Goal: Transaction & Acquisition: Obtain resource

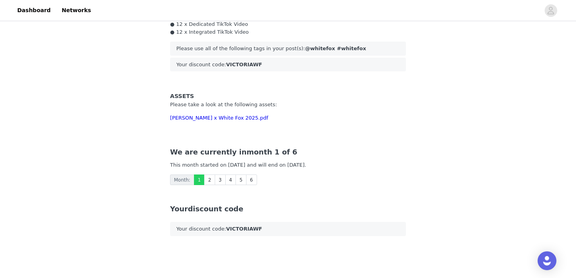
scroll to position [22, 0]
click at [236, 117] on link "[PERSON_NAME] x White Fox 2025.pdf" at bounding box center [219, 118] width 98 height 6
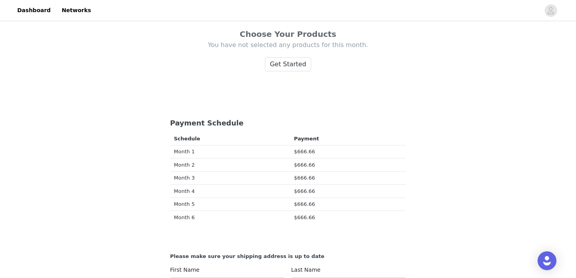
scroll to position [319, 0]
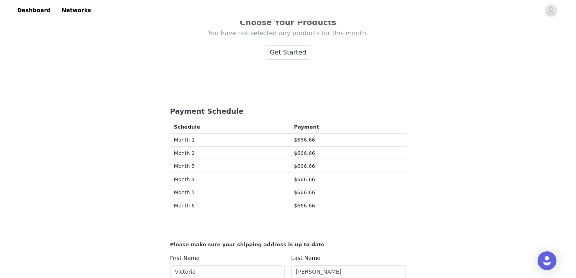
click at [280, 63] on div "Choose Your Products You have not selected any products for this month. Get Sta…" at bounding box center [288, 25] width 236 height 123
click at [280, 51] on button "Get Started" at bounding box center [288, 52] width 47 height 14
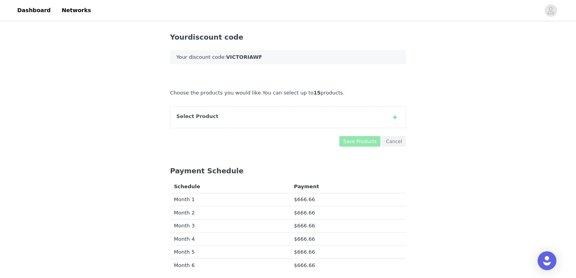
scroll to position [190, 0]
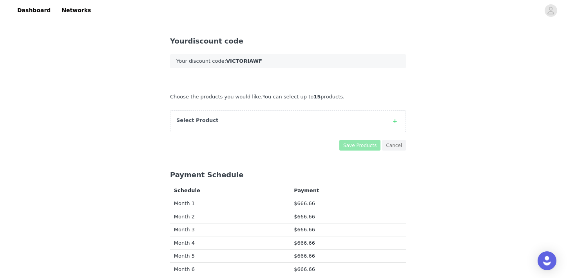
click at [341, 119] on div "Select Product" at bounding box center [280, 120] width 208 height 8
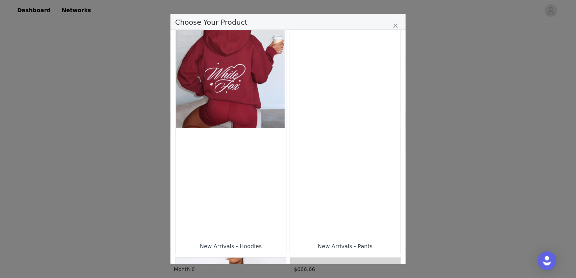
scroll to position [17, 0]
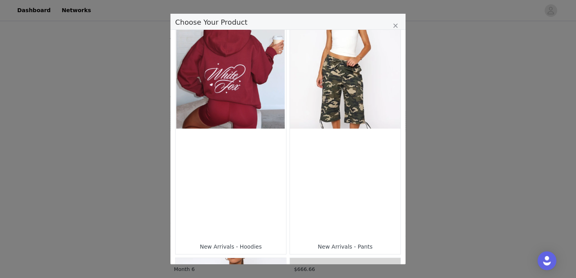
click at [359, 153] on div "Choose Your Product" at bounding box center [345, 183] width 110 height 110
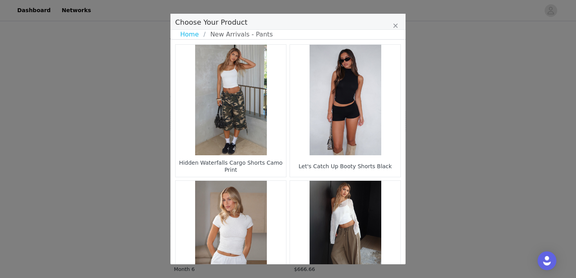
click at [339, 135] on figure "Choose Your Product" at bounding box center [345, 100] width 110 height 110
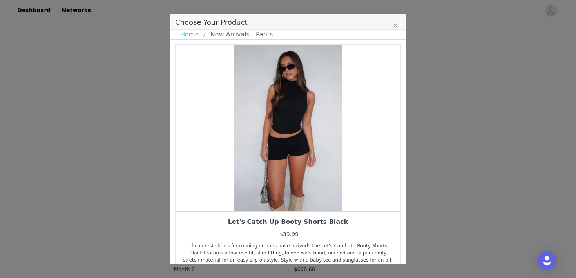
click at [315, 164] on div "Choose Your Product" at bounding box center [287, 128] width 225 height 166
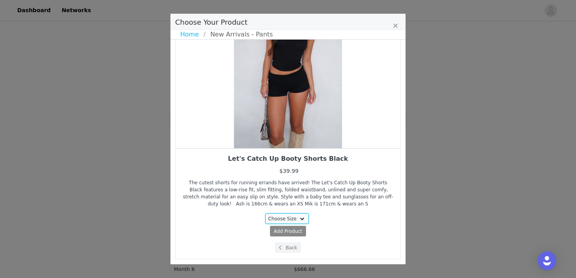
click at [298, 215] on select "Choose Size XS S M L" at bounding box center [287, 218] width 44 height 11
click at [265, 213] on select "Choose Size XS S M L" at bounding box center [287, 218] width 44 height 11
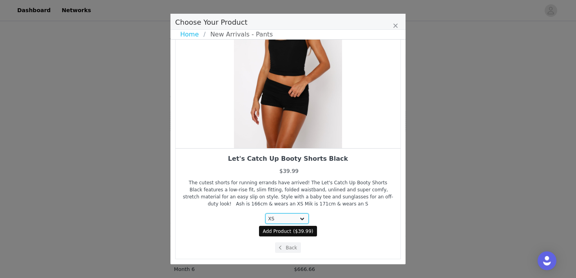
click at [283, 218] on select "Choose Size XS S M L" at bounding box center [287, 218] width 44 height 11
click at [265, 213] on select "Choose Size XS S M L" at bounding box center [287, 218] width 44 height 11
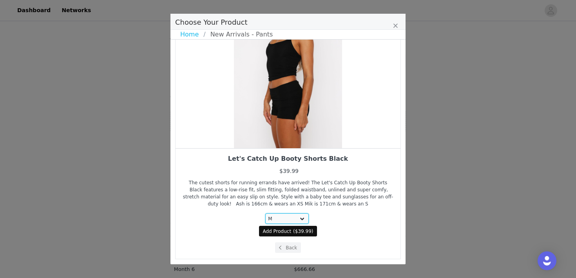
click at [286, 215] on select "Choose Size XS S M L" at bounding box center [287, 218] width 44 height 11
select select "24511968"
click at [265, 213] on select "Choose Size XS S M L" at bounding box center [287, 218] width 44 height 11
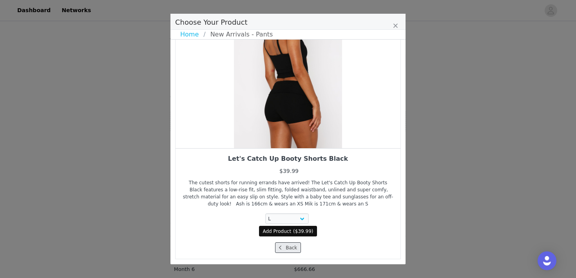
click at [289, 245] on button "Back" at bounding box center [288, 247] width 26 height 11
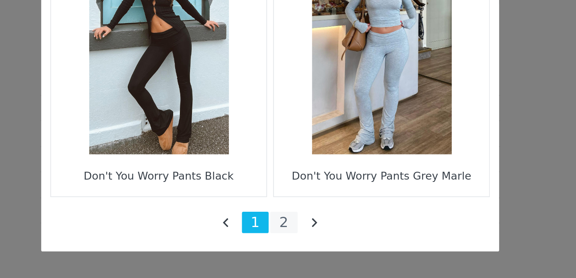
scroll to position [207, 0]
click at [296, 244] on li "2" at bounding box center [295, 249] width 14 height 11
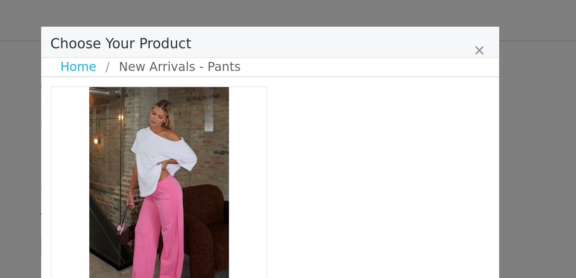
scroll to position [71, 0]
click at [191, 37] on link "Home" at bounding box center [191, 34] width 23 height 9
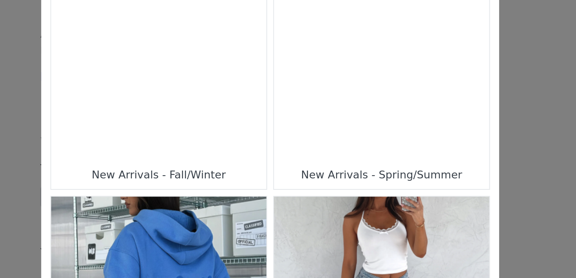
scroll to position [384, 0]
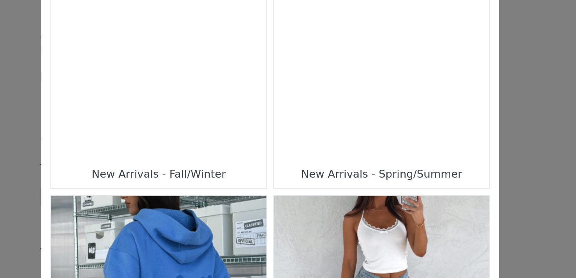
click at [338, 105] on div "Choose Your Product" at bounding box center [345, 56] width 110 height 110
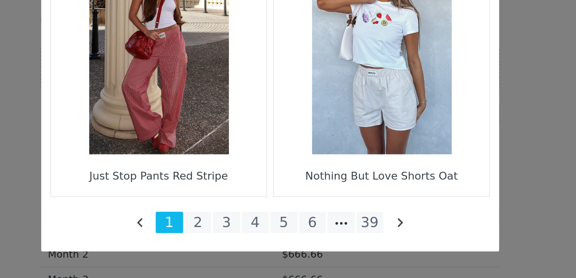
scroll to position [146, 0]
click at [335, 250] on li "39" at bounding box center [339, 249] width 14 height 11
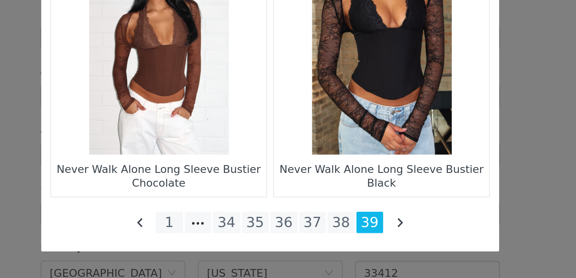
scroll to position [450, 0]
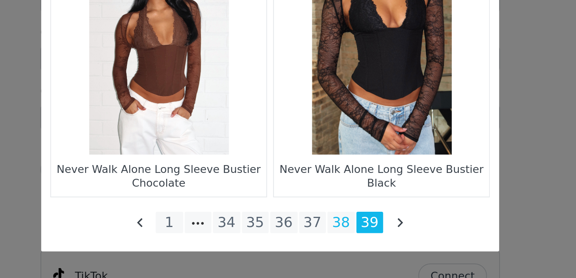
click at [325, 253] on li "38" at bounding box center [324, 249] width 14 height 11
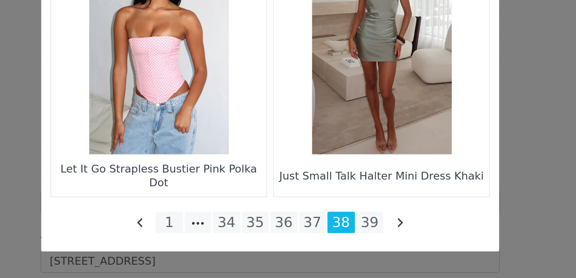
scroll to position [292, 0]
click at [310, 253] on li "37" at bounding box center [310, 249] width 14 height 11
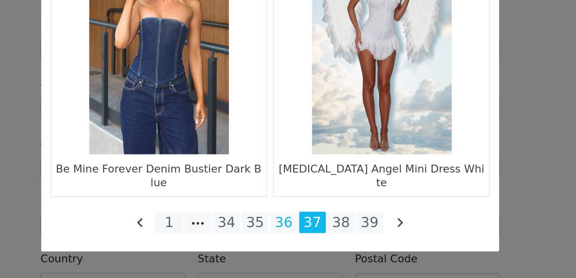
scroll to position [365, 0]
click at [293, 247] on li "36" at bounding box center [295, 249] width 14 height 11
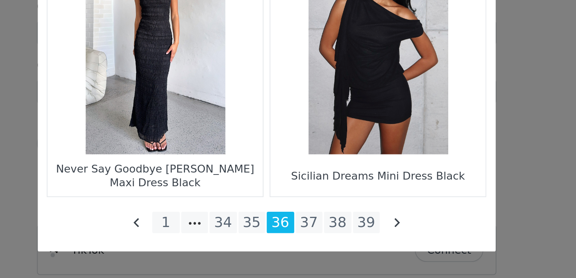
scroll to position [476, 0]
click at [282, 244] on li "35" at bounding box center [280, 249] width 14 height 11
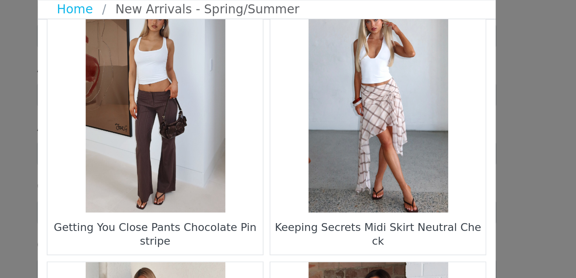
scroll to position [710, 0]
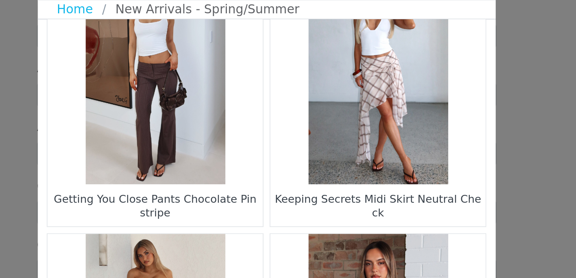
click at [256, 82] on figure "Choose Your Product" at bounding box center [230, 69] width 110 height 110
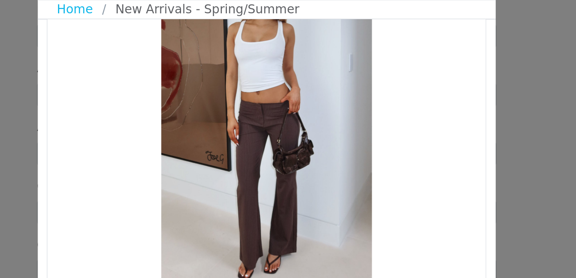
scroll to position [70, 0]
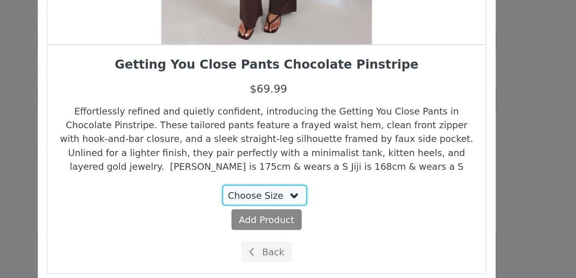
click at [278, 222] on select "Choose Size XXS XS S M L XL" at bounding box center [287, 218] width 44 height 11
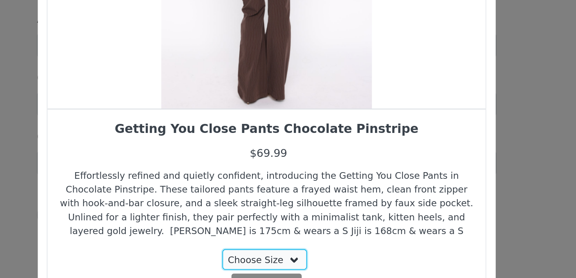
click at [290, 218] on select "Choose Size XXS XS S M L XL" at bounding box center [287, 218] width 44 height 11
click at [265, 213] on select "Choose Size XXS XS S M L XL" at bounding box center [287, 218] width 44 height 11
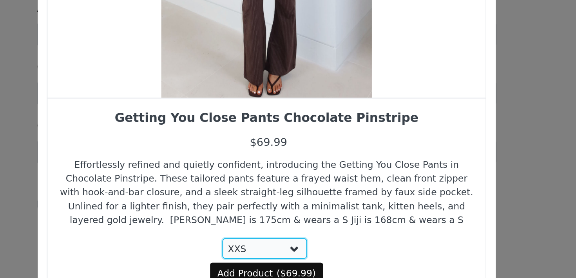
click at [293, 216] on select "Choose Size XXS XS S M L XL" at bounding box center [287, 218] width 44 height 11
select select "28161299"
click at [265, 213] on select "Choose Size XXS XS S M L XL" at bounding box center [287, 218] width 44 height 11
click at [291, 229] on button "Add Product ( $69.99 )" at bounding box center [288, 231] width 58 height 11
select select "28161299"
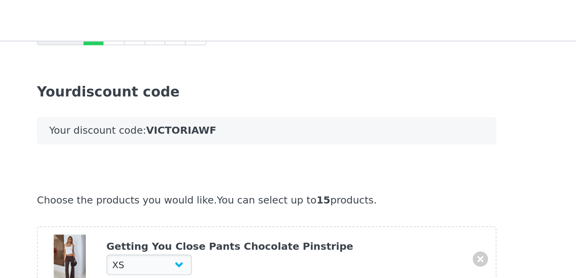
scroll to position [176, 0]
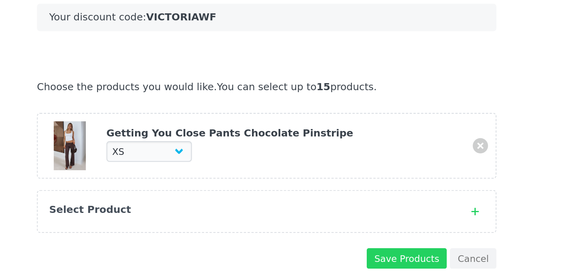
click at [279, 175] on div "Select Product" at bounding box center [280, 174] width 208 height 8
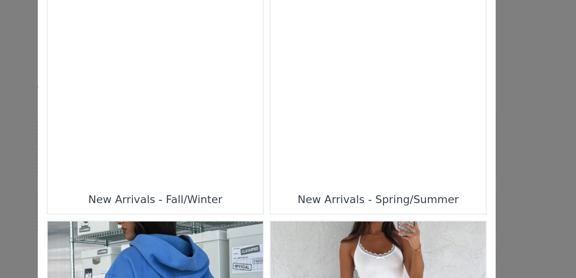
scroll to position [337, 0]
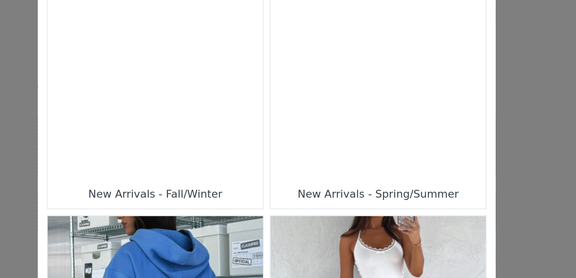
click at [307, 126] on div "Choose Your Product" at bounding box center [345, 103] width 110 height 110
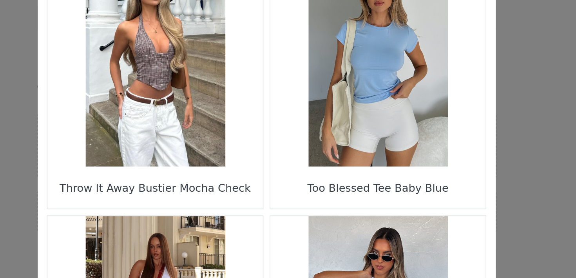
scroll to position [1164, 0]
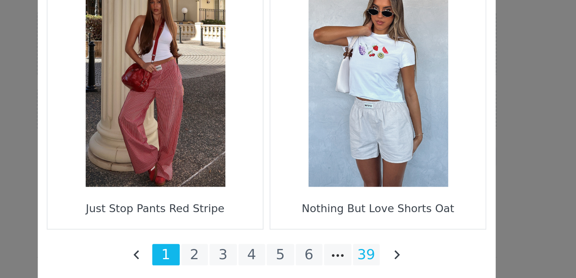
click at [336, 248] on li "39" at bounding box center [339, 249] width 14 height 11
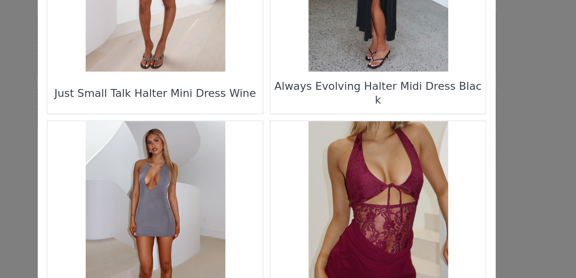
scroll to position [348, 0]
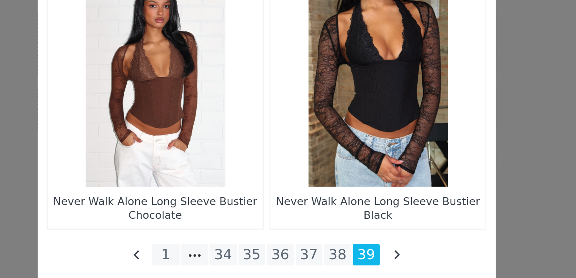
click at [292, 247] on li "36" at bounding box center [295, 249] width 14 height 11
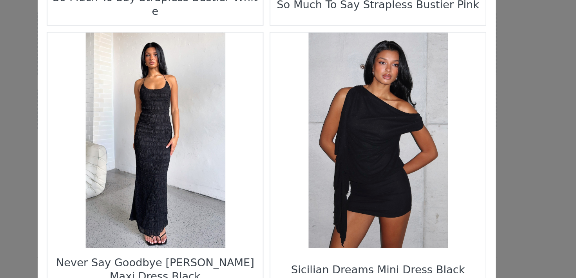
scroll to position [1164, 0]
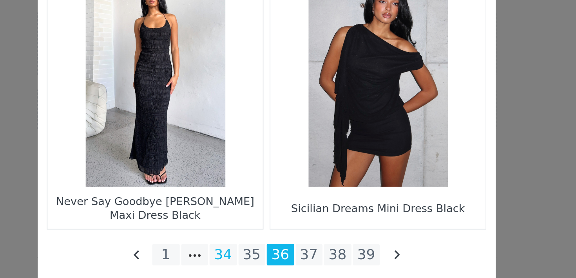
click at [268, 248] on li "34" at bounding box center [265, 249] width 14 height 11
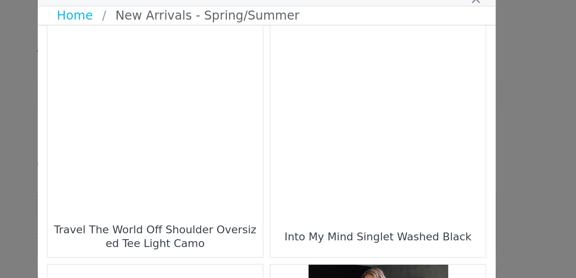
scroll to position [155, 0]
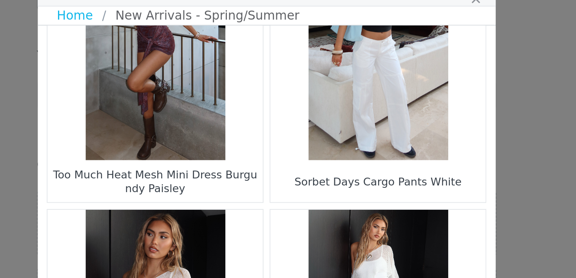
click at [343, 63] on figure "Choose Your Product" at bounding box center [345, 53] width 110 height 110
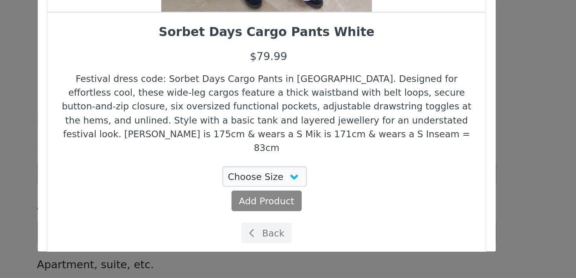
scroll to position [351, 0]
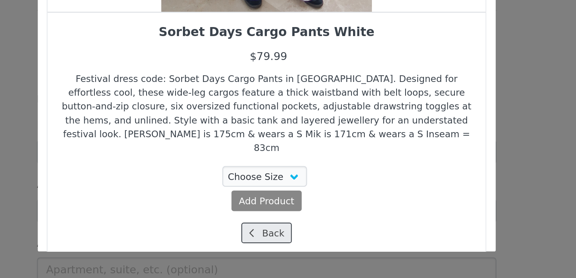
click at [280, 251] on span "Choose Your Product" at bounding box center [279, 254] width 7 height 7
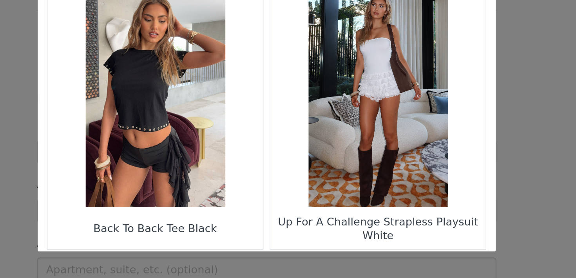
scroll to position [729, 0]
click at [322, 218] on figure "Choose Your Product" at bounding box center [345, 185] width 110 height 110
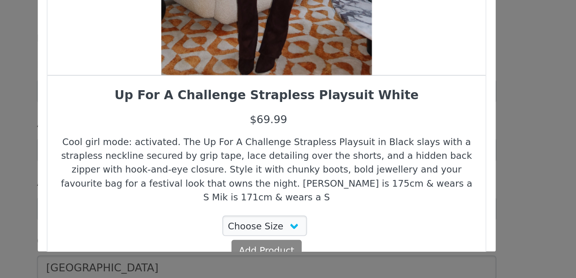
scroll to position [40, 0]
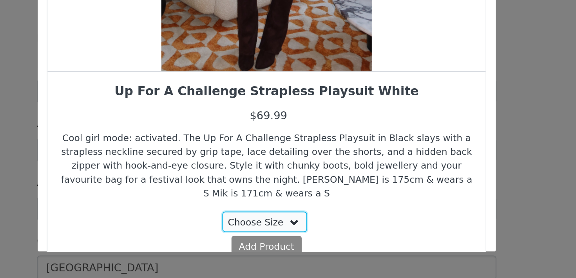
click at [300, 244] on select "Choose Size XXS XS S M L XL" at bounding box center [287, 249] width 44 height 11
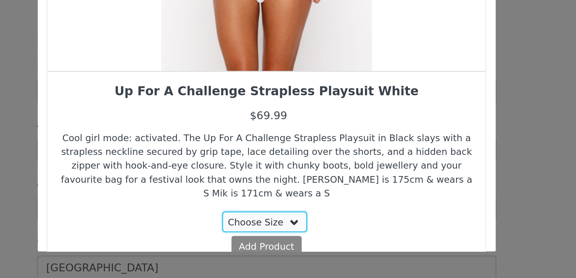
select select "28162390"
click at [265, 244] on select "Choose Size XXS XS S M L XL" at bounding box center [287, 249] width 44 height 11
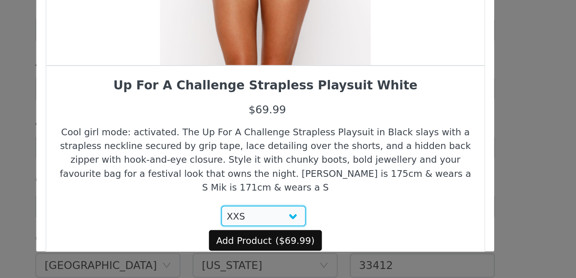
scroll to position [63, 0]
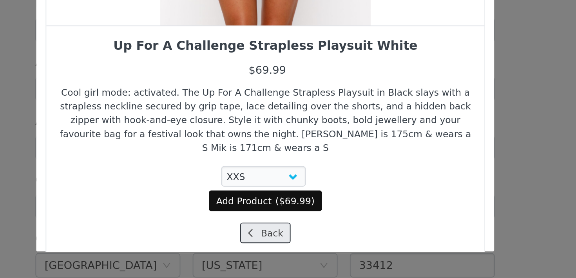
click at [290, 249] on button "Back" at bounding box center [288, 254] width 26 height 11
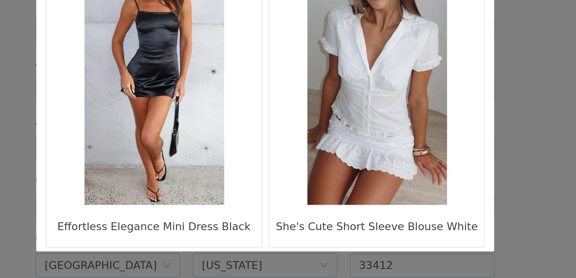
scroll to position [1164, 0]
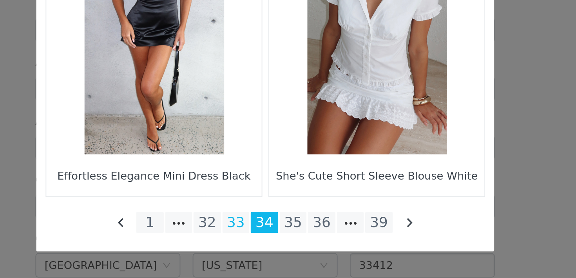
click at [275, 248] on li "33" at bounding box center [273, 249] width 14 height 11
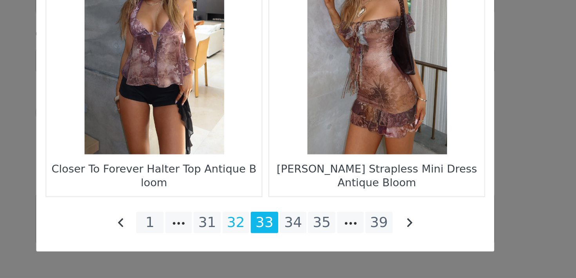
click at [275, 246] on li "32" at bounding box center [273, 249] width 14 height 11
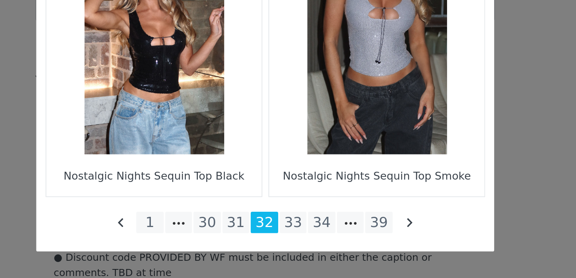
scroll to position [655, 0]
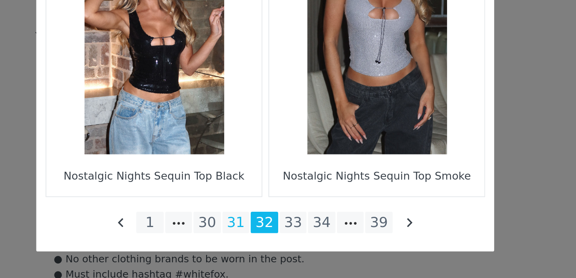
click at [272, 248] on li "31" at bounding box center [273, 249] width 14 height 11
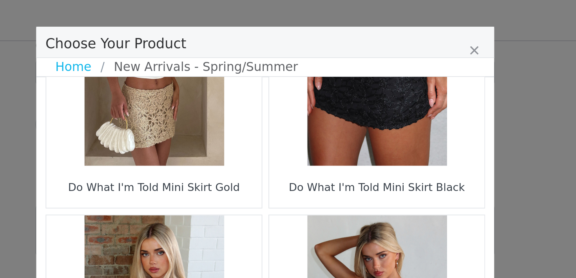
scroll to position [1164, 0]
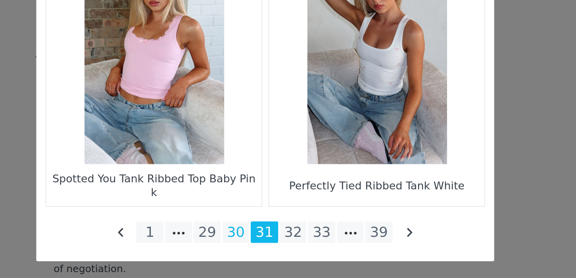
click at [272, 248] on li "30" at bounding box center [273, 249] width 14 height 11
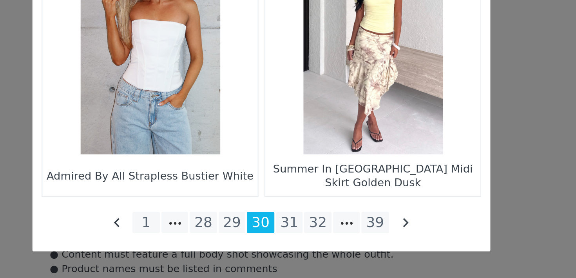
scroll to position [690, 0]
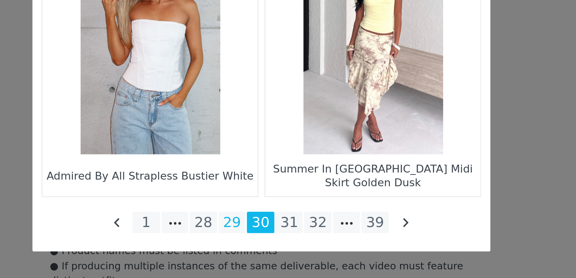
click at [279, 249] on li "29" at bounding box center [273, 249] width 14 height 11
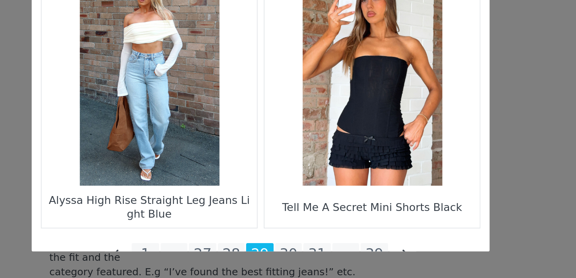
scroll to position [1164, 0]
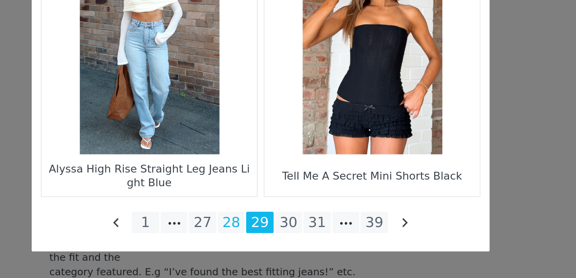
click at [276, 247] on li "28" at bounding box center [273, 249] width 14 height 11
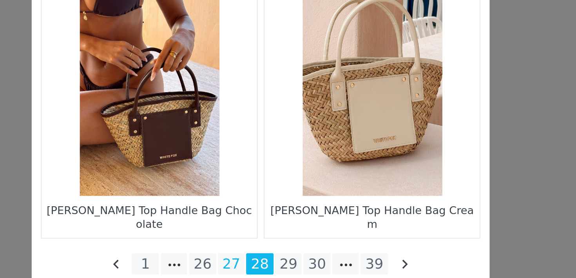
click at [273, 253] on li "27" at bounding box center [273, 249] width 14 height 11
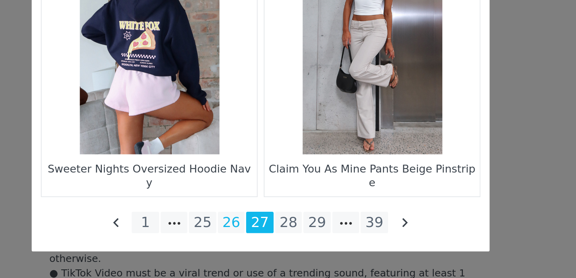
click at [275, 247] on li "26" at bounding box center [273, 249] width 14 height 11
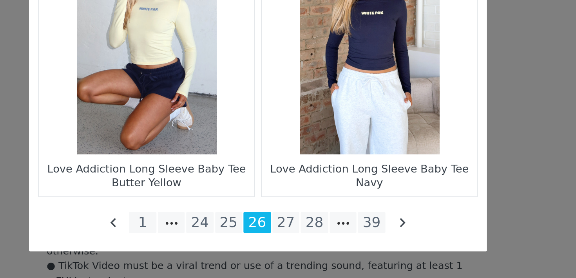
scroll to position [774, 0]
click at [277, 248] on li "25" at bounding box center [273, 249] width 14 height 11
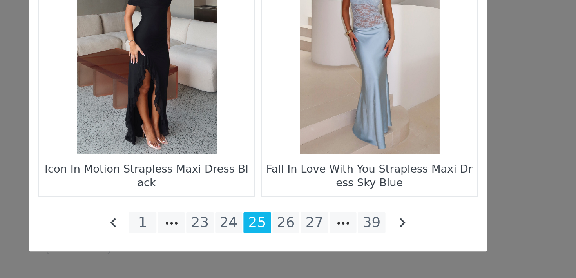
scroll to position [952, 0]
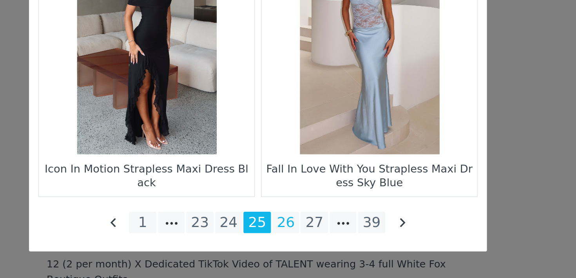
click at [301, 245] on li "26" at bounding box center [302, 249] width 14 height 11
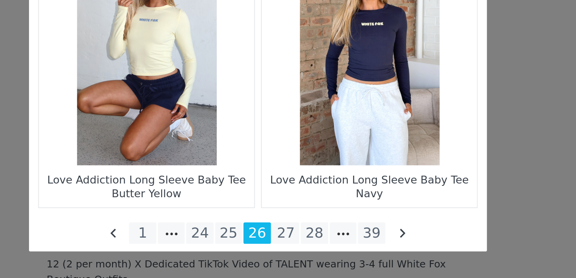
scroll to position [1164, 0]
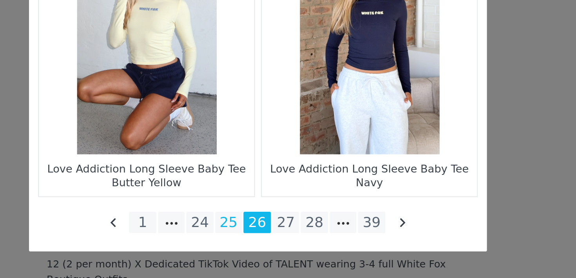
click at [274, 247] on li "25" at bounding box center [273, 249] width 14 height 11
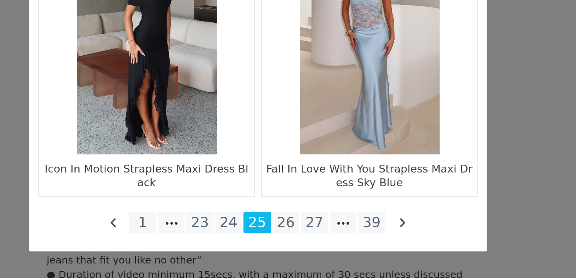
scroll to position [786, 0]
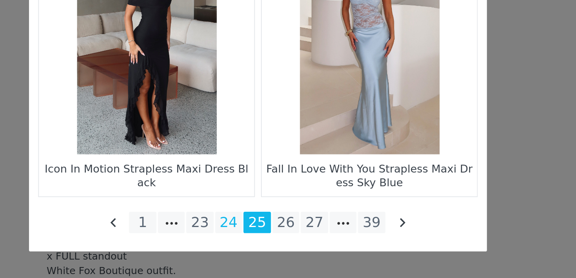
click at [273, 249] on li "24" at bounding box center [273, 249] width 14 height 11
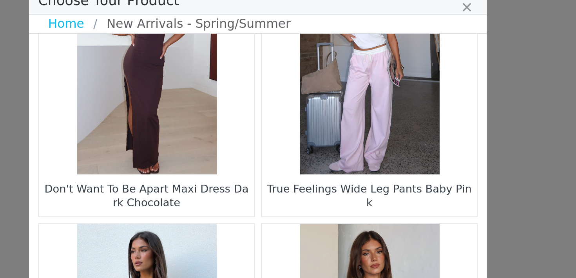
scroll to position [1164, 0]
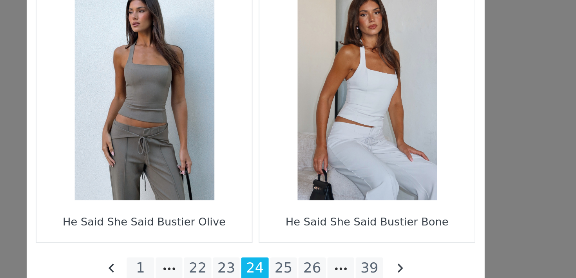
click at [255, 180] on figure "Choose Your Product" at bounding box center [230, 159] width 110 height 110
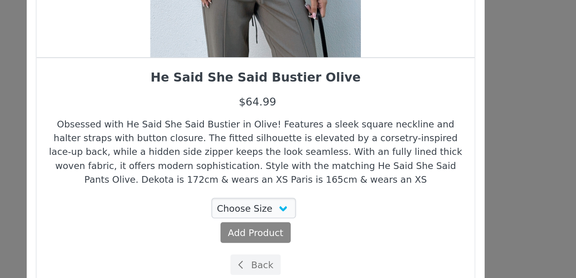
scroll to position [70, 0]
click at [271, 217] on select "Choose Size XXS XS S M L XL" at bounding box center [287, 218] width 44 height 11
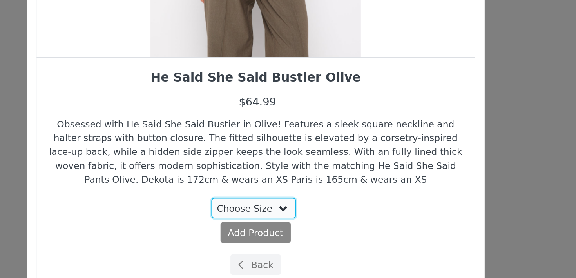
select select "27948283"
click at [265, 213] on select "Choose Size XXS XS S M L XL" at bounding box center [287, 218] width 44 height 11
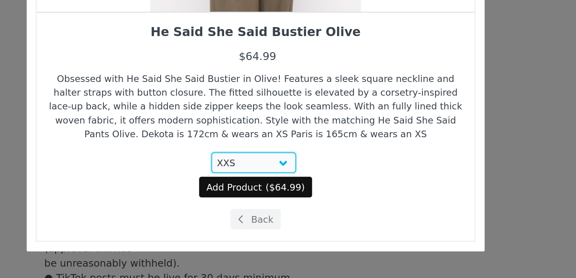
scroll to position [879, 0]
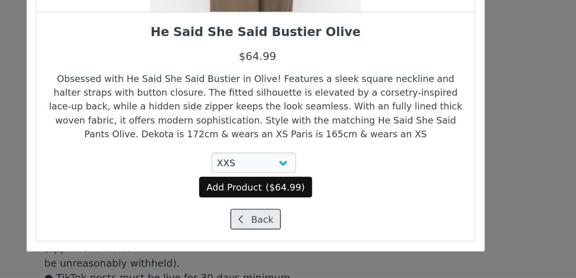
click at [287, 248] on button "Back" at bounding box center [288, 247] width 26 height 11
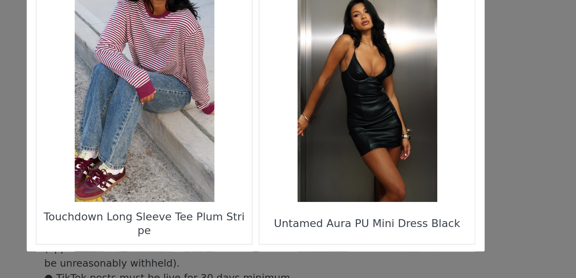
click at [263, 206] on figure "Choose Your Product" at bounding box center [230, 183] width 110 height 110
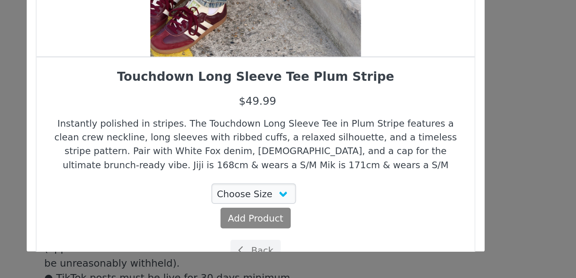
scroll to position [47, 0]
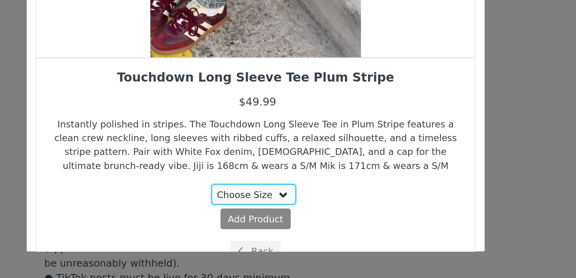
click at [286, 231] on select "Choose Size 3XS/XXS XXS/XS XS/S S/M M/L L/XL" at bounding box center [287, 234] width 44 height 11
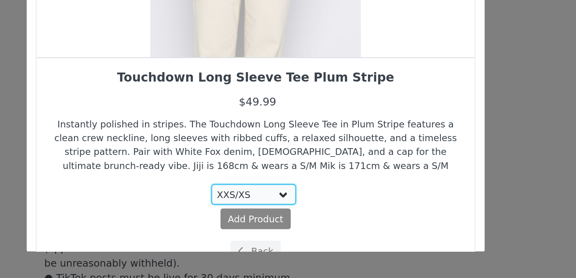
click at [265, 229] on select "Choose Size 3XS/XXS XXS/XS XS/S S/M M/L L/XL" at bounding box center [287, 234] width 44 height 11
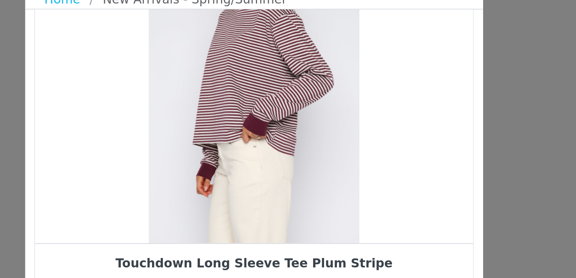
scroll to position [63, 0]
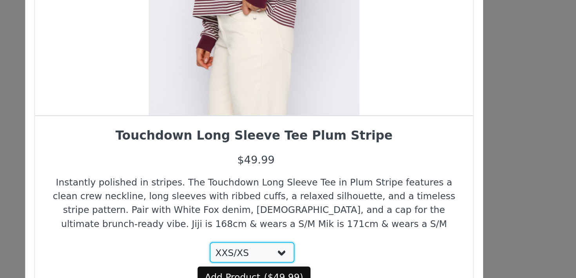
click at [292, 218] on select "Choose Size 3XS/XXS XXS/XS XS/S S/M M/L L/XL" at bounding box center [287, 218] width 44 height 11
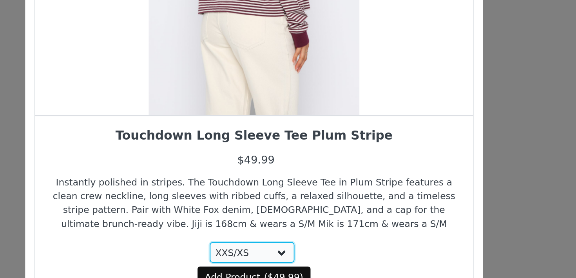
select select "28011847"
click at [265, 213] on select "Choose Size 3XS/XXS XXS/XS XS/S S/M M/L L/XL" at bounding box center [287, 218] width 44 height 11
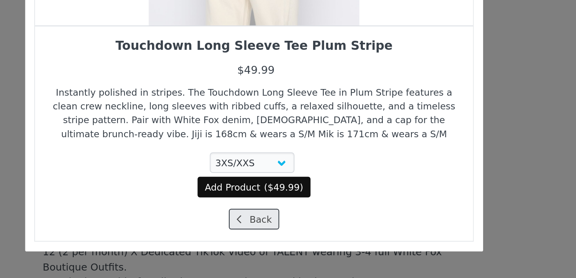
click at [287, 247] on button "Back" at bounding box center [288, 247] width 26 height 11
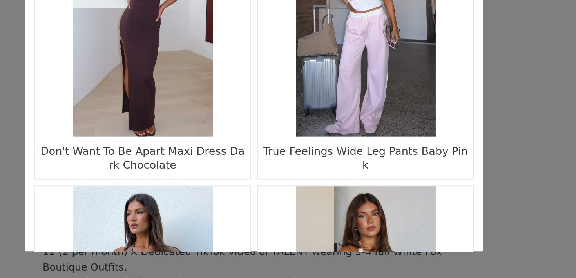
scroll to position [1164, 0]
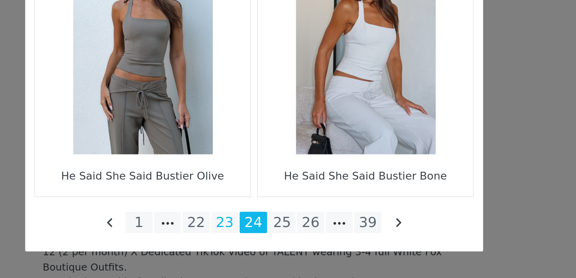
click at [276, 250] on li "23" at bounding box center [273, 249] width 14 height 11
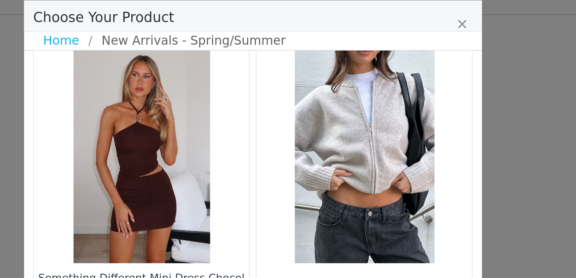
scroll to position [415, 0]
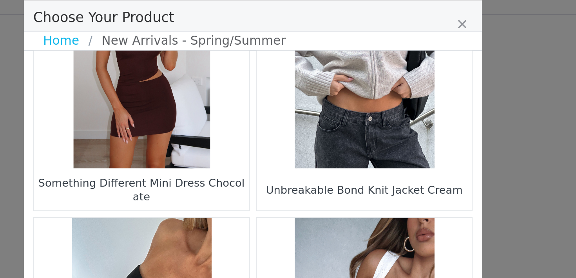
click at [327, 89] on figure "Choose Your Product" at bounding box center [345, 44] width 110 height 110
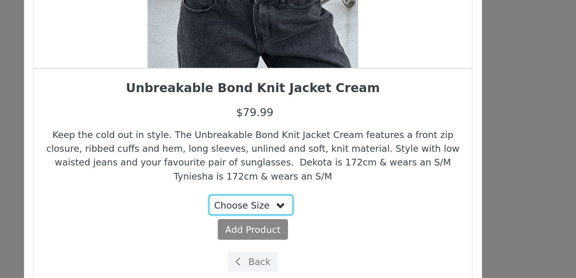
click at [294, 220] on select "Choose Size XS/S S/M M/L L/XL" at bounding box center [287, 218] width 44 height 11
select select "24314024"
click at [265, 213] on select "Choose Size XS/S S/M M/L L/XL" at bounding box center [287, 218] width 44 height 11
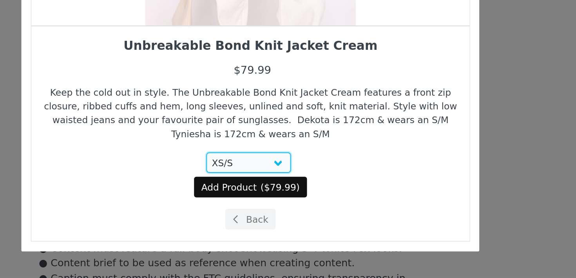
scroll to position [1005, 0]
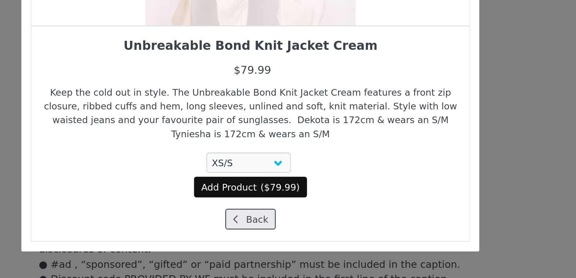
click at [292, 246] on button "Back" at bounding box center [288, 247] width 26 height 11
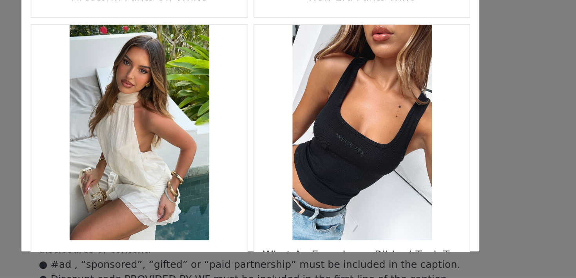
scroll to position [1164, 0]
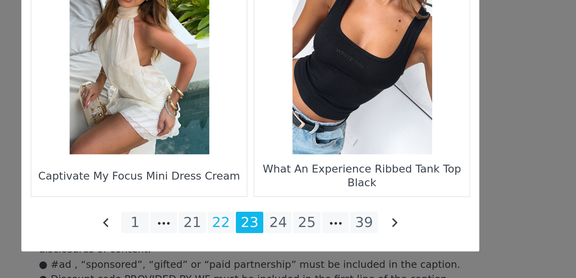
click at [277, 247] on li "22" at bounding box center [273, 249] width 14 height 11
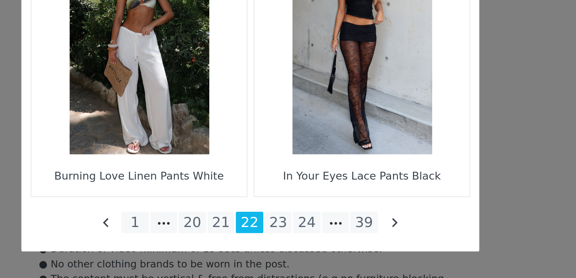
scroll to position [1142, 0]
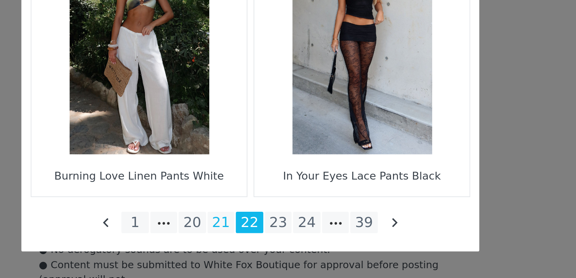
click at [275, 249] on li "21" at bounding box center [273, 249] width 14 height 11
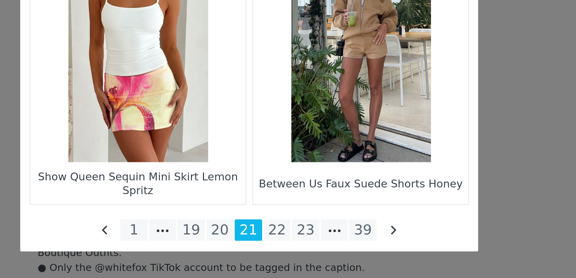
scroll to position [1161, 0]
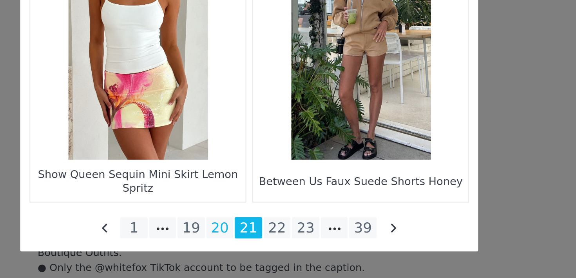
click at [270, 253] on li "20" at bounding box center [273, 251] width 14 height 11
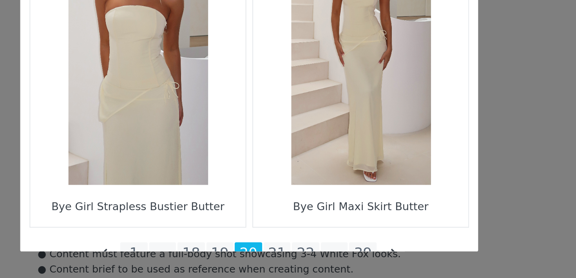
scroll to position [1164, 0]
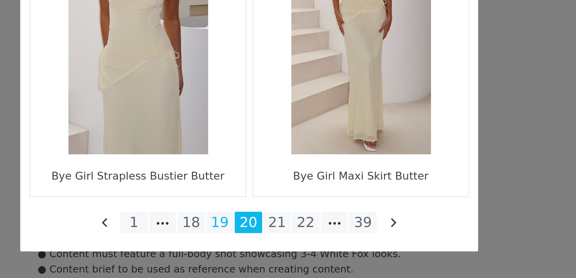
click at [274, 246] on li "19" at bounding box center [273, 249] width 14 height 11
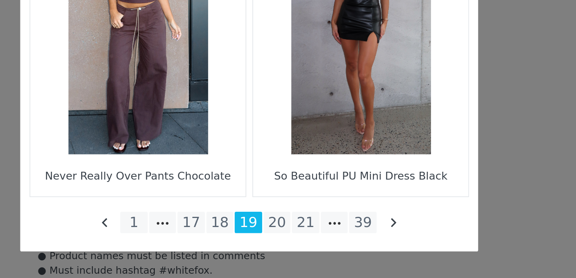
scroll to position [1368, 0]
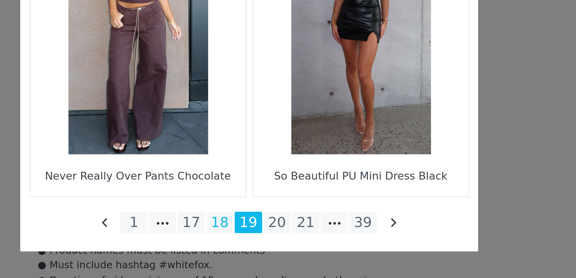
click at [272, 251] on li "18" at bounding box center [273, 249] width 14 height 11
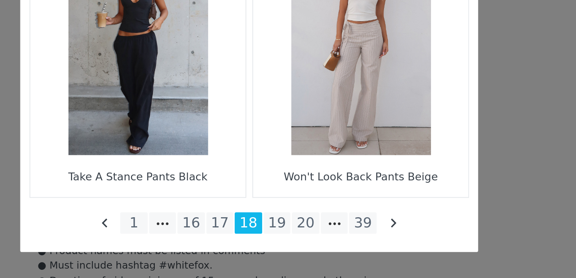
scroll to position [1369, 0]
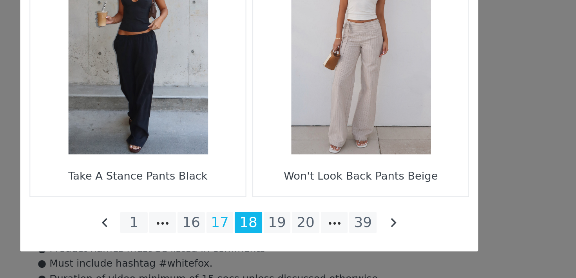
click at [271, 248] on li "17" at bounding box center [273, 249] width 14 height 11
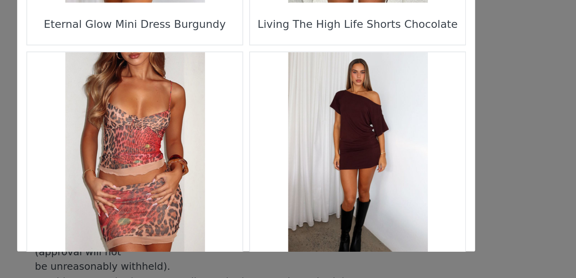
scroll to position [1164, 0]
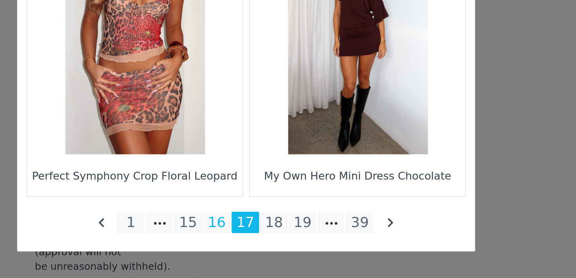
click at [271, 251] on li "16" at bounding box center [273, 249] width 14 height 11
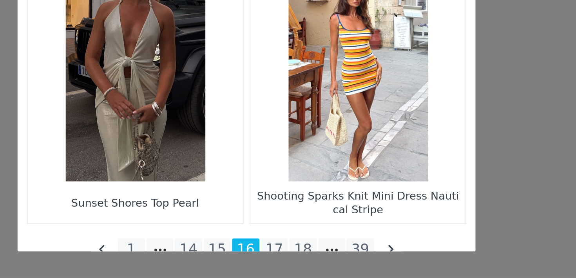
scroll to position [1149, 0]
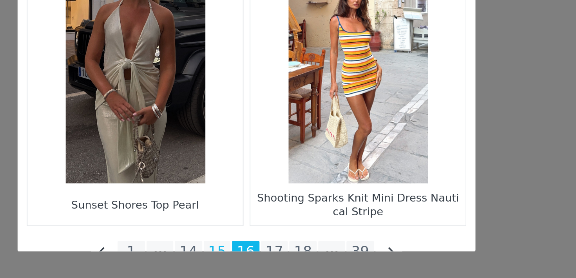
click at [272, 262] on li "15" at bounding box center [273, 263] width 14 height 11
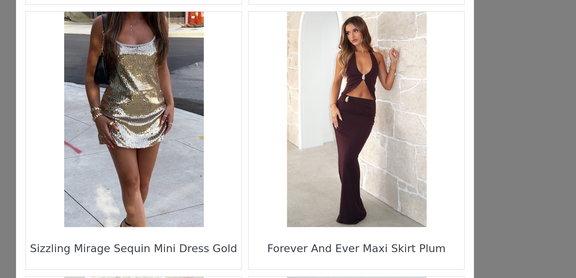
scroll to position [471, 0]
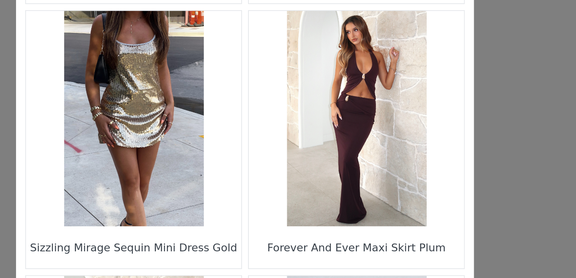
click at [230, 178] on figure "Choose Your Product" at bounding box center [230, 172] width 110 height 110
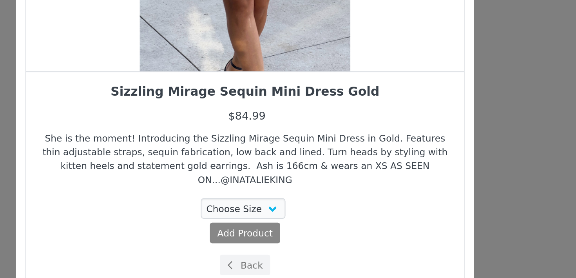
scroll to position [56, 0]
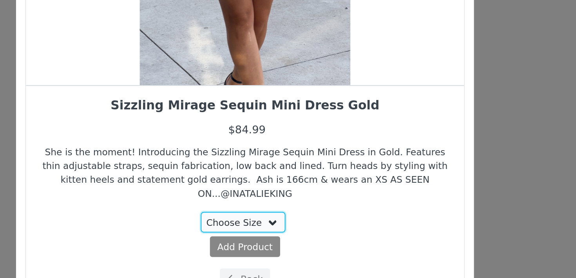
click at [285, 220] on select "Choose Size XXS XS S M L XL" at bounding box center [287, 225] width 44 height 11
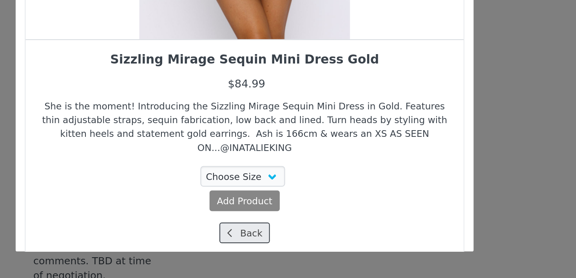
click at [287, 250] on button "Back" at bounding box center [288, 254] width 26 height 11
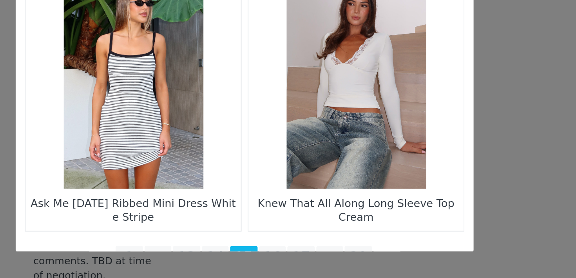
scroll to position [1164, 0]
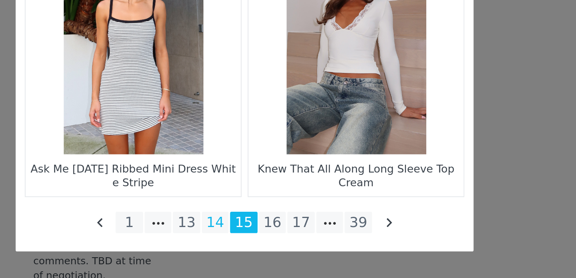
click at [270, 249] on li "14" at bounding box center [273, 249] width 14 height 11
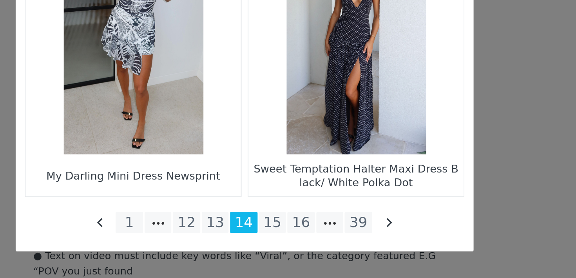
scroll to position [1691, 0]
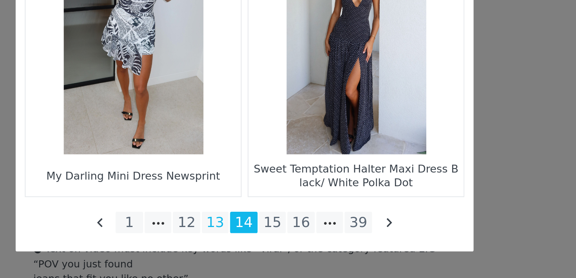
click at [271, 247] on li "13" at bounding box center [273, 249] width 14 height 11
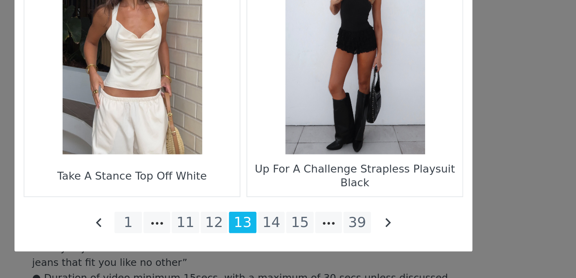
scroll to position [1700, 0]
click at [267, 247] on li "12" at bounding box center [273, 249] width 14 height 11
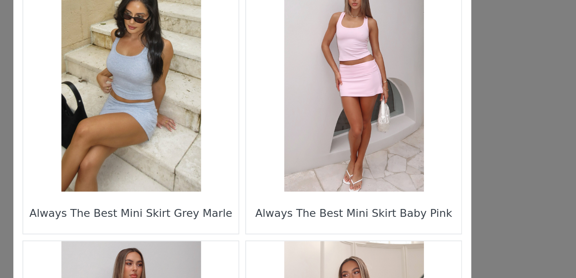
scroll to position [1164, 0]
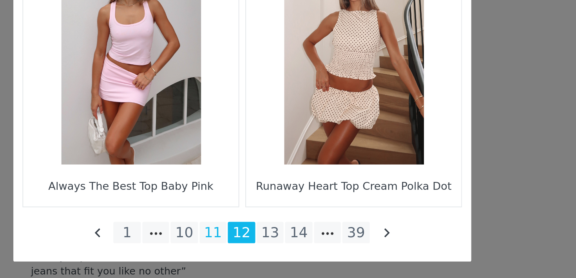
click at [275, 252] on li "11" at bounding box center [273, 249] width 14 height 11
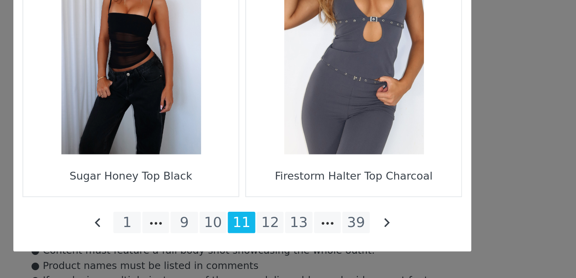
scroll to position [1636, 0]
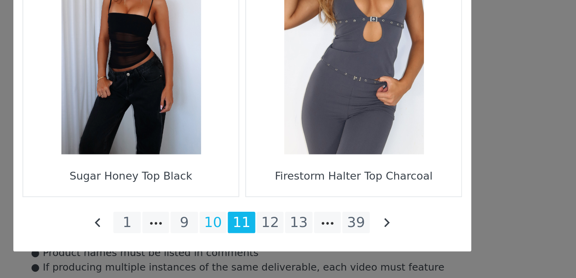
click at [277, 246] on li "10" at bounding box center [273, 249] width 14 height 11
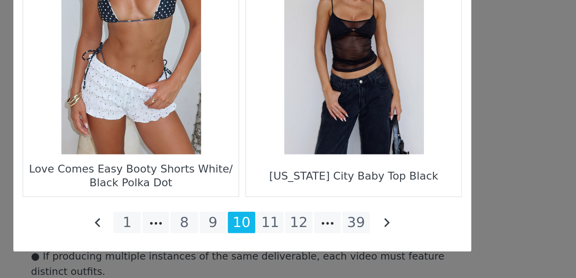
scroll to position [1643, 0]
click at [271, 254] on li "9" at bounding box center [273, 249] width 14 height 11
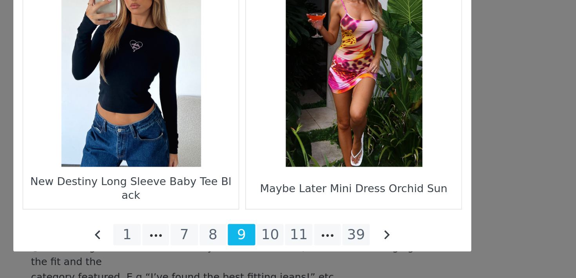
scroll to position [1164, 0]
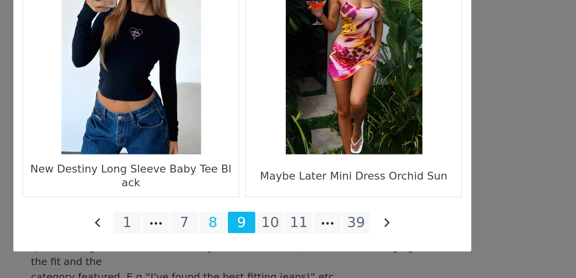
click at [272, 253] on li "8" at bounding box center [273, 249] width 14 height 11
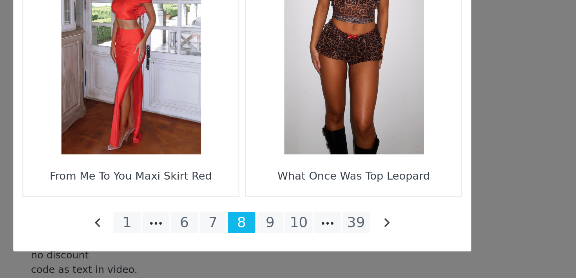
scroll to position [1759, 0]
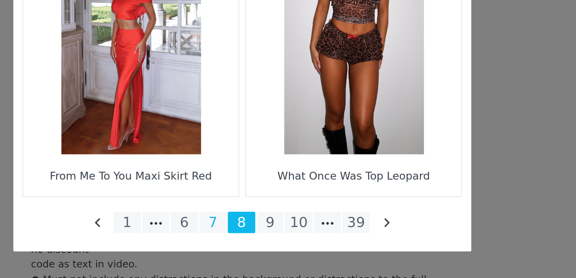
click at [267, 244] on li "7" at bounding box center [273, 249] width 14 height 11
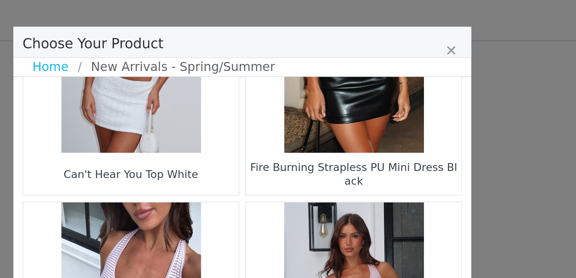
scroll to position [1586, 0]
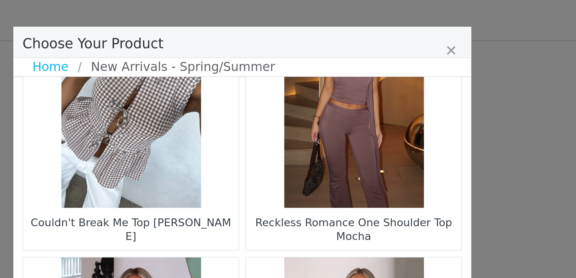
click at [248, 68] on figure "Choose Your Product" at bounding box center [230, 51] width 110 height 110
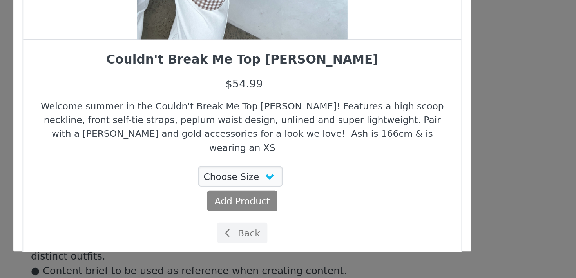
scroll to position [1659, 0]
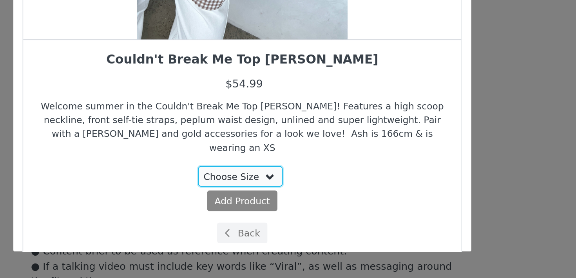
click at [280, 220] on select "Choose Size XXS" at bounding box center [287, 225] width 44 height 11
select select "25289092"
click at [265, 220] on select "Choose Size XXS" at bounding box center [287, 225] width 44 height 11
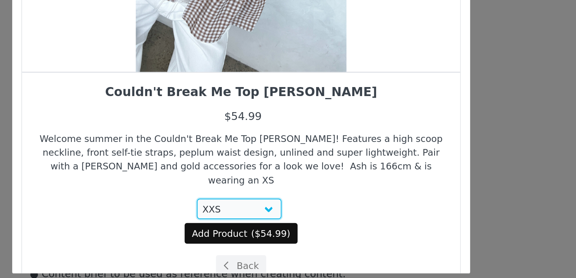
scroll to position [56, 0]
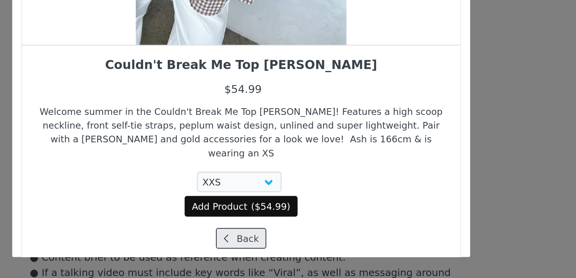
click at [283, 249] on button "Back" at bounding box center [288, 254] width 26 height 11
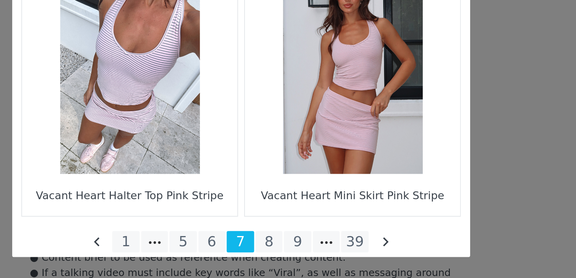
scroll to position [1164, 0]
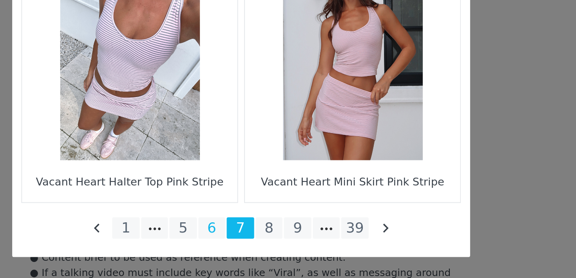
click at [274, 247] on li "6" at bounding box center [273, 249] width 14 height 11
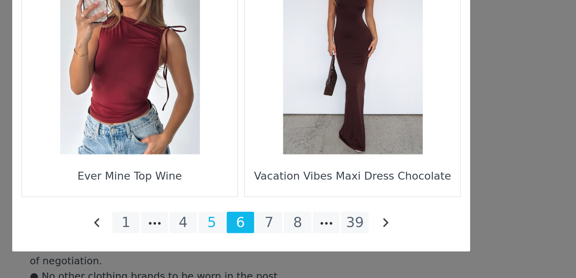
click at [276, 246] on li "5" at bounding box center [273, 249] width 14 height 11
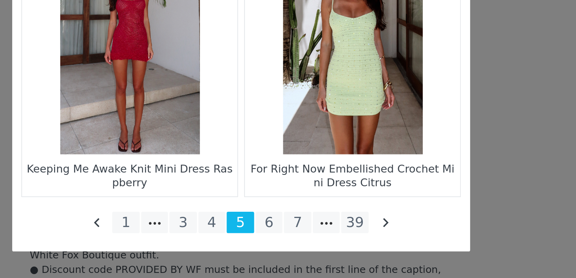
scroll to position [1748, 0]
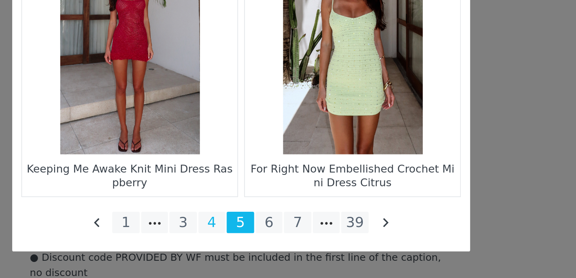
click at [269, 249] on li "4" at bounding box center [273, 249] width 14 height 11
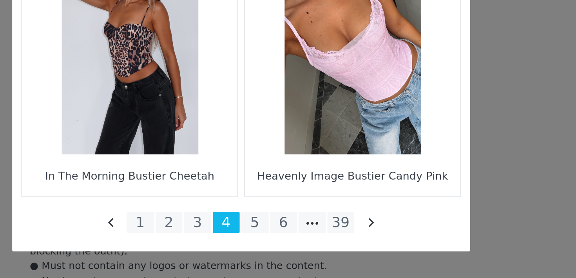
scroll to position [1794, 0]
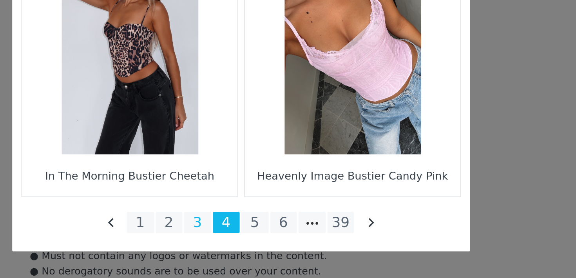
click at [268, 248] on li "3" at bounding box center [265, 249] width 14 height 11
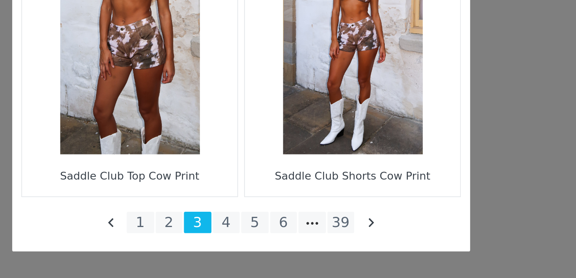
scroll to position [1875, 0]
click at [256, 251] on li "2" at bounding box center [251, 249] width 14 height 11
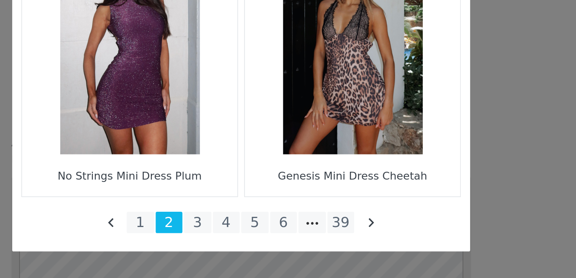
scroll to position [1965, 0]
click at [240, 244] on li "1" at bounding box center [236, 249] width 14 height 11
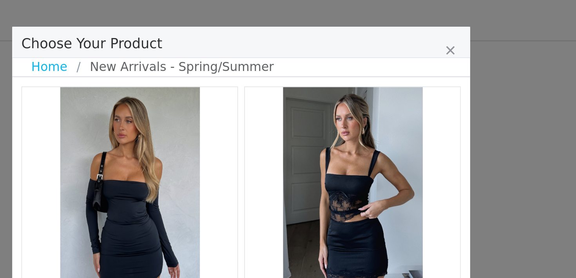
scroll to position [1839, 0]
click at [198, 36] on link "Home" at bounding box center [191, 34] width 23 height 9
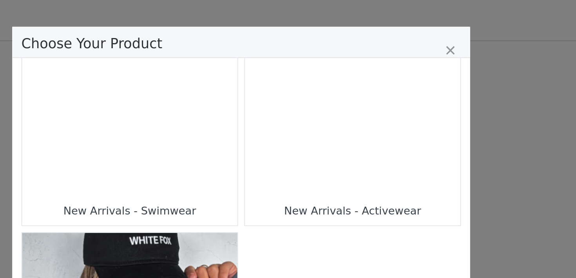
scroll to position [877, 0]
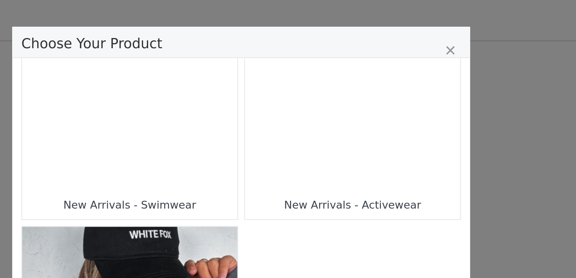
click at [257, 99] on div "New Arrivals - Swimwear" at bounding box center [230, 104] width 110 height 15
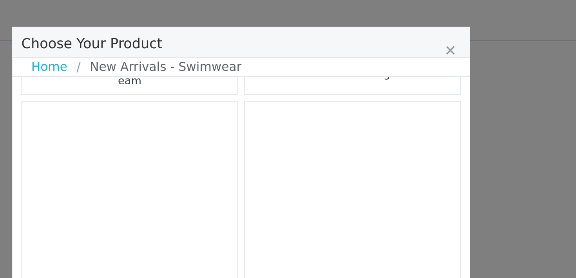
scroll to position [947, 0]
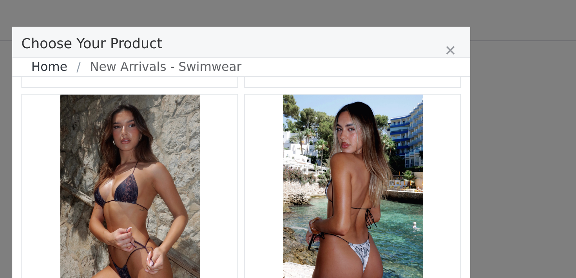
click at [195, 34] on link "Home" at bounding box center [191, 34] width 23 height 9
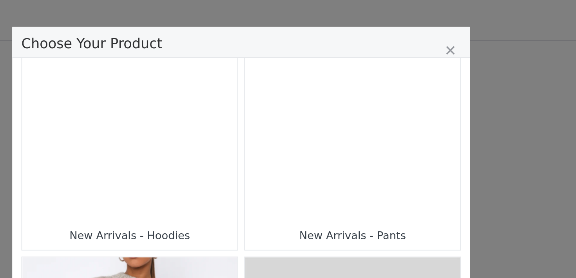
scroll to position [161, 0]
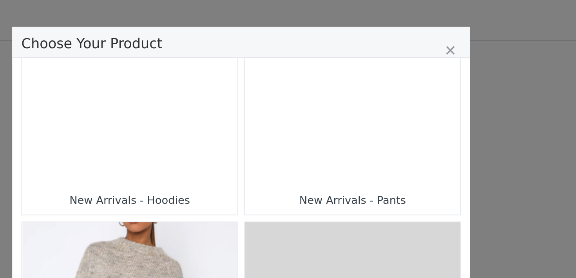
click at [232, 125] on figure "Choose Your Product" at bounding box center [230, 169] width 110 height 110
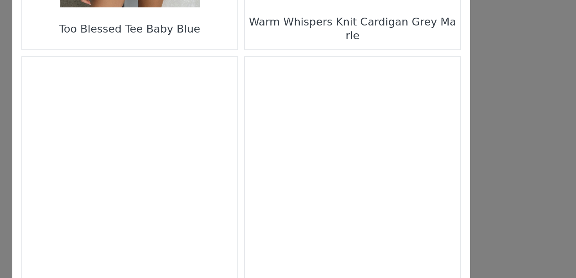
scroll to position [1164, 0]
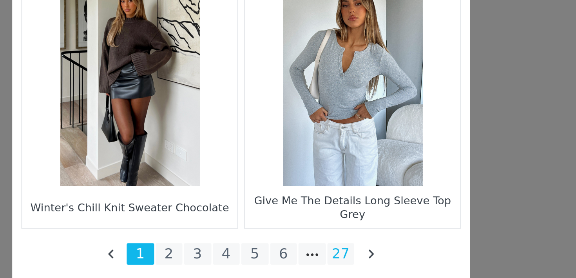
click at [334, 250] on li "27" at bounding box center [339, 249] width 14 height 11
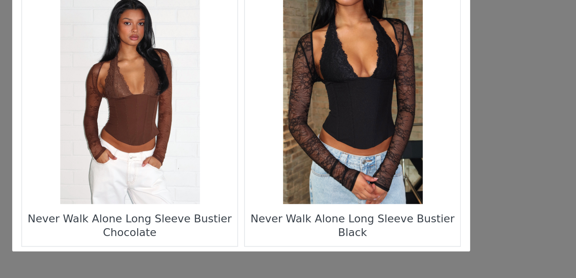
scroll to position [213, 0]
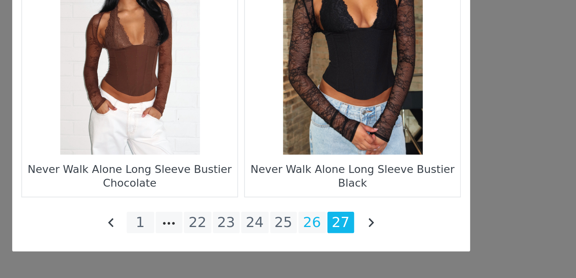
click at [323, 246] on li "26" at bounding box center [324, 249] width 14 height 11
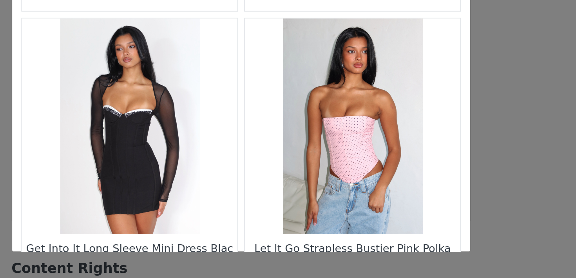
scroll to position [1164, 0]
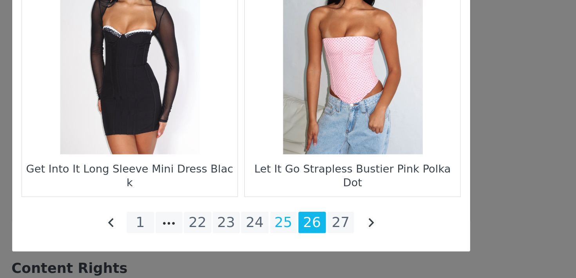
click at [311, 248] on li "25" at bounding box center [310, 249] width 14 height 11
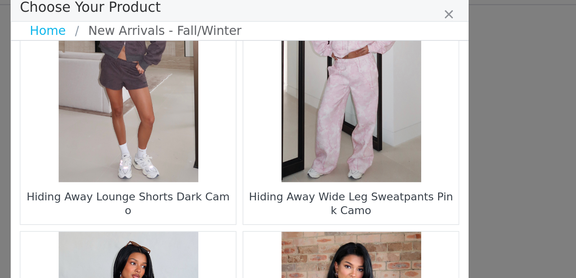
scroll to position [47, 0]
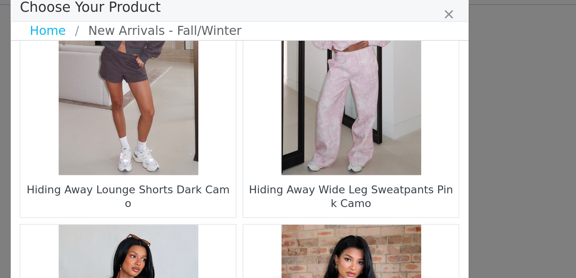
click at [330, 79] on figure "Choose Your Product" at bounding box center [345, 53] width 110 height 110
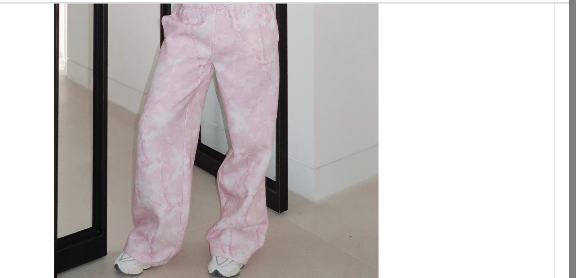
scroll to position [84, 0]
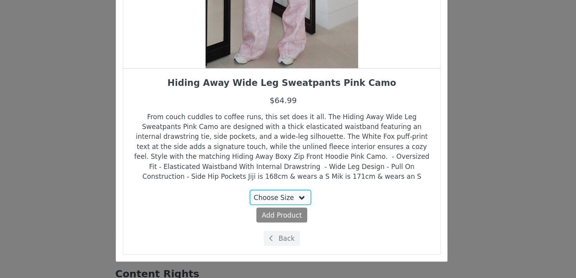
click at [294, 220] on select "Choose Size 3XS XXS XS S M L XL" at bounding box center [287, 218] width 44 height 11
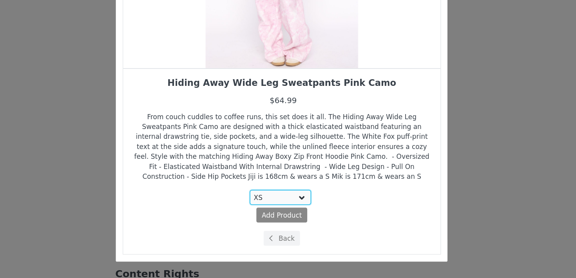
click at [265, 213] on select "Choose Size 3XS XXS XS S M L XL" at bounding box center [287, 218] width 44 height 11
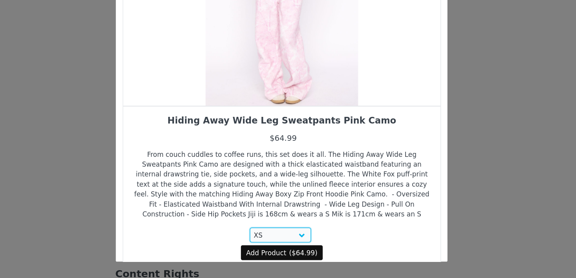
scroll to position [61, 0]
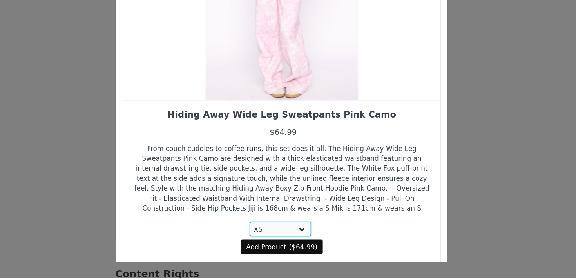
click at [291, 240] on select "Choose Size 3XS XXS XS S M L XL" at bounding box center [287, 241] width 44 height 11
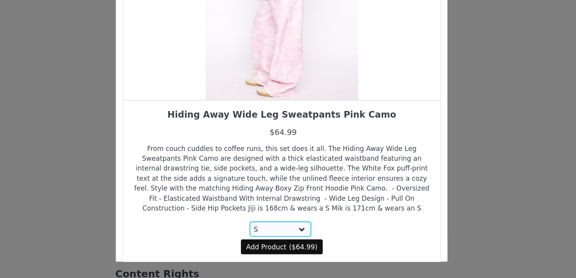
click at [265, 236] on select "Choose Size 3XS XXS XS S M L XL" at bounding box center [287, 241] width 44 height 11
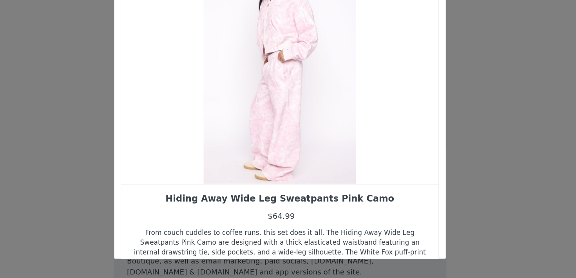
scroll to position [84, 0]
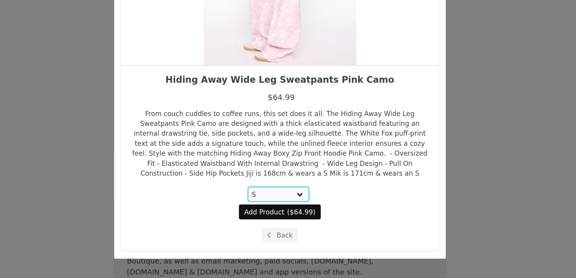
click at [291, 217] on select "Choose Size 3XS XXS XS S M L XL" at bounding box center [287, 218] width 44 height 11
select select "28269799"
click at [265, 213] on select "Choose Size 3XS XXS XS S M L XL" at bounding box center [287, 218] width 44 height 11
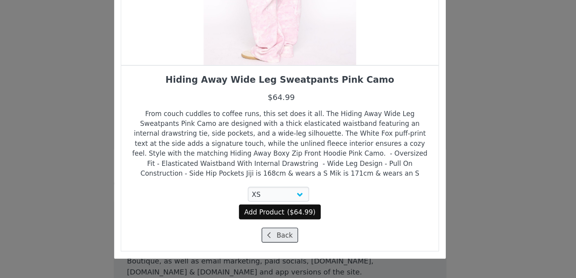
click at [285, 248] on button "Back" at bounding box center [288, 247] width 26 height 11
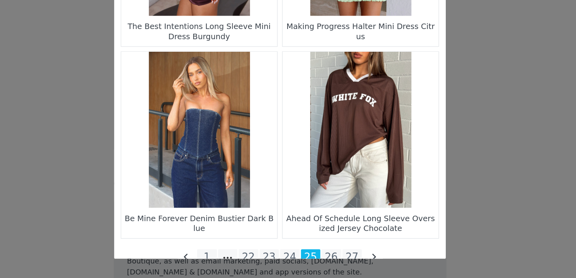
scroll to position [1164, 0]
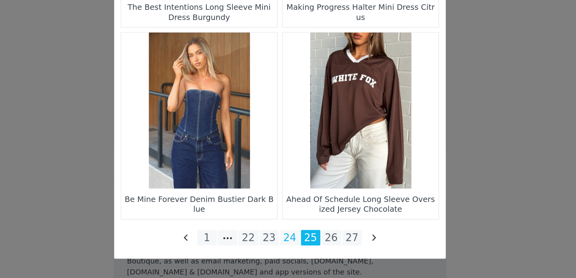
click at [293, 249] on li "24" at bounding box center [295, 249] width 14 height 11
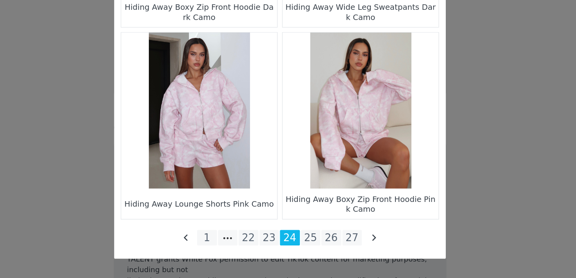
scroll to position [2275, 0]
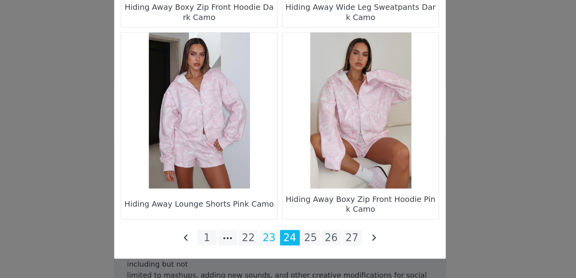
click at [281, 247] on li "23" at bounding box center [280, 249] width 14 height 11
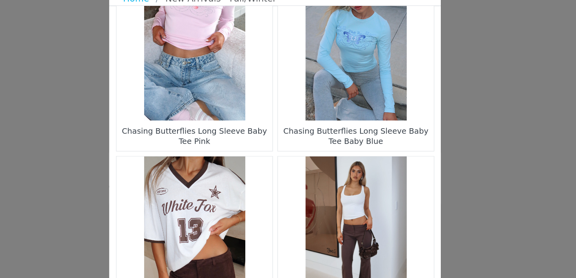
scroll to position [1164, 0]
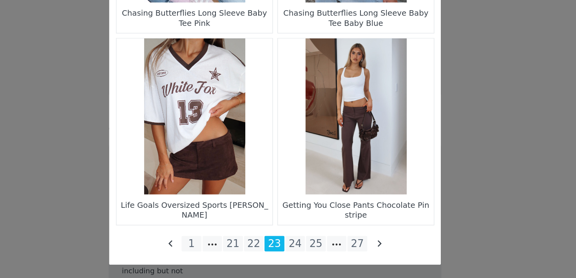
click at [275, 244] on li "22" at bounding box center [273, 249] width 14 height 11
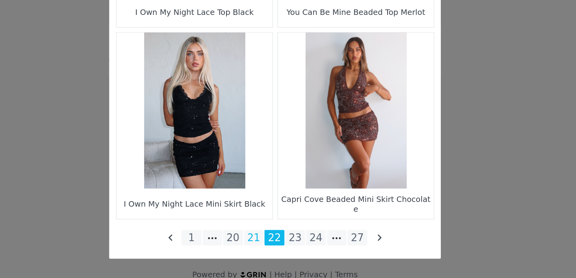
click at [271, 254] on li "21" at bounding box center [273, 249] width 14 height 11
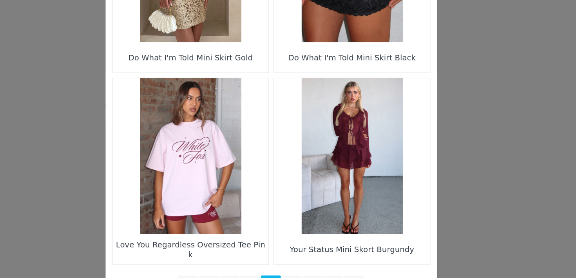
scroll to position [2322, 0]
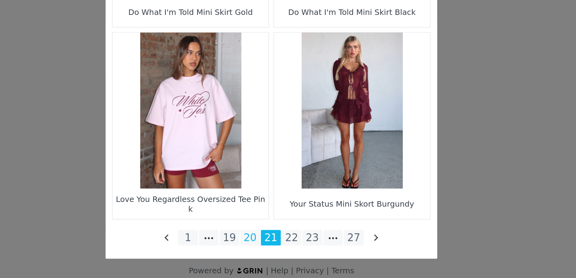
click at [269, 245] on li "20" at bounding box center [273, 249] width 14 height 11
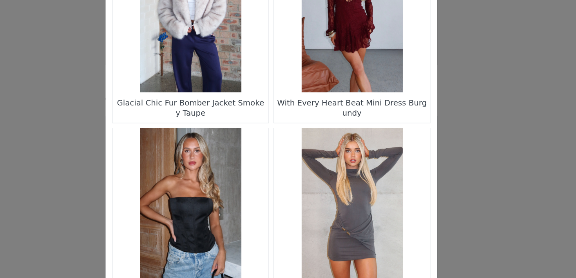
scroll to position [1164, 0]
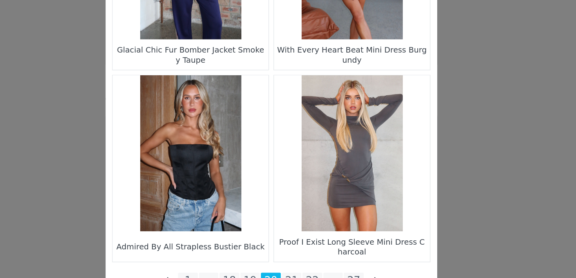
click at [274, 244] on li "19" at bounding box center [273, 249] width 14 height 11
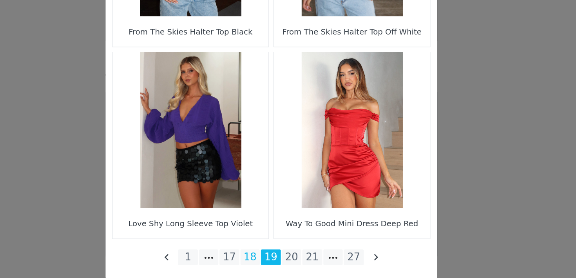
click at [272, 250] on li "18" at bounding box center [273, 249] width 14 height 11
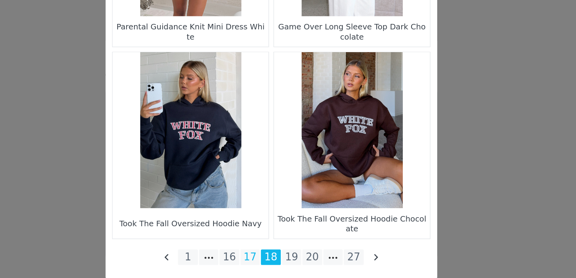
click at [271, 249] on li "17" at bounding box center [273, 249] width 14 height 11
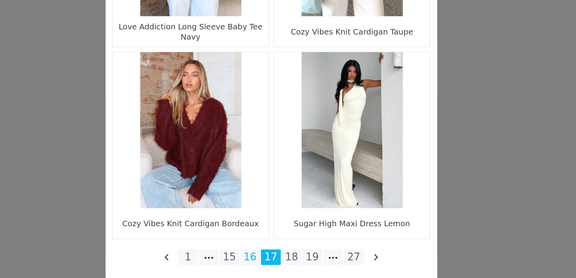
click at [274, 253] on li "16" at bounding box center [273, 249] width 14 height 11
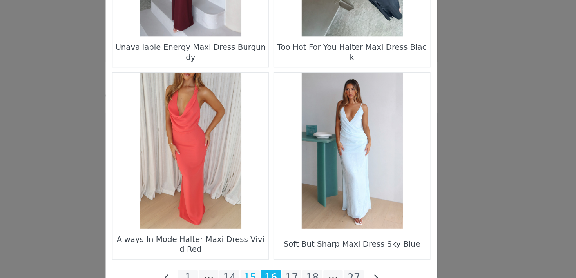
click at [273, 246] on li "15" at bounding box center [273, 249] width 14 height 11
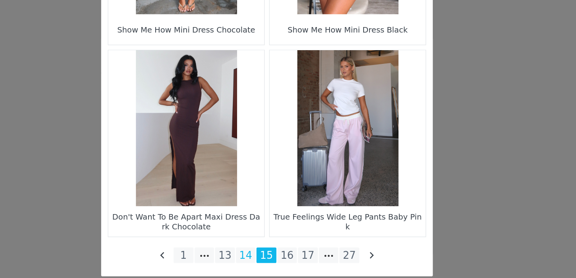
click at [276, 246] on li "14" at bounding box center [273, 249] width 14 height 11
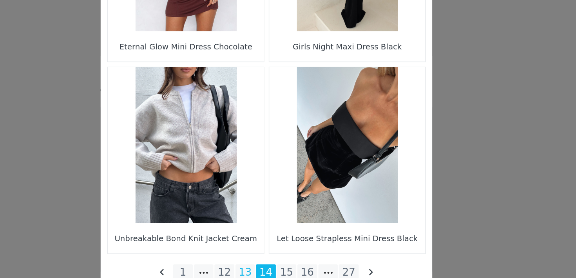
click at [273, 246] on li "13" at bounding box center [273, 249] width 14 height 11
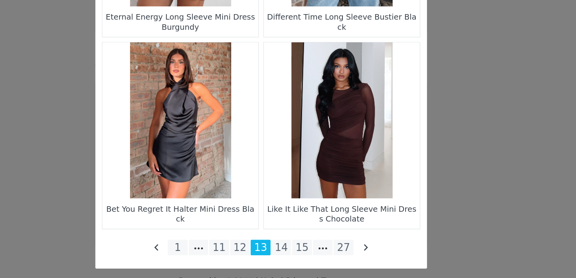
click at [264, 178] on figure "Choose Your Product" at bounding box center [230, 159] width 110 height 110
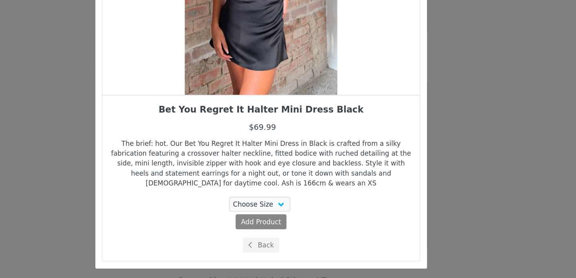
scroll to position [70, 0]
click at [288, 221] on select "Choose Size XXS XS S M L XL" at bounding box center [287, 218] width 44 height 11
click at [265, 213] on select "Choose Size XXS XS S M L XL" at bounding box center [287, 218] width 44 height 11
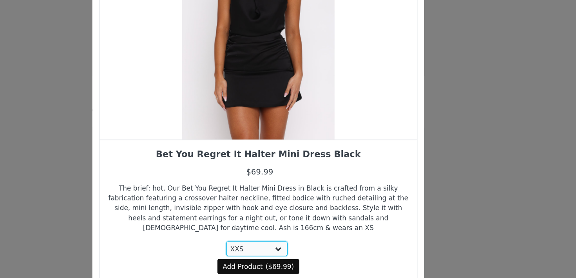
click at [296, 217] on select "Choose Size XXS XS S M L XL" at bounding box center [287, 218] width 44 height 11
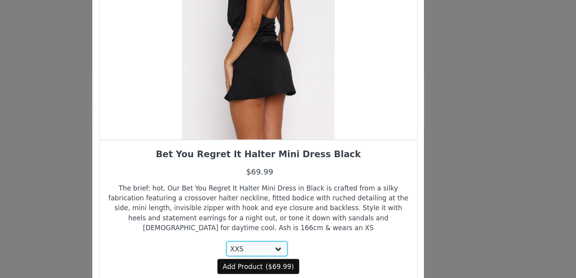
select select "28011736"
click at [265, 213] on select "Choose Size XXS XS S M L XL" at bounding box center [287, 218] width 44 height 11
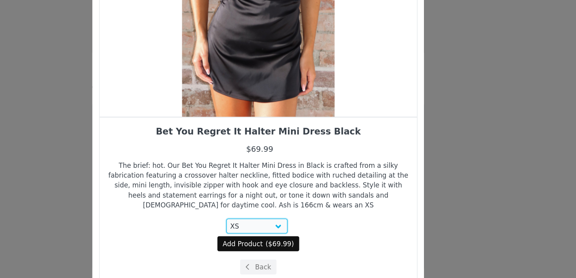
scroll to position [2322, 0]
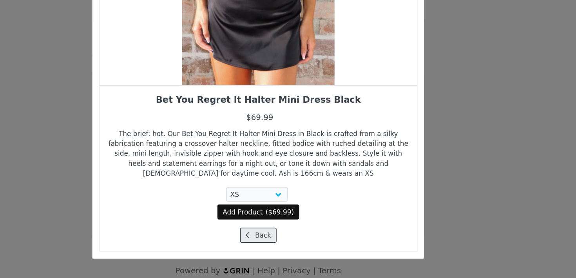
click at [291, 246] on button "Back" at bounding box center [288, 247] width 26 height 11
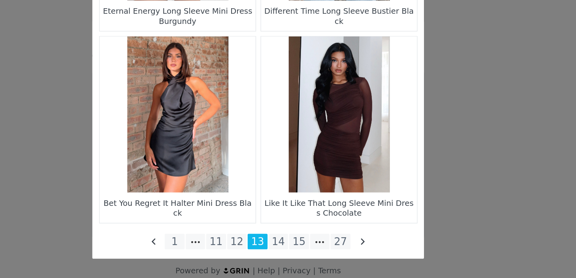
scroll to position [1164, 0]
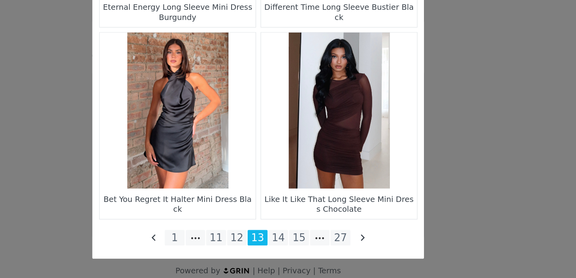
click at [274, 249] on li "12" at bounding box center [273, 249] width 14 height 11
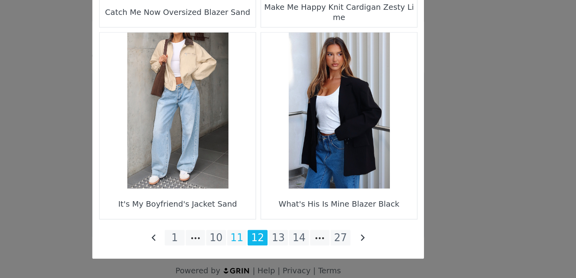
click at [275, 254] on li "11" at bounding box center [273, 249] width 14 height 11
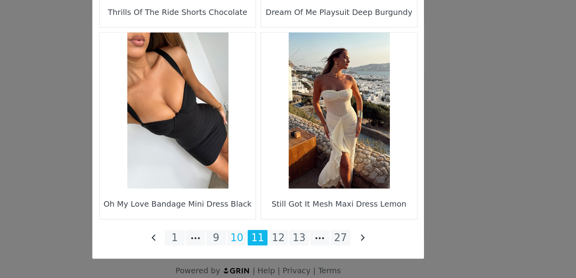
click at [278, 247] on li "10" at bounding box center [273, 249] width 14 height 11
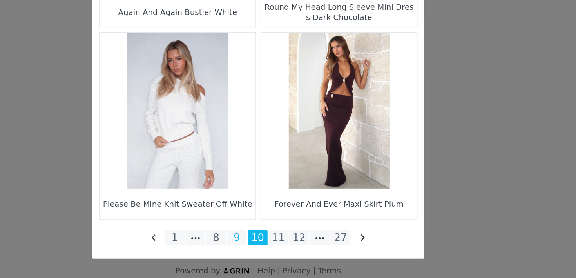
click at [271, 248] on li "9" at bounding box center [273, 249] width 14 height 11
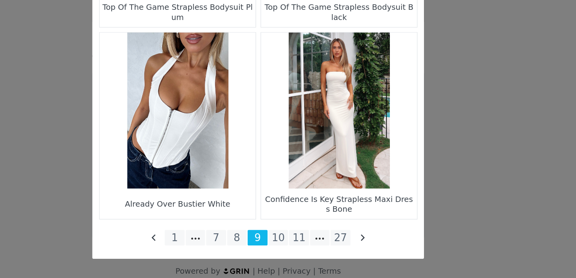
scroll to position [2322, 0]
click at [274, 244] on li "8" at bounding box center [273, 249] width 14 height 11
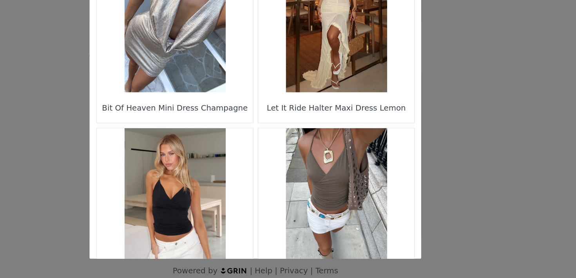
scroll to position [1164, 0]
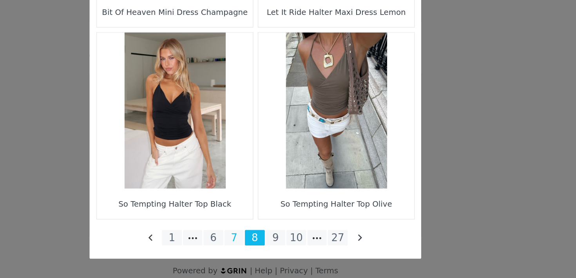
click at [269, 249] on li "7" at bounding box center [273, 249] width 14 height 11
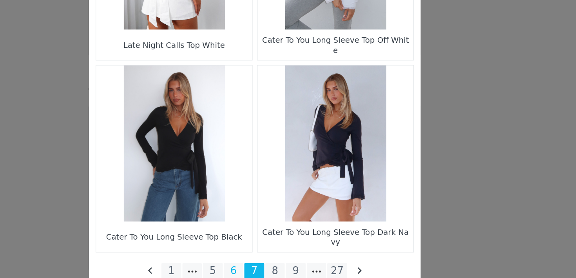
click at [272, 248] on li "6" at bounding box center [273, 249] width 14 height 11
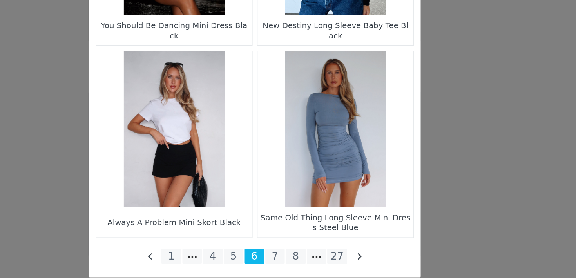
scroll to position [2322, 0]
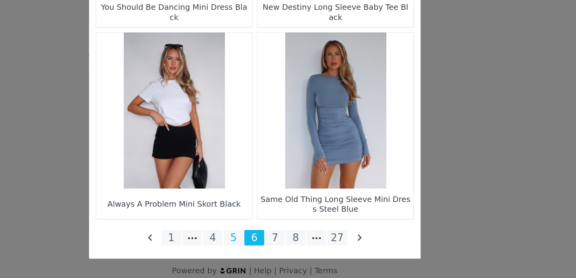
click at [273, 245] on li "5" at bounding box center [273, 249] width 14 height 11
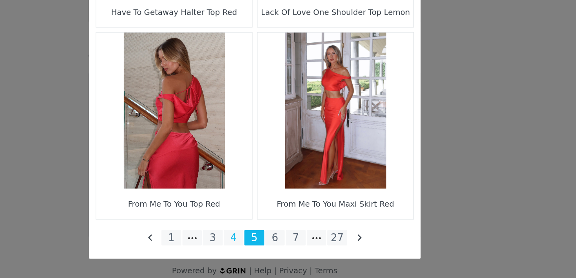
click at [271, 248] on li "4" at bounding box center [273, 249] width 14 height 11
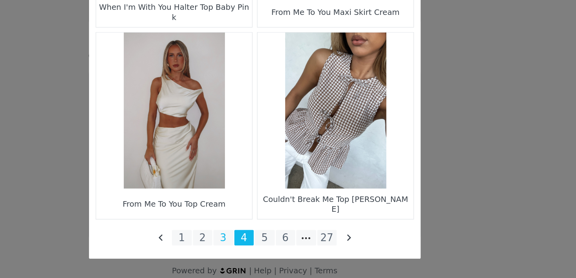
click at [264, 249] on li "3" at bounding box center [265, 249] width 14 height 11
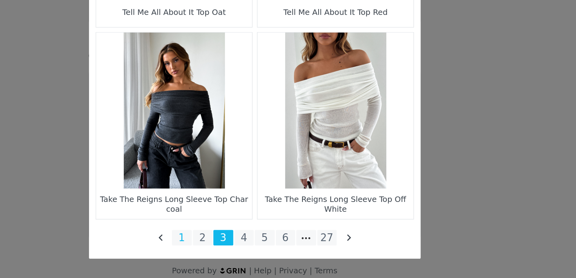
click at [242, 248] on li "1" at bounding box center [236, 249] width 14 height 11
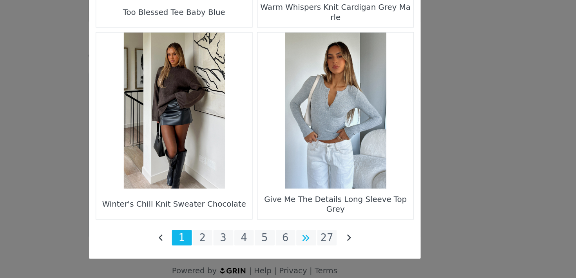
click at [318, 250] on li "Choose Your Product" at bounding box center [324, 249] width 14 height 11
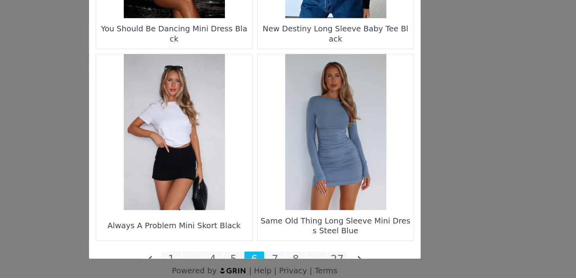
scroll to position [1164, 0]
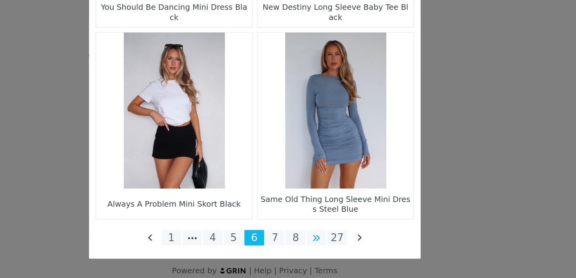
click at [330, 247] on li "Choose Your Product" at bounding box center [332, 249] width 14 height 11
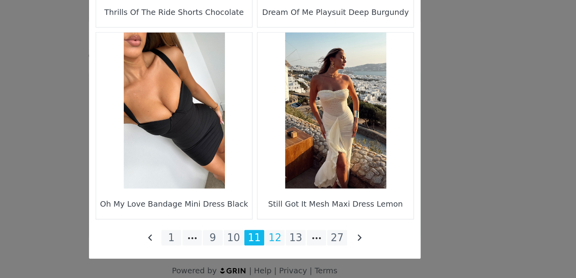
click at [299, 246] on li "12" at bounding box center [302, 249] width 14 height 11
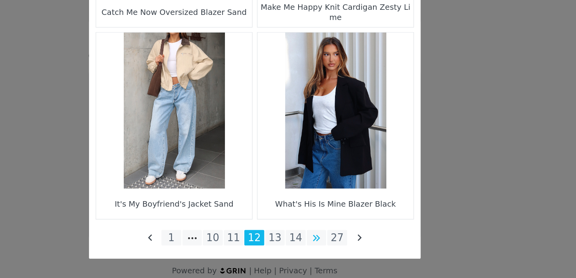
click at [327, 252] on li "Choose Your Product" at bounding box center [332, 249] width 14 height 11
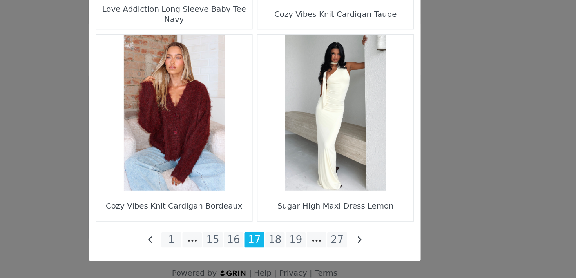
scroll to position [2322, 0]
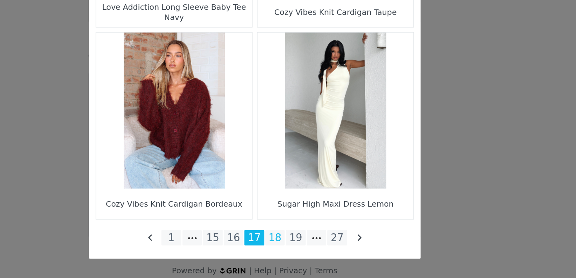
click at [302, 247] on li "18" at bounding box center [302, 249] width 14 height 11
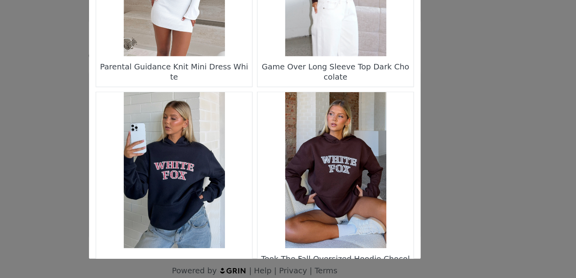
scroll to position [1164, 0]
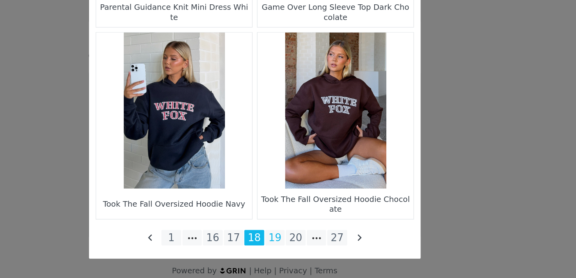
click at [301, 247] on li "19" at bounding box center [302, 249] width 14 height 11
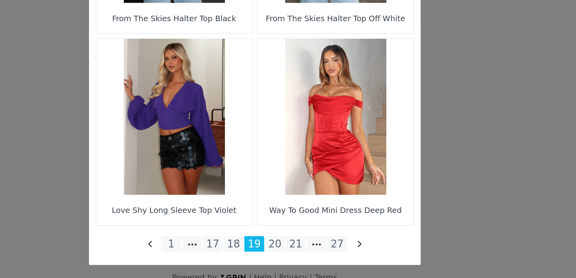
scroll to position [2322, 0]
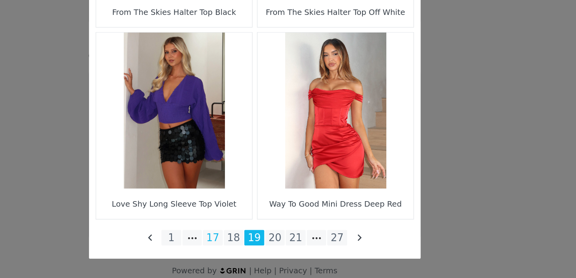
click at [260, 249] on li "17" at bounding box center [258, 249] width 14 height 11
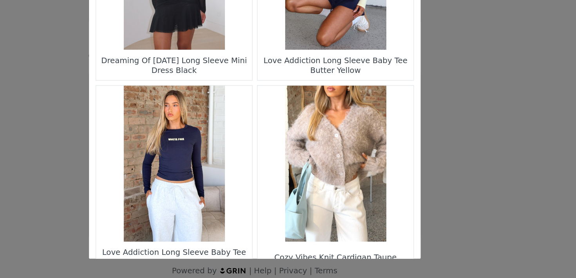
scroll to position [1164, 0]
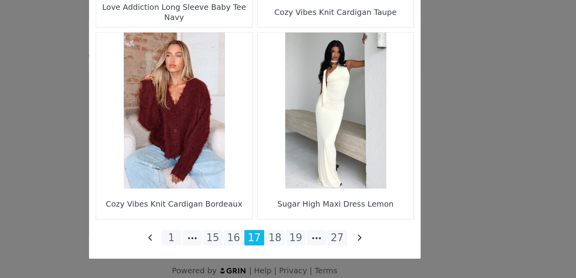
click at [272, 245] on li "16" at bounding box center [273, 249] width 14 height 11
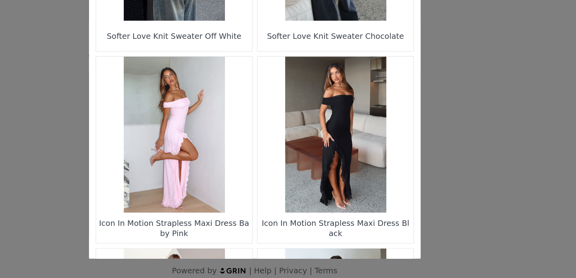
click at [341, 179] on figure "Choose Your Product" at bounding box center [345, 176] width 110 height 110
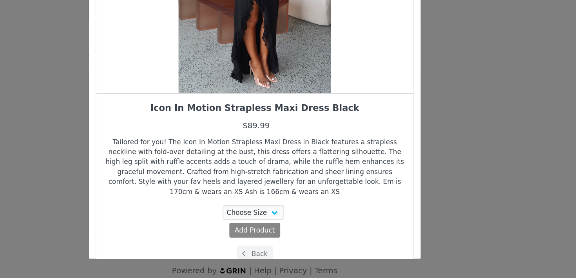
scroll to position [65, 0]
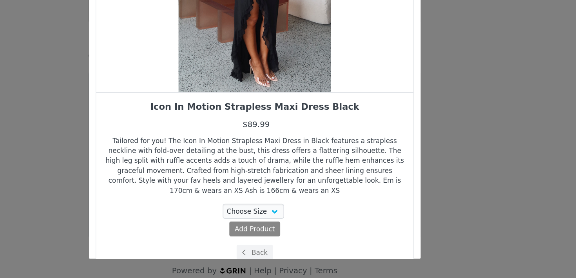
click at [283, 224] on div "Icon In Motion Strapless Maxi Dress Black $89.99 Tailored for you! The Icon In …" at bounding box center [287, 208] width 213 height 112
click at [283, 226] on select "Choose Size XXS XS S" at bounding box center [287, 230] width 44 height 11
select select "28060746"
click at [265, 225] on select "Choose Size XXS XS S" at bounding box center [287, 230] width 44 height 11
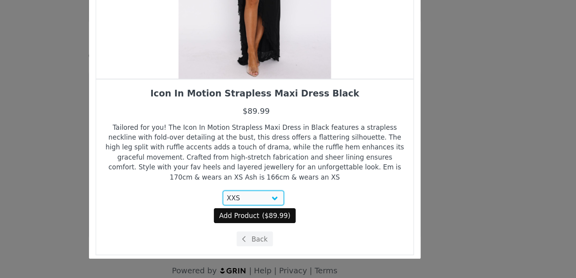
scroll to position [77, 0]
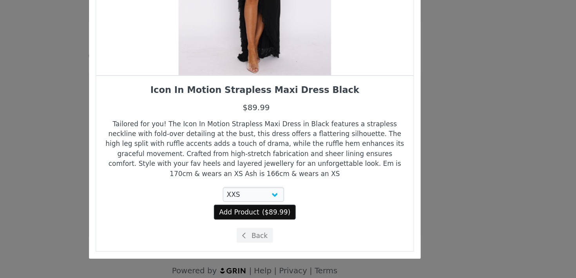
click at [291, 231] on span "Add Product" at bounding box center [277, 230] width 29 height 7
select select "28060746"
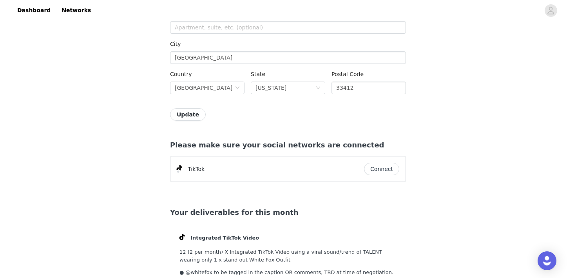
scroll to position [629, 0]
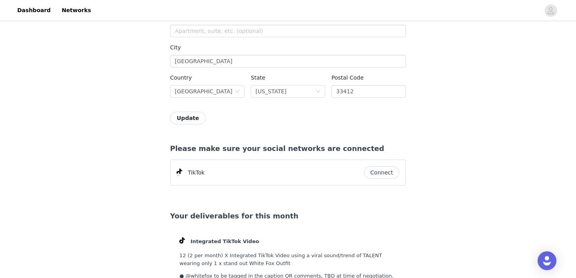
click at [378, 172] on button "Connect" at bounding box center [381, 172] width 35 height 13
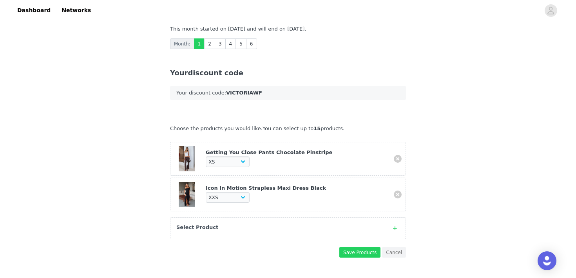
scroll to position [155, 0]
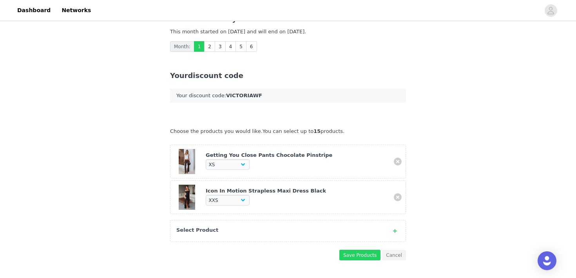
click at [283, 235] on div "Select Product" at bounding box center [288, 231] width 236 height 22
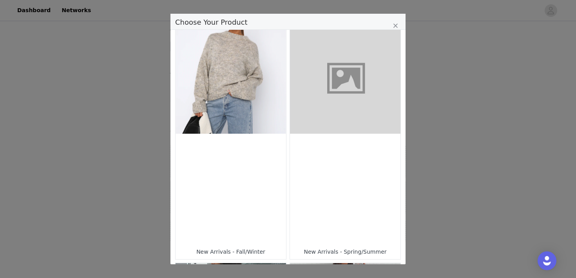
scroll to position [254, 0]
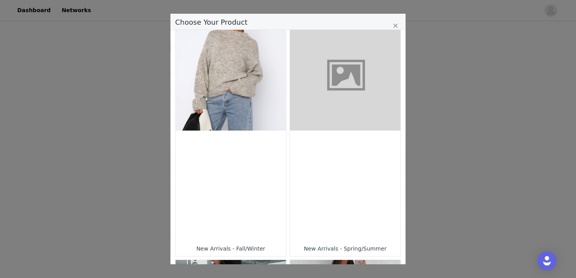
drag, startPoint x: 238, startPoint y: 146, endPoint x: 235, endPoint y: 143, distance: 4.6
click at [238, 145] on div "Choose Your Product" at bounding box center [230, 185] width 110 height 110
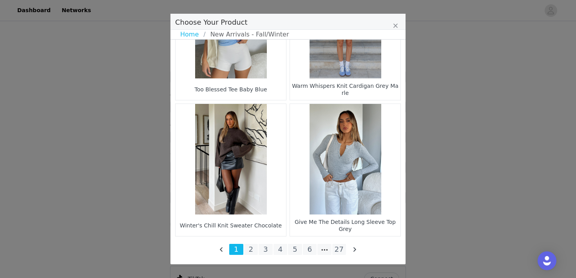
scroll to position [536, 0]
click at [335, 248] on li "27" at bounding box center [339, 249] width 14 height 11
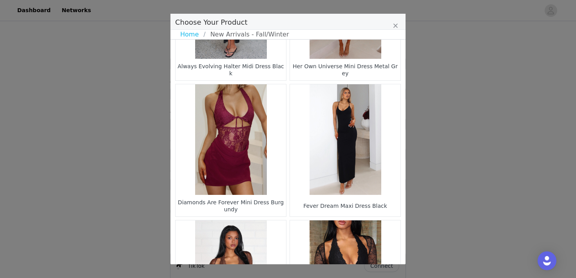
scroll to position [213, 0]
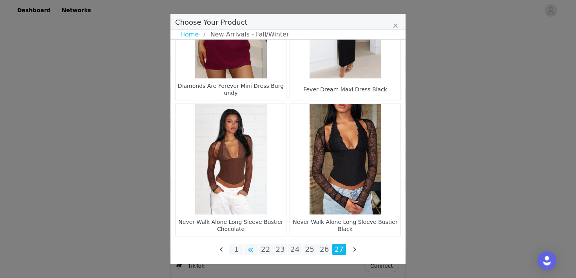
click at [254, 251] on li "Choose Your Product" at bounding box center [251, 249] width 14 height 11
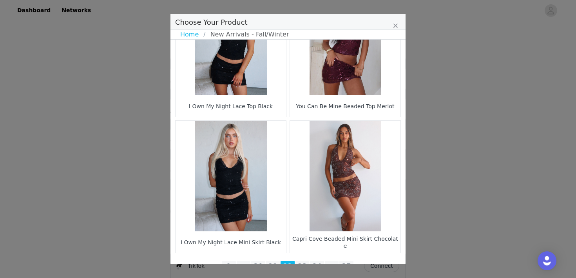
scroll to position [1164, 0]
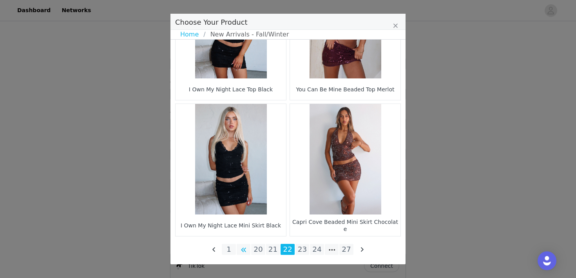
click at [242, 251] on li "Choose Your Product" at bounding box center [243, 249] width 14 height 11
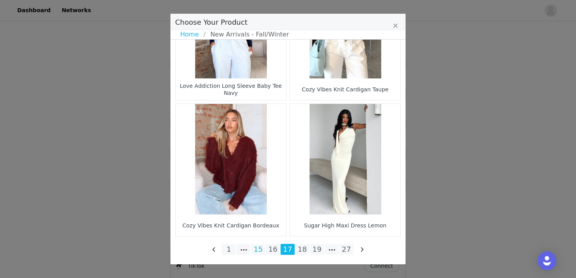
click at [258, 251] on li "15" at bounding box center [258, 249] width 14 height 11
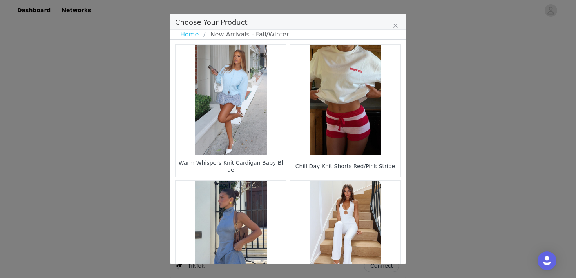
click at [327, 132] on figure "Choose Your Product" at bounding box center [345, 100] width 110 height 110
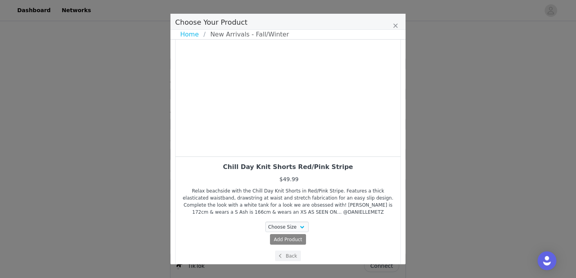
scroll to position [63, 0]
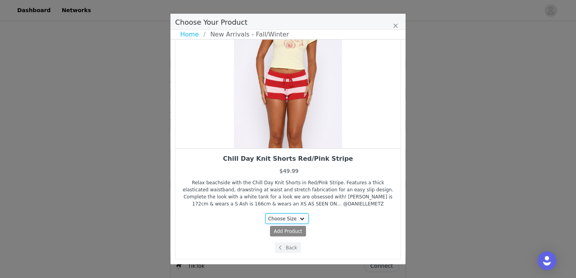
click at [293, 217] on select "Choose Size XXS XS S M L XL" at bounding box center [287, 218] width 44 height 11
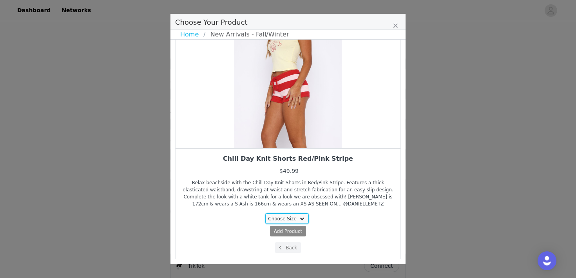
select select "26940698"
click at [265, 213] on select "Choose Size XXS XS S M L XL" at bounding box center [287, 218] width 44 height 11
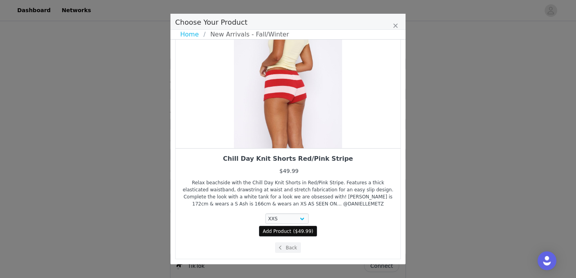
click at [291, 231] on span "Add Product" at bounding box center [277, 230] width 29 height 7
select select "26940698"
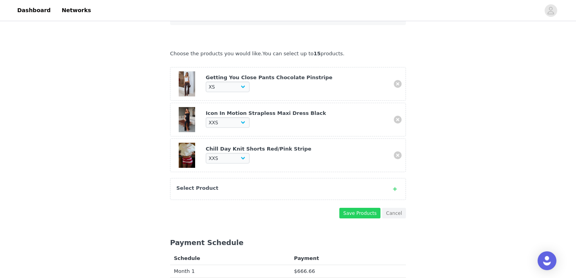
scroll to position [229, 0]
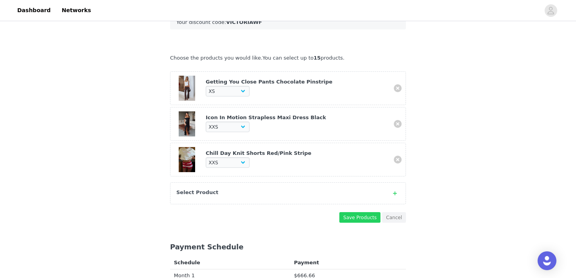
click at [289, 186] on div "Select Product" at bounding box center [288, 193] width 236 height 22
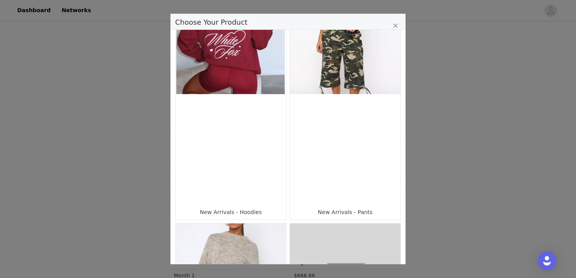
scroll to position [72, 0]
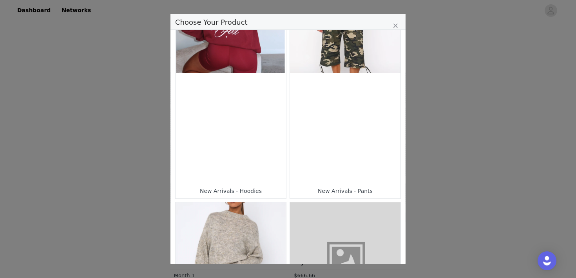
click at [312, 166] on div "Choose Your Product" at bounding box center [345, 128] width 110 height 110
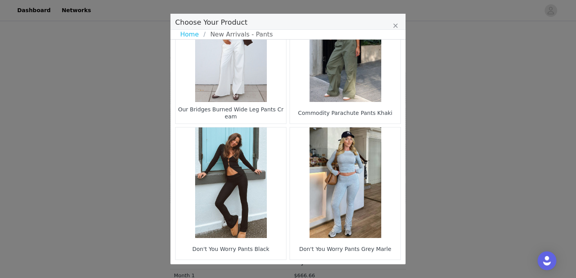
scroll to position [1164, 0]
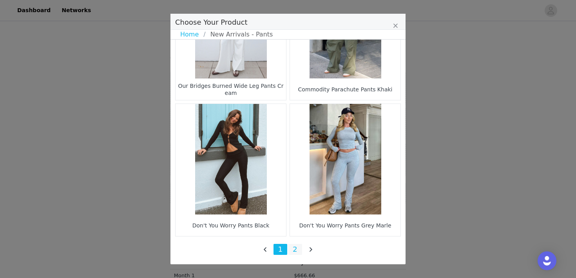
click at [295, 247] on li "2" at bounding box center [295, 249] width 14 height 11
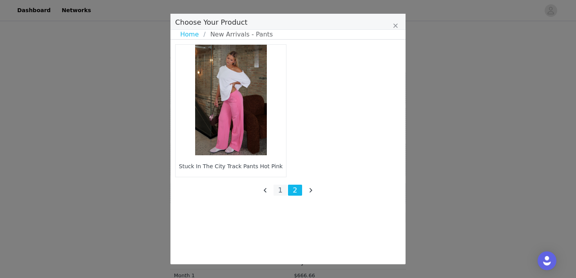
scroll to position [224, 0]
click at [193, 40] on div "Stuck In The City Track Pants Hot Pink 1 2" at bounding box center [287, 122] width 235 height 165
click at [193, 38] on link "Home" at bounding box center [191, 34] width 23 height 9
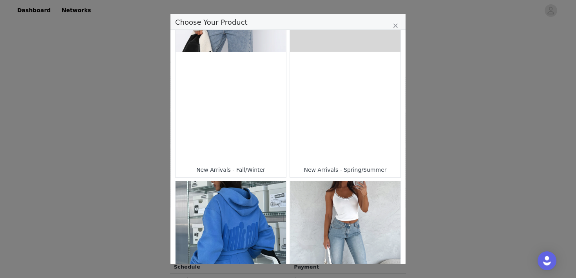
scroll to position [336, 0]
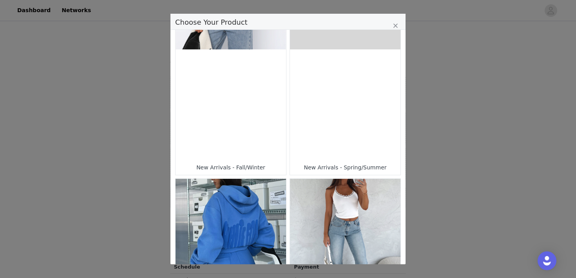
click at [272, 125] on div "Choose Your Product" at bounding box center [230, 104] width 110 height 110
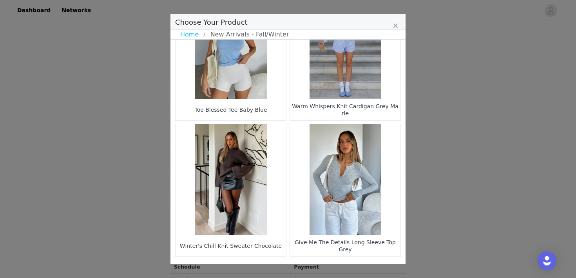
scroll to position [1164, 0]
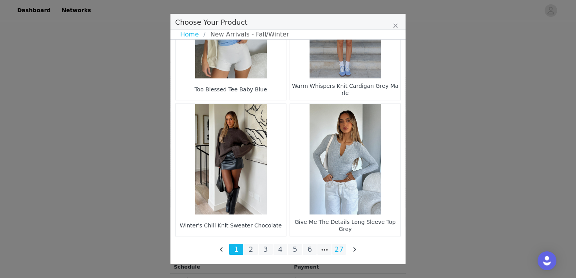
click at [337, 249] on li "27" at bounding box center [339, 249] width 14 height 11
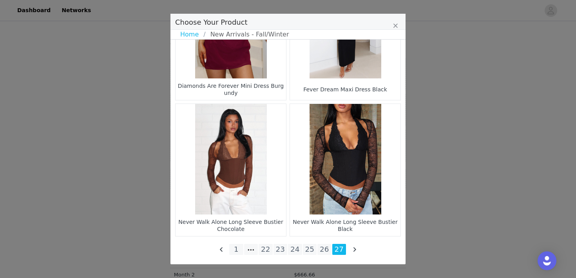
scroll to position [259, 0]
click at [319, 252] on li "26" at bounding box center [324, 249] width 14 height 11
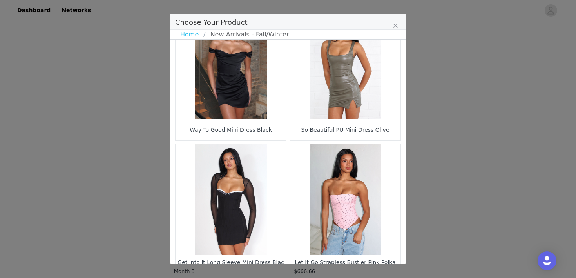
scroll to position [1164, 0]
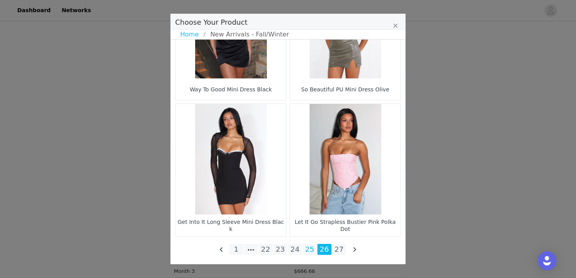
click at [309, 249] on li "25" at bounding box center [310, 249] width 14 height 11
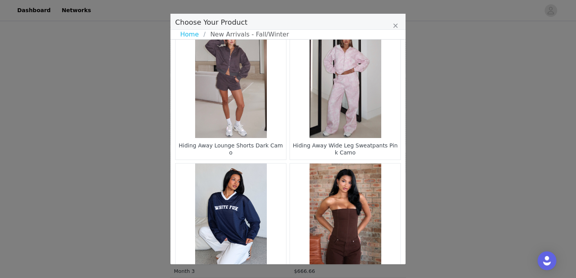
scroll to position [18, 0]
click at [337, 85] on figure "Choose Your Product" at bounding box center [345, 82] width 110 height 110
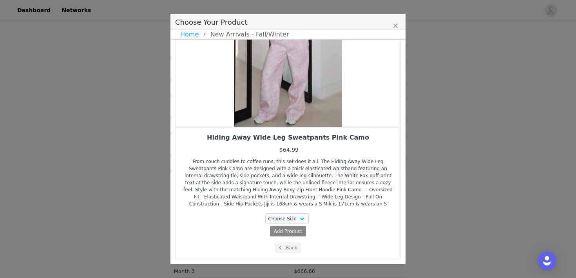
scroll to position [262, 0]
click at [303, 218] on select "Choose Size 3XS XXS XS S M L XL" at bounding box center [287, 218] width 44 height 11
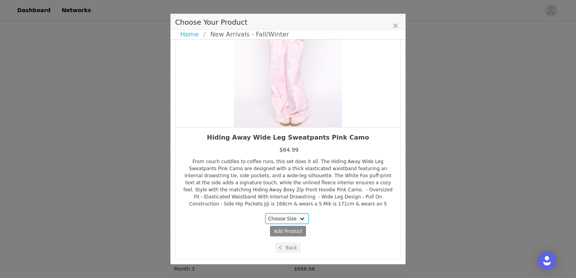
select select "28269799"
click at [265, 213] on select "Choose Size 3XS XXS XS S M L XL" at bounding box center [287, 218] width 44 height 11
click at [286, 230] on span "Add Product" at bounding box center [277, 230] width 29 height 7
select select "28269799"
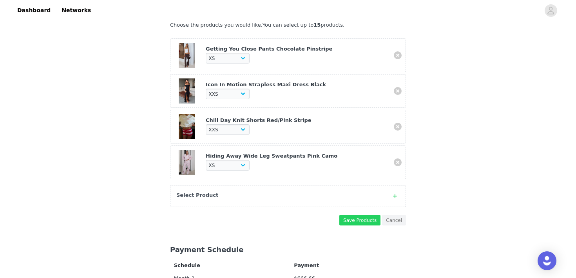
click at [299, 204] on div "Select Product" at bounding box center [288, 196] width 236 height 22
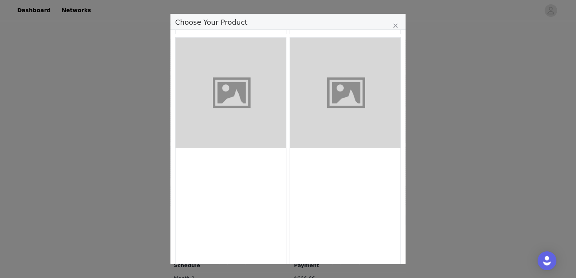
scroll to position [715, 0]
click at [310, 188] on div "Choose Your Product" at bounding box center [345, 205] width 110 height 110
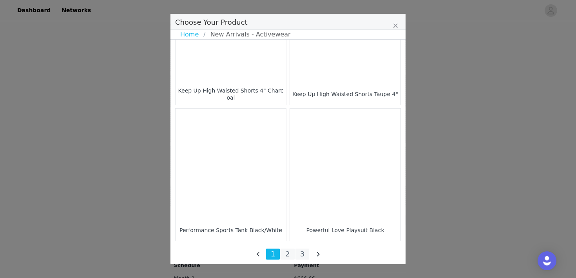
scroll to position [1164, 0]
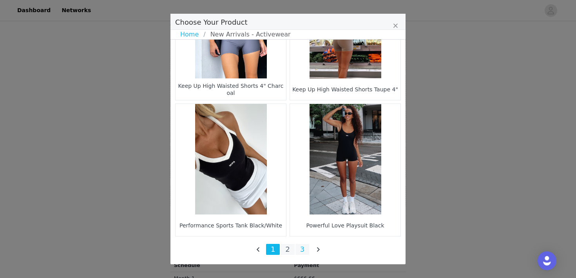
click at [304, 253] on li "3" at bounding box center [302, 249] width 14 height 11
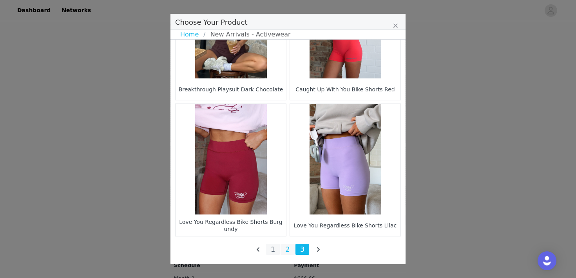
click at [285, 251] on li "2" at bounding box center [287, 249] width 14 height 11
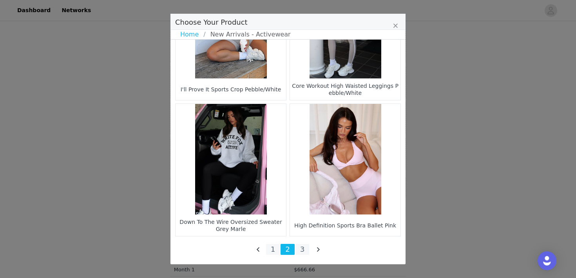
scroll to position [274, 0]
click at [273, 249] on li "1" at bounding box center [273, 249] width 14 height 11
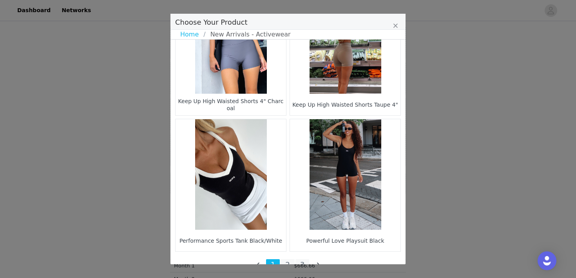
scroll to position [1164, 0]
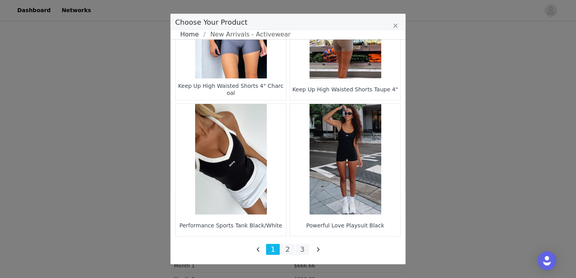
click at [192, 37] on link "Home" at bounding box center [191, 34] width 23 height 9
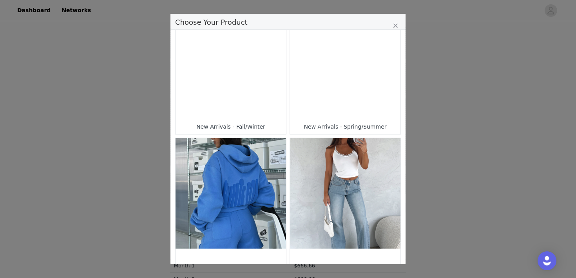
scroll to position [381, 0]
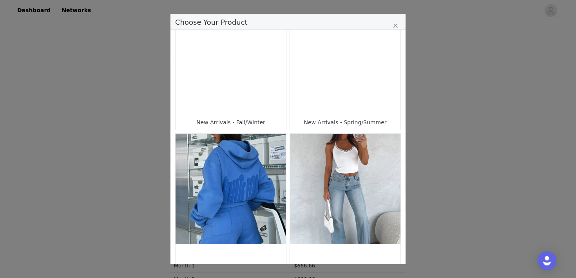
click at [274, 72] on div "Choose Your Product" at bounding box center [230, 59] width 110 height 110
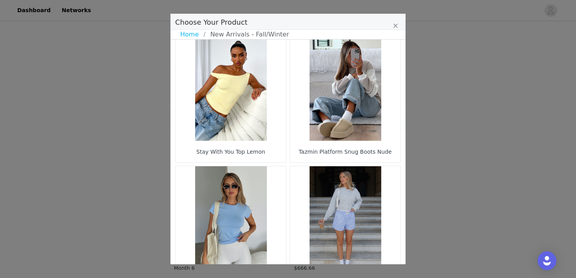
scroll to position [1164, 0]
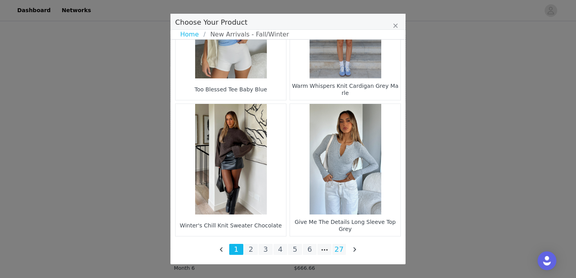
click at [340, 247] on li "27" at bounding box center [339, 249] width 14 height 11
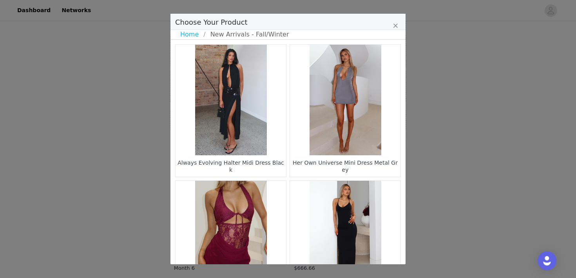
scroll to position [213, 0]
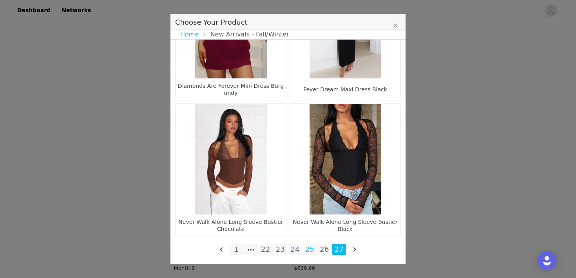
click at [307, 249] on li "25" at bounding box center [310, 249] width 14 height 11
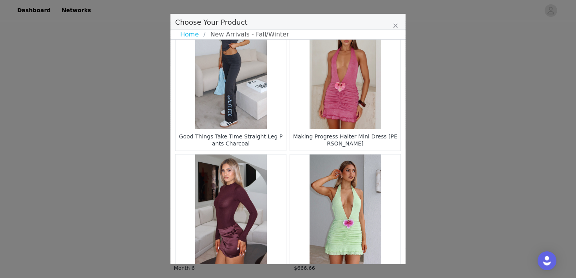
scroll to position [1164, 0]
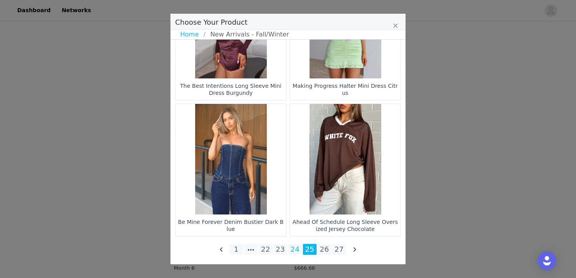
click at [294, 249] on li "24" at bounding box center [295, 249] width 14 height 11
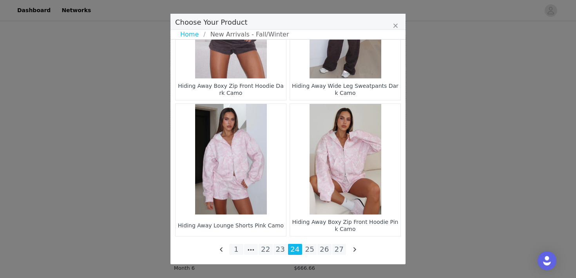
click at [348, 168] on figure "Choose Your Product" at bounding box center [345, 159] width 110 height 110
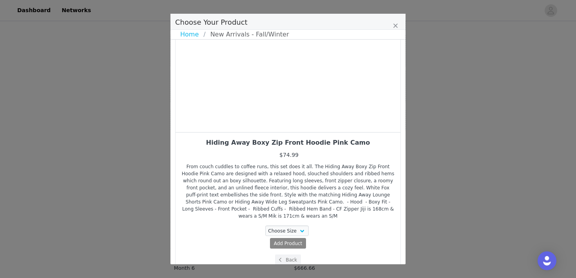
scroll to position [88, 0]
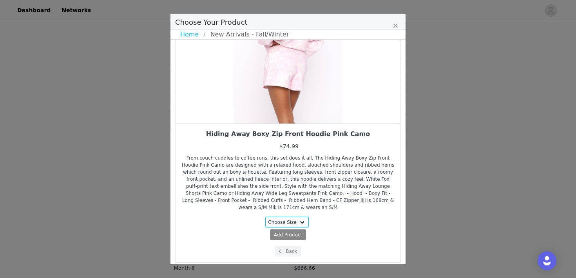
click at [296, 223] on select "Choose Size 3XS/XXS XXS/XS XS/S S/M M/L L/XL" at bounding box center [287, 222] width 44 height 11
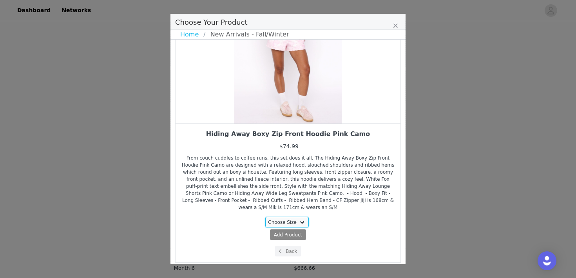
select select "28268460"
click at [265, 217] on select "Choose Size 3XS/XXS XXS/XS XS/S S/M M/L L/XL" at bounding box center [287, 222] width 44 height 11
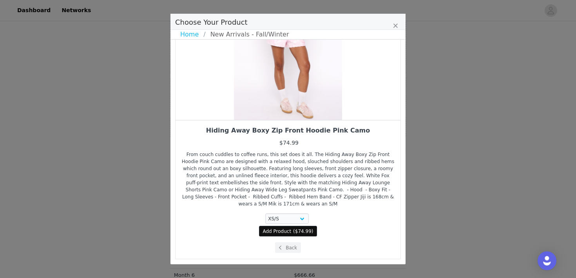
click at [293, 235] on button "Add Product ( $74.99 )" at bounding box center [288, 231] width 58 height 11
select select "28268460"
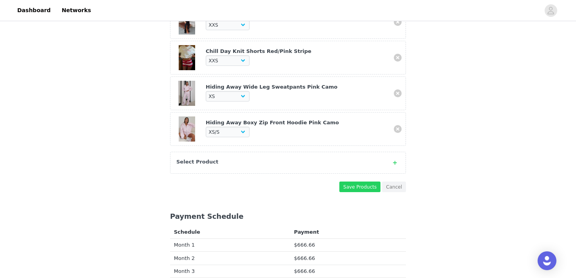
click at [279, 166] on div "Select Product" at bounding box center [288, 163] width 236 height 22
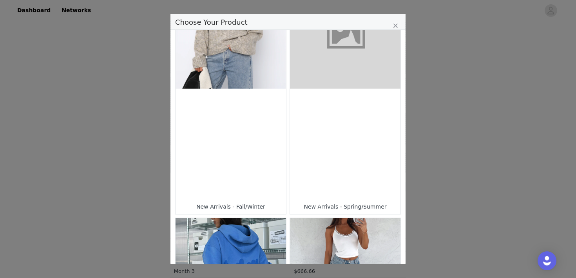
scroll to position [300, 0]
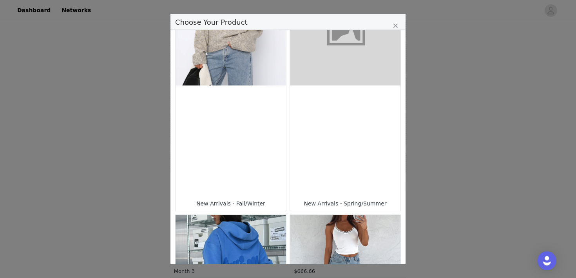
click at [271, 157] on div "Choose Your Product" at bounding box center [230, 140] width 110 height 110
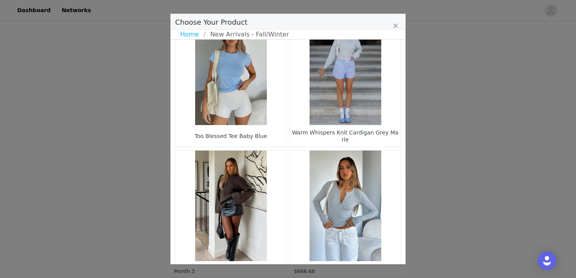
scroll to position [1164, 0]
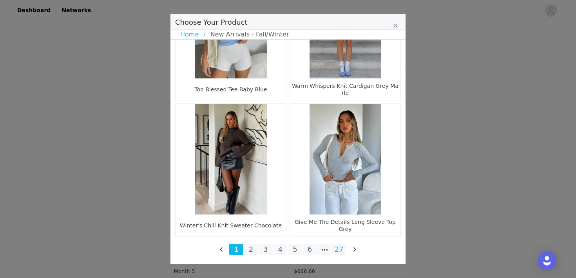
click at [337, 249] on li "27" at bounding box center [339, 249] width 14 height 11
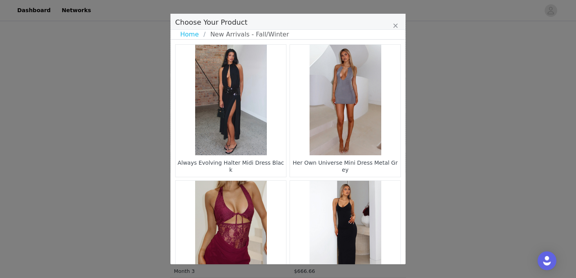
scroll to position [213, 0]
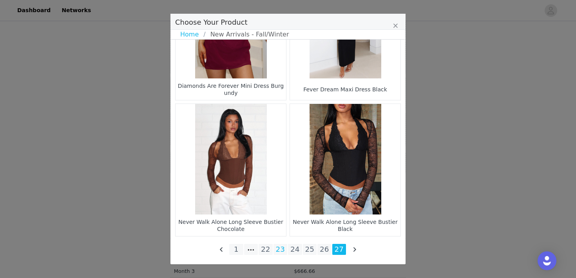
click at [282, 248] on li "23" at bounding box center [280, 249] width 14 height 11
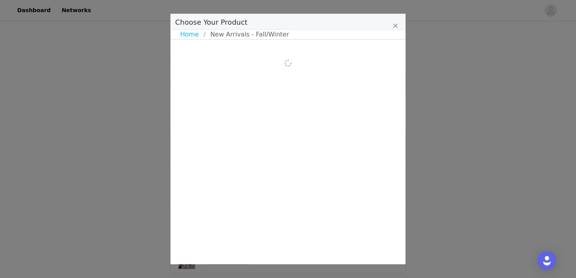
scroll to position [0, 0]
click at [187, 37] on link "Home" at bounding box center [191, 34] width 23 height 9
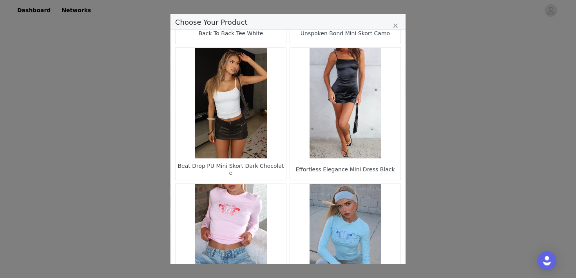
scroll to position [1154, 0]
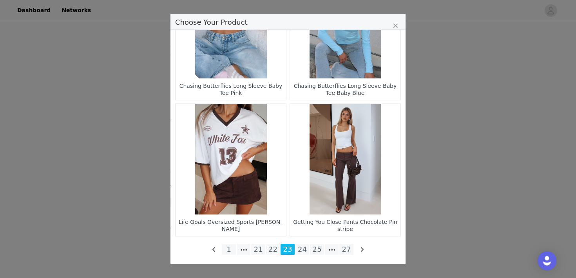
click at [345, 171] on figure "Choose Your Product" at bounding box center [345, 159] width 110 height 110
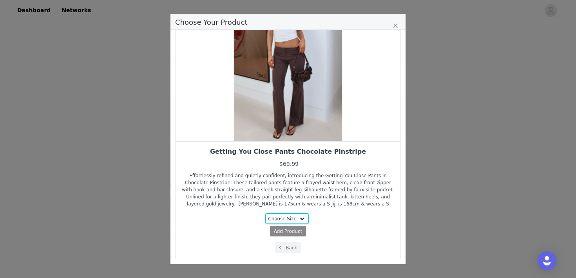
click at [287, 217] on select "Choose Size XXS XS S M L XL" at bounding box center [287, 218] width 44 height 11
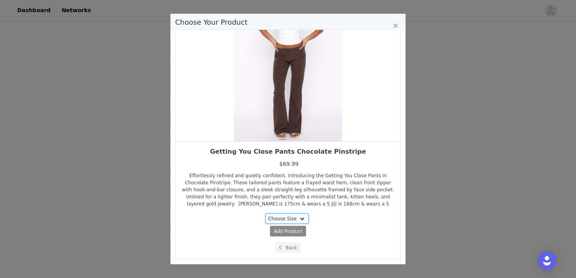
select select "28161299"
click at [265, 213] on select "Choose Size XXS XS S M L XL" at bounding box center [287, 218] width 44 height 11
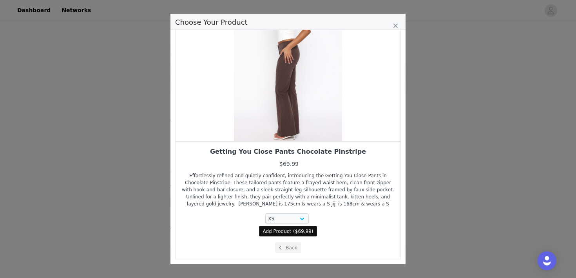
click at [290, 233] on span "Add Product" at bounding box center [277, 230] width 29 height 7
select select "28161299"
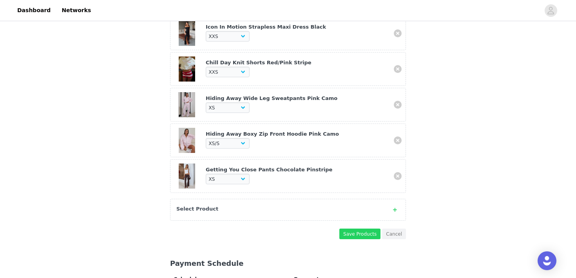
scroll to position [321, 0]
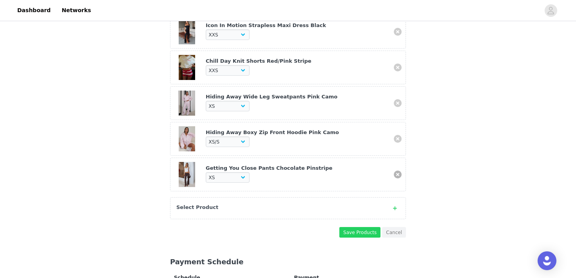
click at [393, 175] on link at bounding box center [397, 174] width 8 height 8
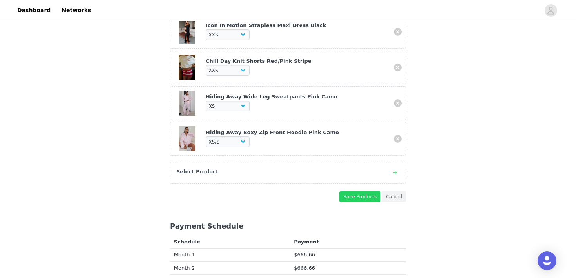
click at [325, 170] on div "Select Product" at bounding box center [280, 172] width 208 height 8
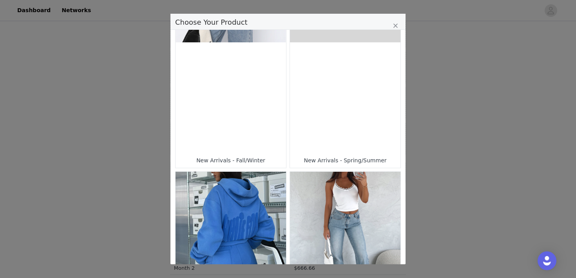
scroll to position [341, 0]
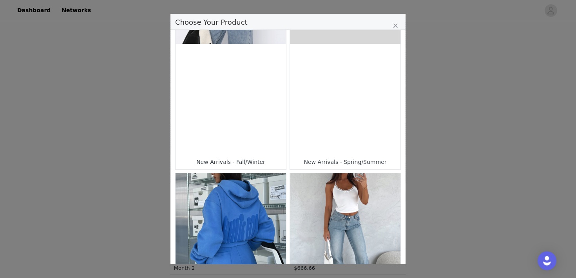
click at [266, 135] on div "Choose Your Product" at bounding box center [230, 99] width 110 height 110
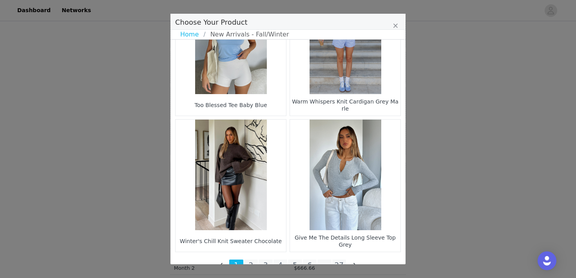
scroll to position [1164, 0]
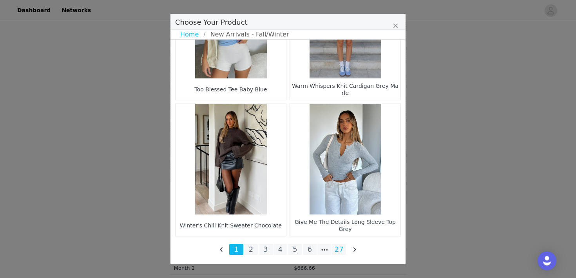
click at [334, 249] on li "27" at bounding box center [339, 249] width 14 height 11
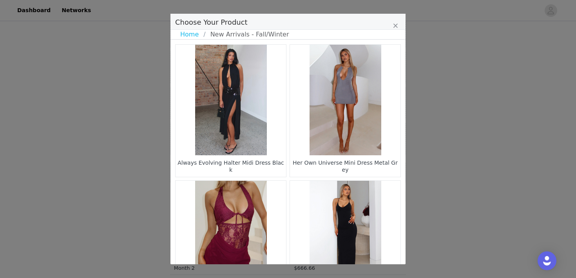
scroll to position [213, 0]
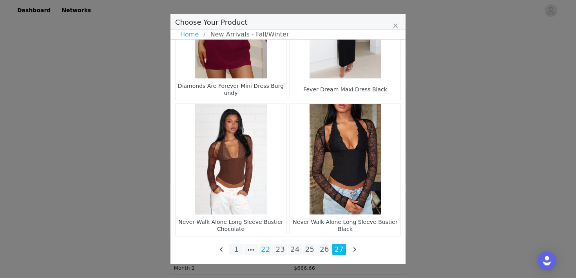
click at [264, 249] on li "22" at bounding box center [265, 249] width 14 height 11
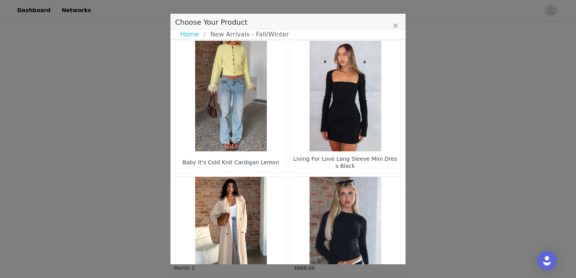
scroll to position [416, 0]
click at [259, 117] on figure "Choose Your Product" at bounding box center [230, 95] width 110 height 110
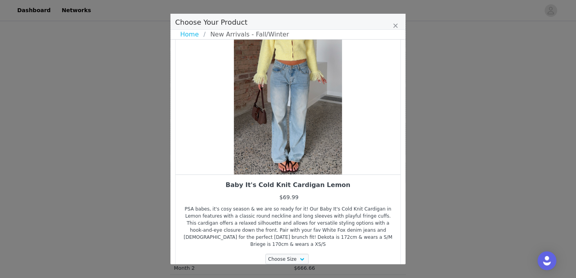
scroll to position [70, 0]
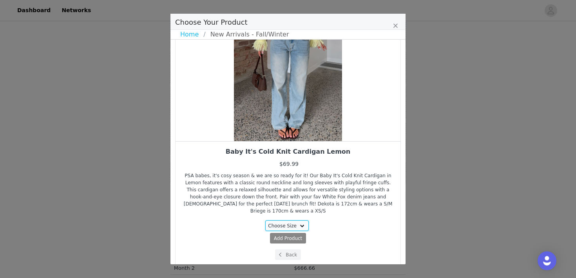
click at [289, 220] on select "Choose Size XXS/XS XS/S S/M M/L L/XL" at bounding box center [287, 225] width 44 height 11
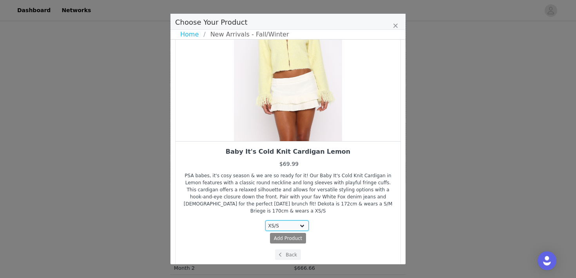
click at [265, 220] on select "Choose Size XXS/XS XS/S S/M M/L L/XL" at bounding box center [287, 225] width 44 height 11
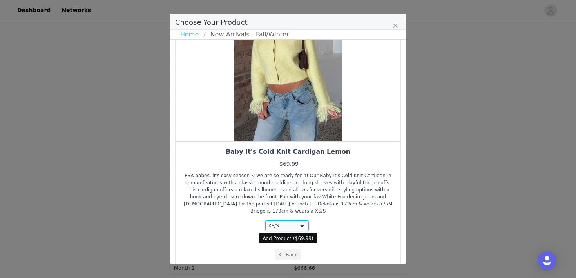
click at [292, 220] on select "Choose Size XXS/XS XS/S S/M M/L L/XL" at bounding box center [287, 225] width 44 height 11
select select "27829459"
click at [265, 220] on select "Choose Size XXS/XS XS/S S/M M/L L/XL" at bounding box center [287, 225] width 44 height 11
click at [292, 233] on button "Add Product ( $69.99 )" at bounding box center [288, 238] width 58 height 11
select select "27829459"
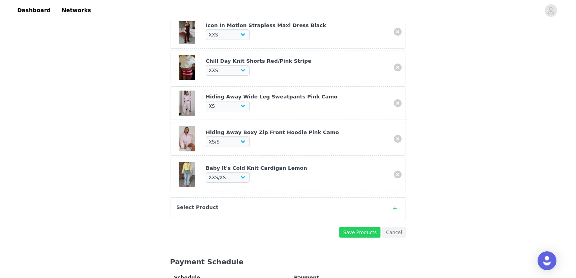
click at [264, 206] on div "Select Product" at bounding box center [280, 207] width 208 height 8
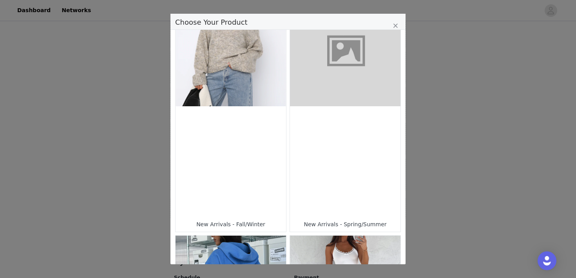
scroll to position [281, 0]
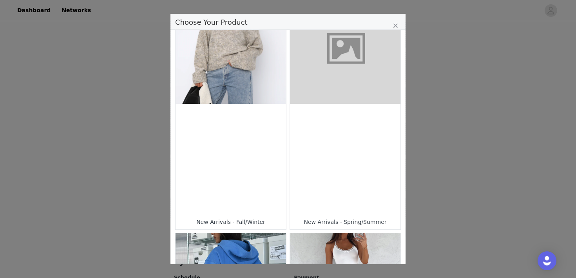
click at [264, 205] on div "Choose Your Product" at bounding box center [230, 159] width 110 height 110
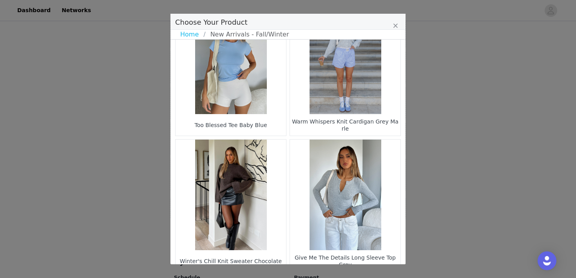
scroll to position [1164, 0]
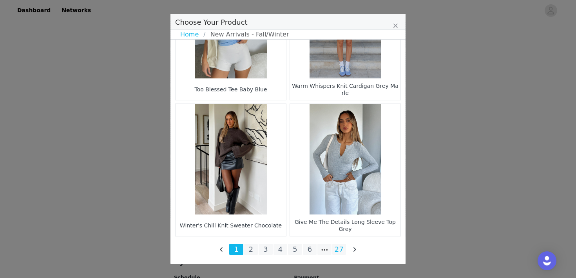
click at [335, 246] on li "27" at bounding box center [339, 249] width 14 height 11
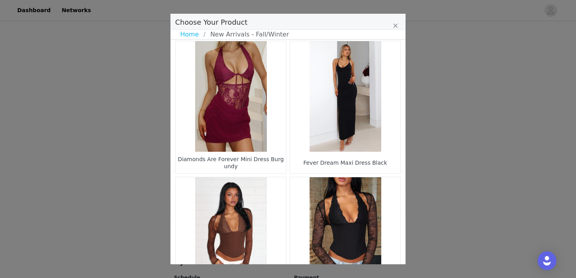
scroll to position [213, 0]
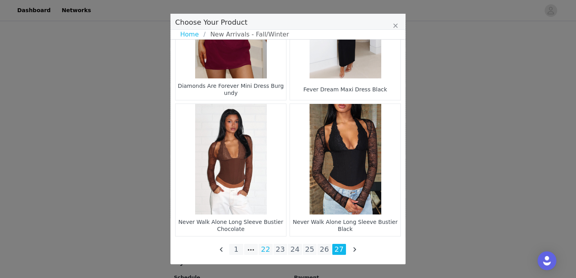
click at [265, 250] on li "22" at bounding box center [265, 249] width 14 height 11
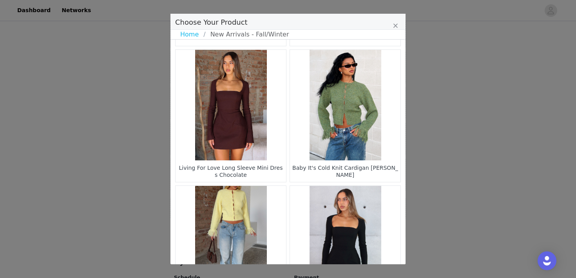
scroll to position [265, 0]
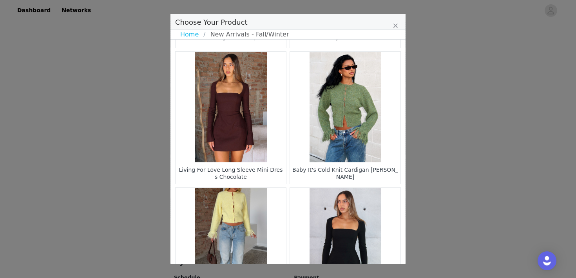
click at [343, 131] on figure "Choose Your Product" at bounding box center [345, 107] width 110 height 110
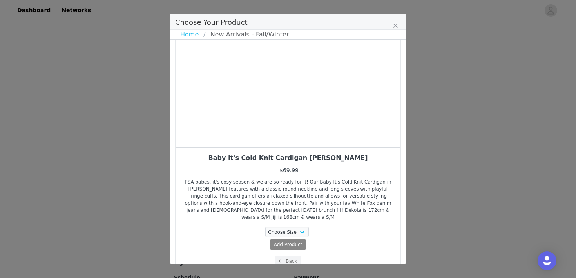
scroll to position [70, 0]
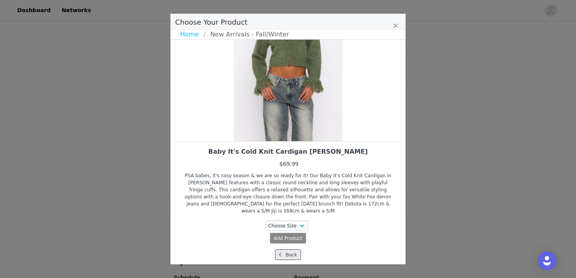
click at [292, 249] on button "Back" at bounding box center [288, 254] width 26 height 11
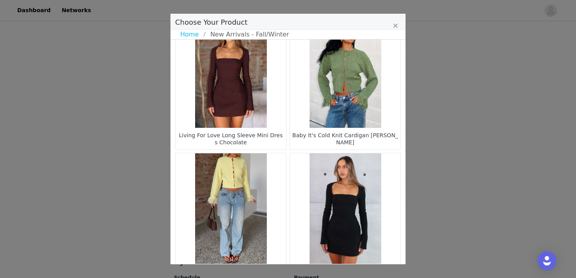
click at [262, 196] on figure "Choose Your Product" at bounding box center [230, 208] width 110 height 110
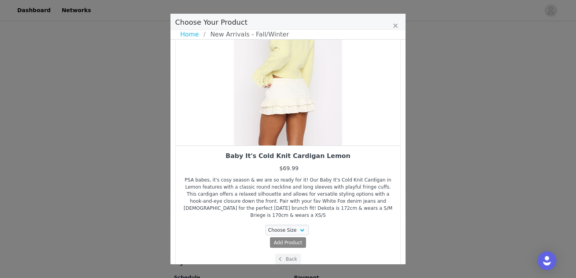
scroll to position [70, 0]
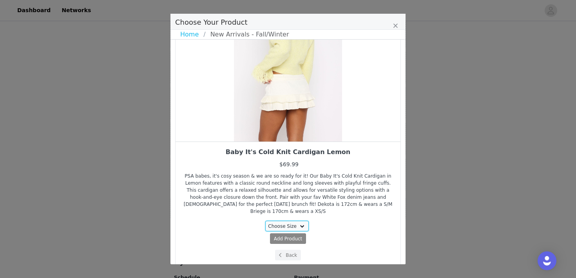
click at [280, 220] on select "Choose Size XXS/XS XS/S S/M M/L L/XL" at bounding box center [287, 225] width 44 height 11
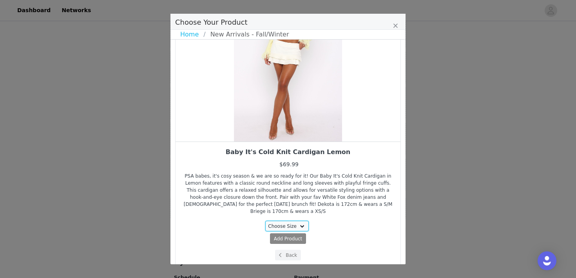
select select "27829460"
click at [265, 220] on select "Choose Size XXS/XS XS/S S/M M/L L/XL" at bounding box center [287, 225] width 44 height 11
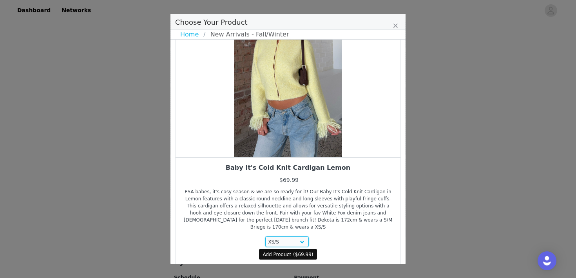
scroll to position [70, 0]
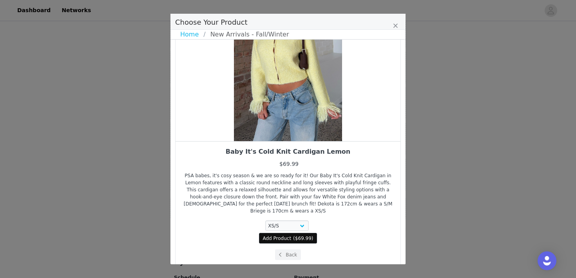
click at [286, 235] on span "Add Product" at bounding box center [277, 238] width 29 height 7
select select "27829460"
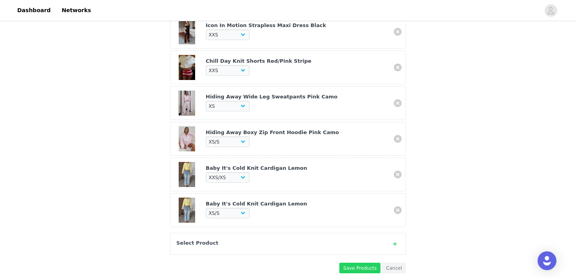
click at [393, 177] on div at bounding box center [397, 174] width 8 height 8
click at [399, 175] on link at bounding box center [397, 174] width 8 height 8
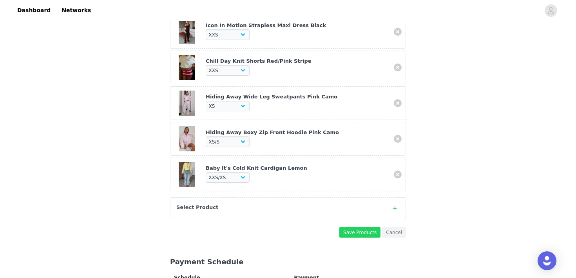
click at [325, 202] on div "Select Product" at bounding box center [288, 208] width 236 height 22
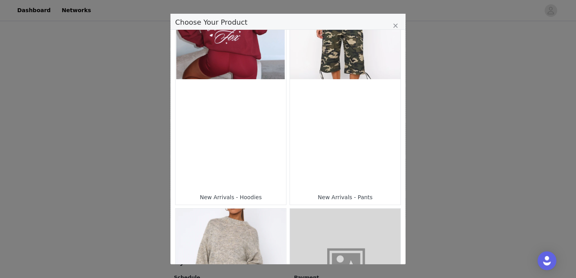
scroll to position [143, 0]
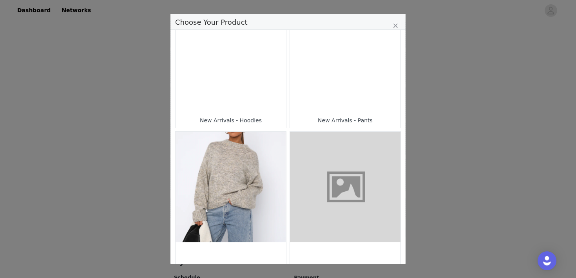
click at [255, 191] on figure "Choose Your Product" at bounding box center [230, 187] width 110 height 110
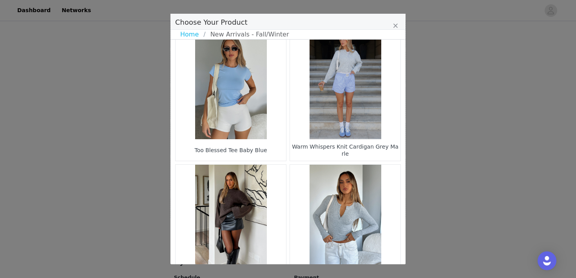
scroll to position [1164, 0]
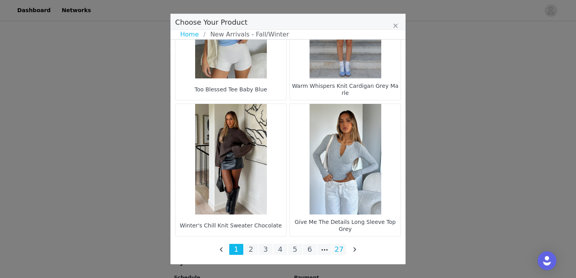
click at [337, 249] on li "27" at bounding box center [339, 249] width 14 height 11
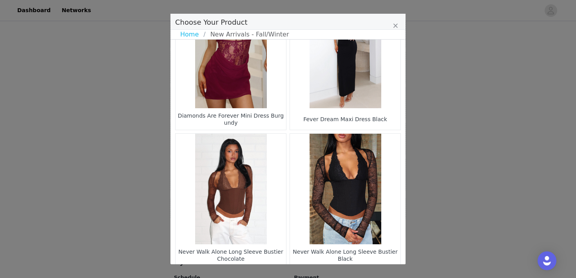
scroll to position [213, 0]
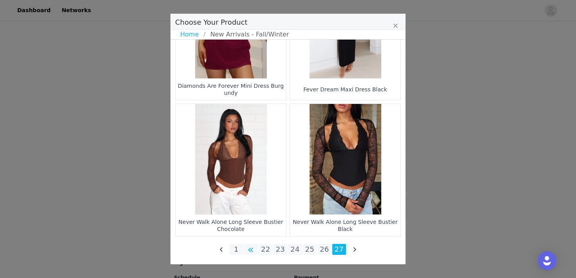
click at [253, 251] on li "Choose Your Product" at bounding box center [251, 249] width 14 height 11
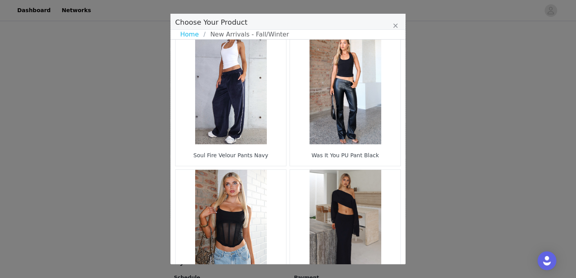
scroll to position [1164, 0]
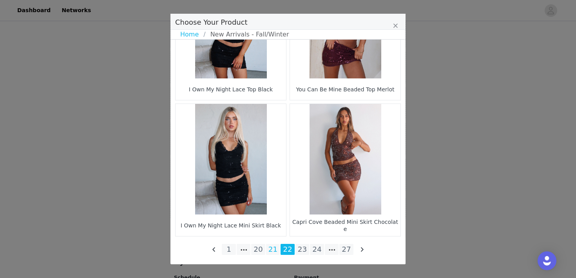
click at [271, 252] on li "21" at bounding box center [273, 249] width 14 height 11
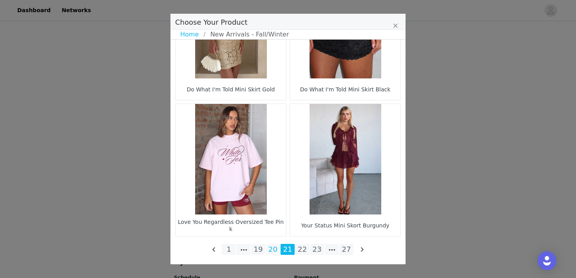
click at [271, 250] on li "20" at bounding box center [273, 249] width 14 height 11
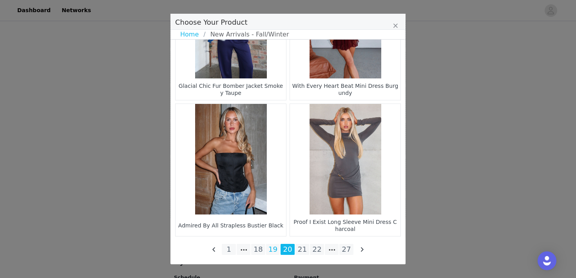
click at [275, 249] on li "19" at bounding box center [273, 249] width 14 height 11
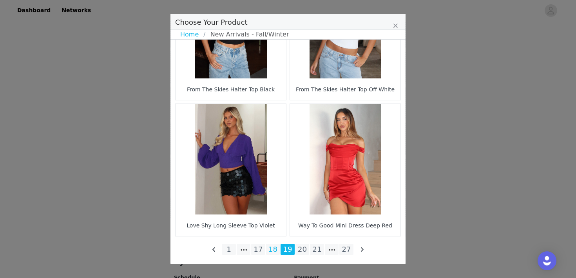
click at [274, 245] on li "18" at bounding box center [273, 249] width 14 height 11
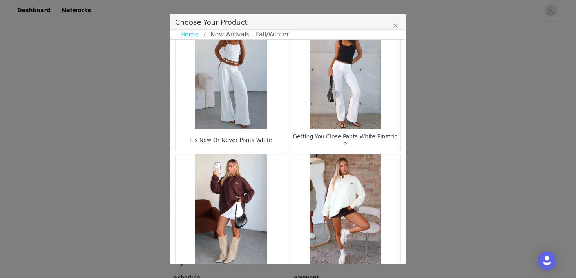
scroll to position [0, 0]
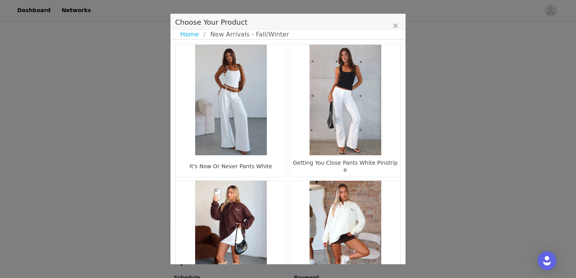
click at [338, 112] on figure "Choose Your Product" at bounding box center [345, 100] width 110 height 110
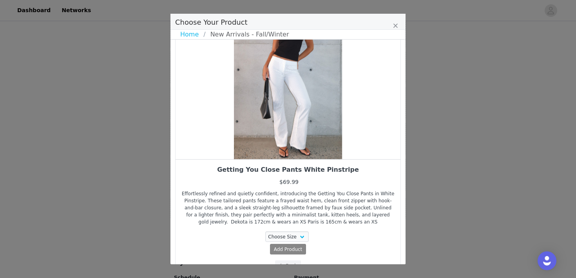
scroll to position [70, 0]
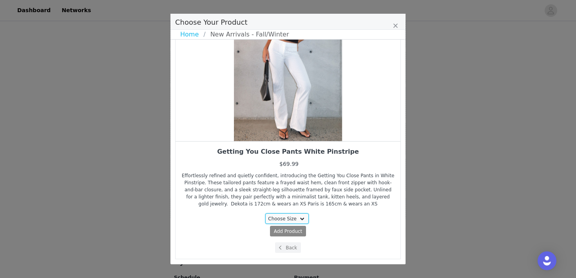
click at [292, 218] on select "Choose Size XXS XS S M L XL" at bounding box center [287, 218] width 44 height 11
click at [265, 213] on select "Choose Size XXS XS S M L XL" at bounding box center [287, 218] width 44 height 11
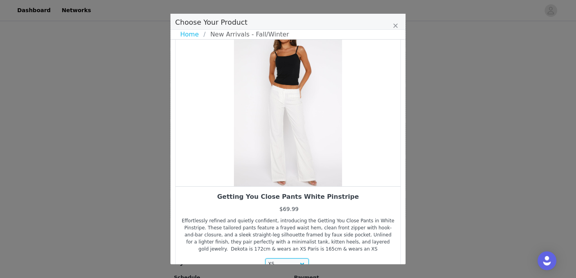
scroll to position [29, 0]
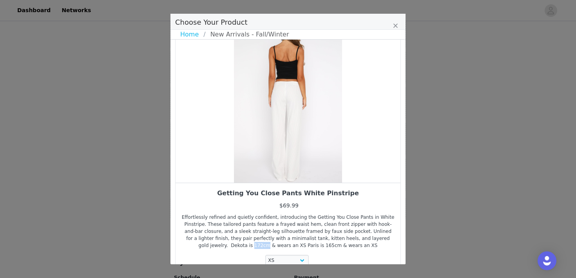
drag, startPoint x: 247, startPoint y: 245, endPoint x: 231, endPoint y: 244, distance: 15.7
click at [231, 244] on div "Effortlessly refined and quietly confident, introducing the Getting You Close P…" at bounding box center [287, 230] width 213 height 35
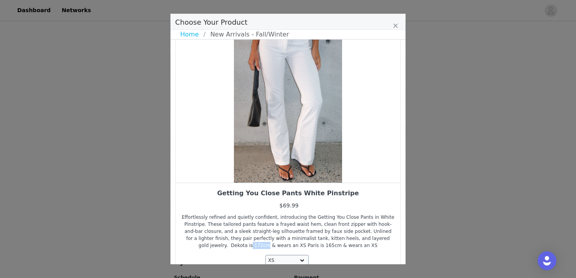
copy div "172cm"
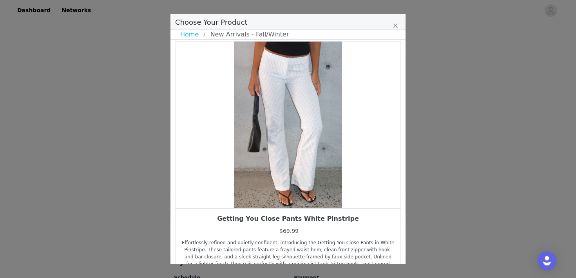
scroll to position [0, 0]
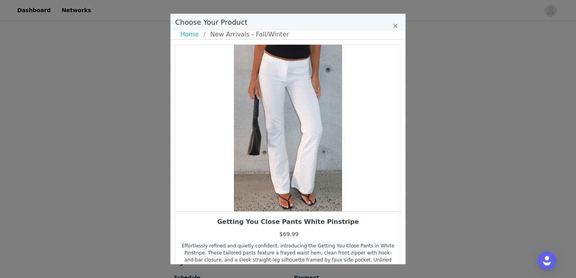
click at [270, 221] on div "Getting You Close Pants White Pinstripe" at bounding box center [287, 221] width 213 height 9
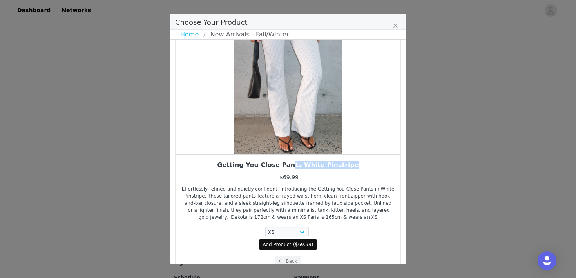
scroll to position [70, 0]
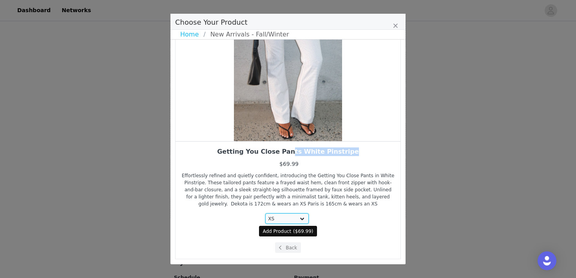
click at [280, 217] on select "Choose Size XXS XS S M L XL" at bounding box center [287, 218] width 44 height 11
select select "28111472"
click at [265, 213] on select "Choose Size XXS XS S M L XL" at bounding box center [287, 218] width 44 height 11
click at [282, 232] on span "Add Product" at bounding box center [277, 230] width 29 height 7
select select "28111472"
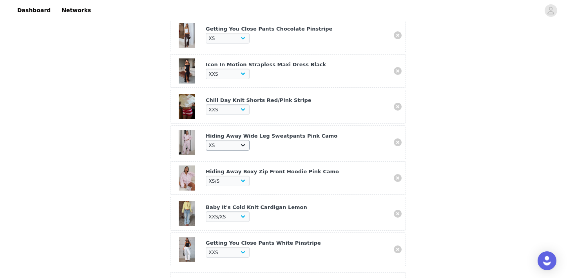
scroll to position [254, 0]
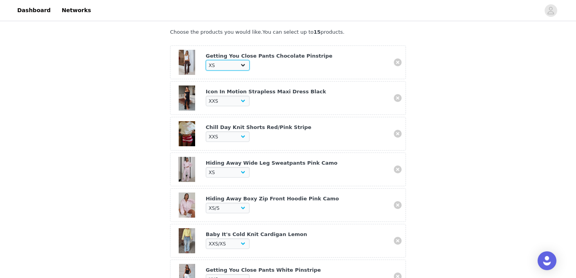
click at [223, 66] on select "Choose Size XXS XS S M L XL" at bounding box center [228, 65] width 44 height 11
select select "28161298"
click at [206, 60] on select "Choose Size XXS XS S M L XL" at bounding box center [228, 65] width 44 height 11
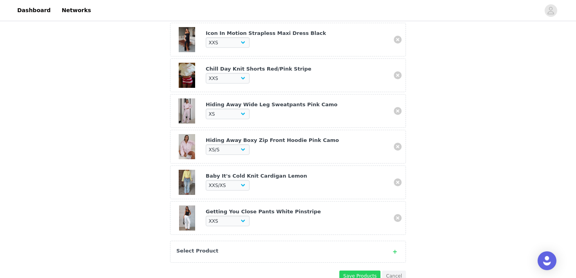
scroll to position [318, 0]
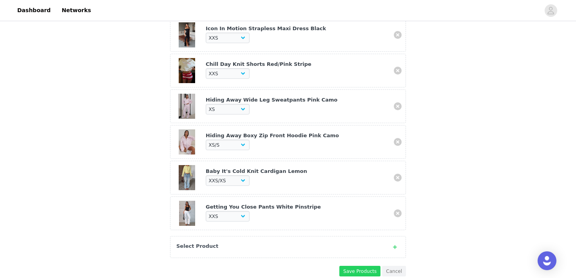
click at [232, 171] on div "Baby It's Cold Knit Cardigan Lemon" at bounding box center [297, 171] width 182 height 8
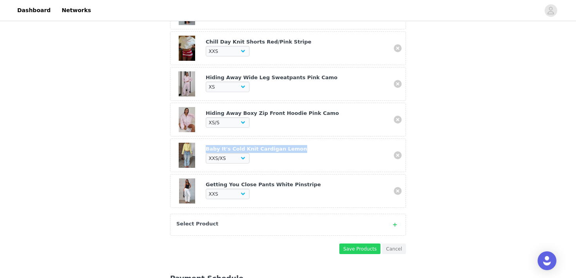
scroll to position [351, 0]
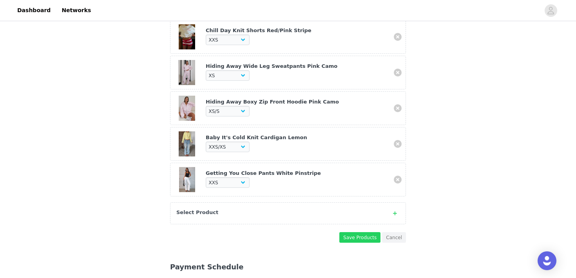
click at [293, 206] on div "Select Product" at bounding box center [288, 213] width 236 height 22
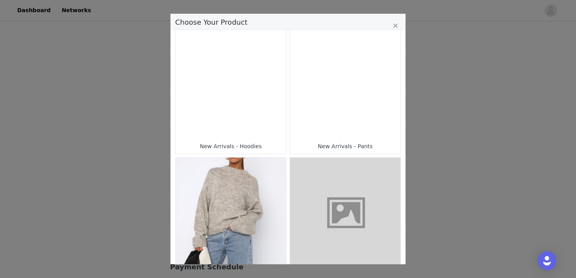
scroll to position [185, 0]
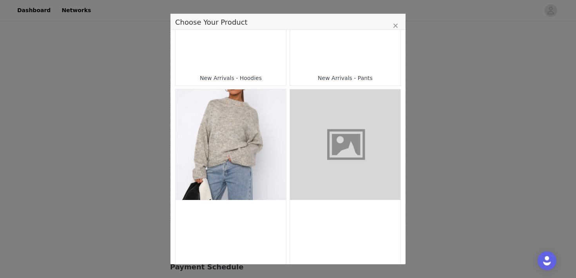
click at [249, 146] on figure "Choose Your Product" at bounding box center [230, 144] width 110 height 110
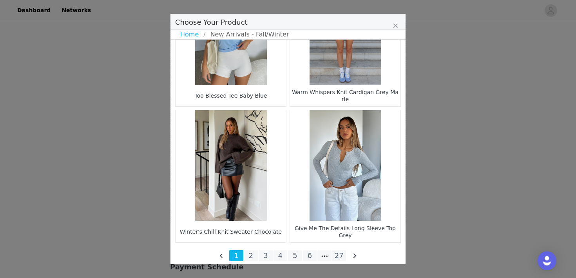
scroll to position [1164, 0]
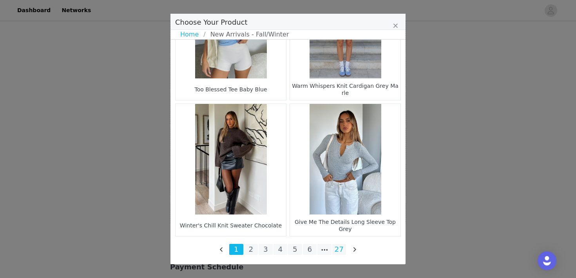
click at [341, 247] on li "27" at bounding box center [339, 249] width 14 height 11
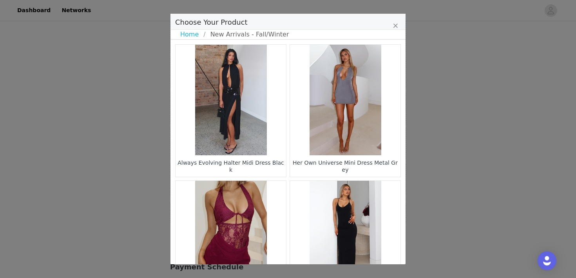
scroll to position [213, 0]
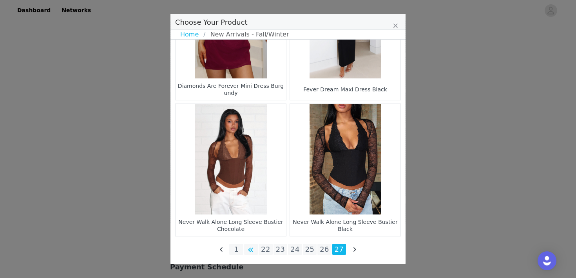
click at [251, 249] on li "Choose Your Product" at bounding box center [251, 249] width 14 height 11
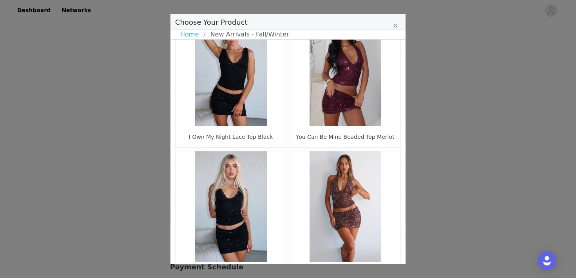
scroll to position [1164, 0]
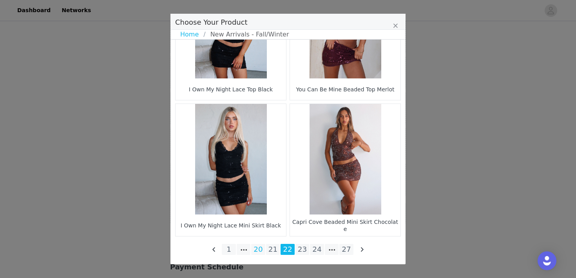
click at [262, 249] on li "20" at bounding box center [258, 249] width 14 height 11
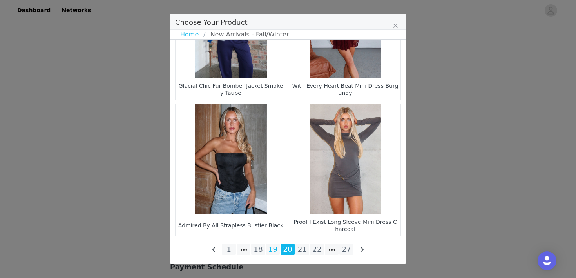
click at [269, 251] on li "19" at bounding box center [273, 249] width 14 height 11
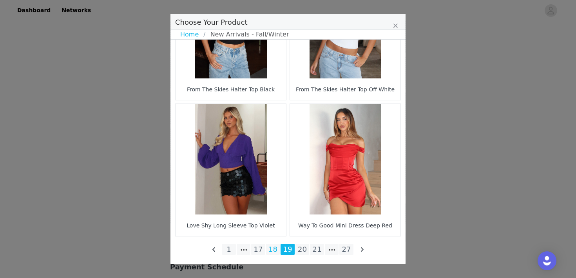
click at [271, 249] on li "18" at bounding box center [273, 249] width 14 height 11
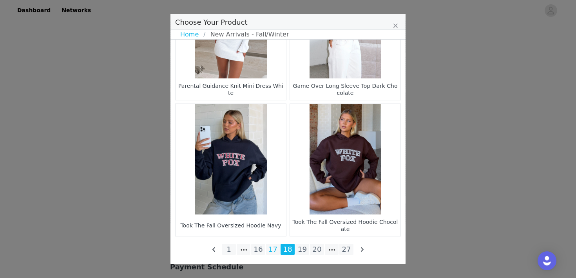
click at [276, 249] on li "17" at bounding box center [273, 249] width 14 height 11
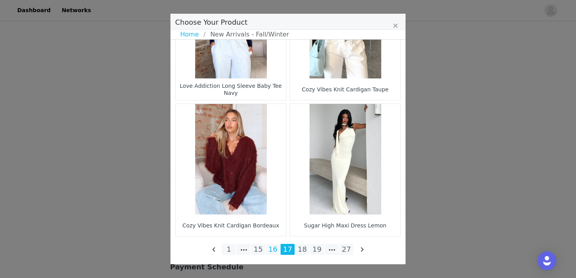
click at [273, 248] on li "16" at bounding box center [273, 249] width 14 height 11
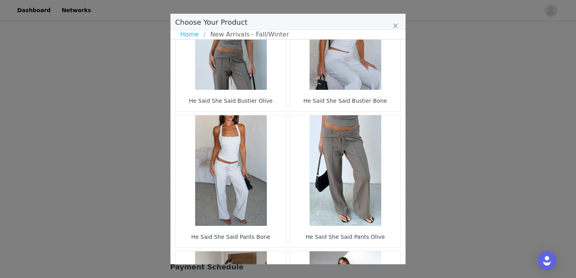
scroll to position [71, 0]
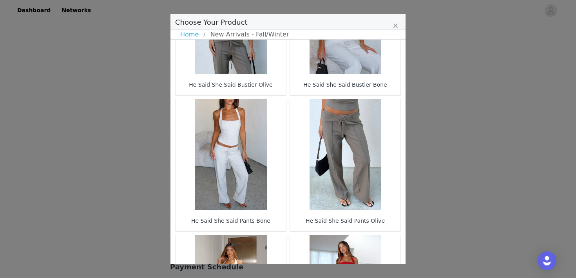
click at [339, 144] on figure "Choose Your Product" at bounding box center [345, 154] width 110 height 110
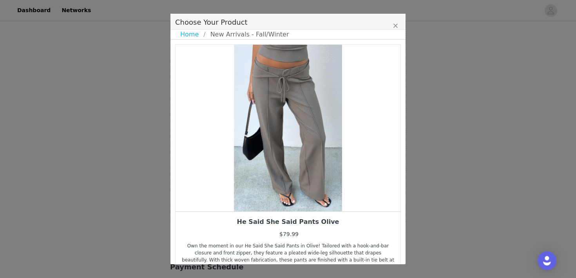
scroll to position [77, 0]
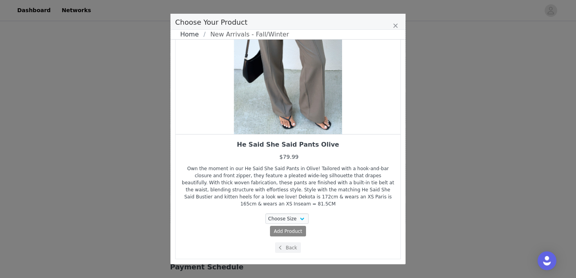
click at [188, 35] on link "Home" at bounding box center [191, 34] width 23 height 9
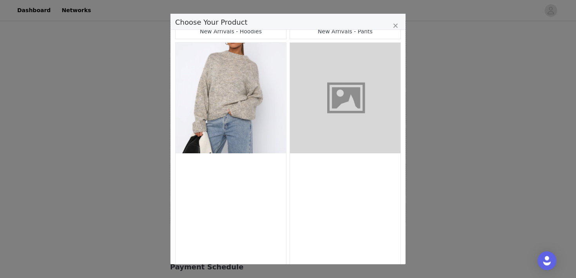
scroll to position [236, 0]
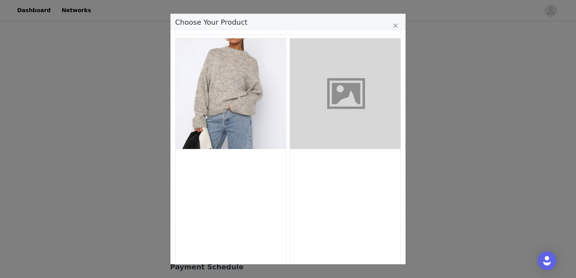
click at [249, 146] on figure "Choose Your Product" at bounding box center [230, 93] width 110 height 110
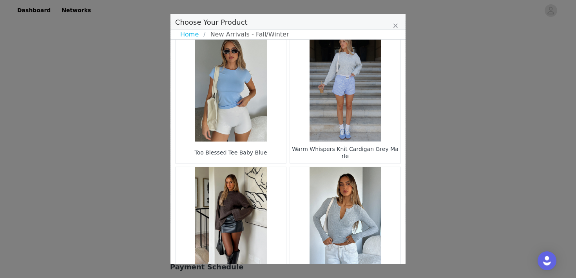
scroll to position [1164, 0]
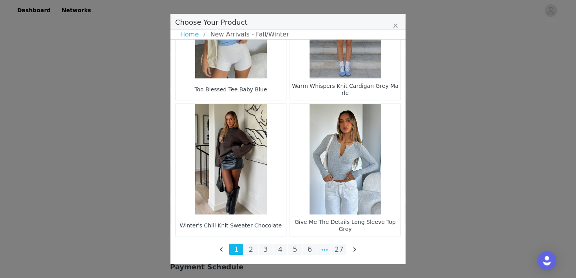
click at [325, 249] on li "Choose Your Product" at bounding box center [324, 249] width 14 height 11
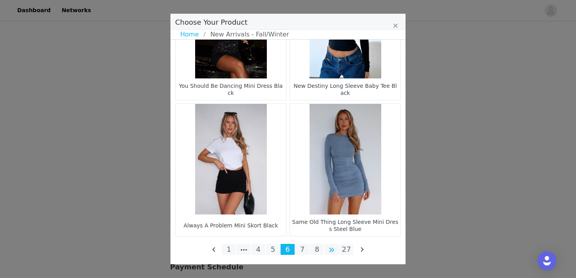
click at [334, 251] on li "Choose Your Product" at bounding box center [332, 249] width 14 height 11
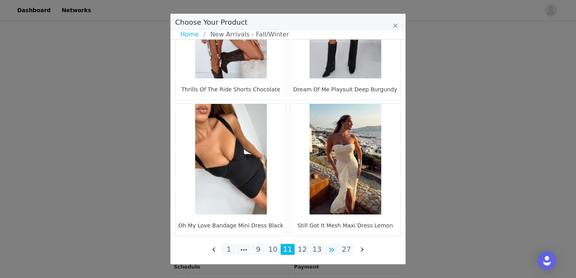
click at [330, 251] on li "Choose Your Product" at bounding box center [332, 249] width 14 height 11
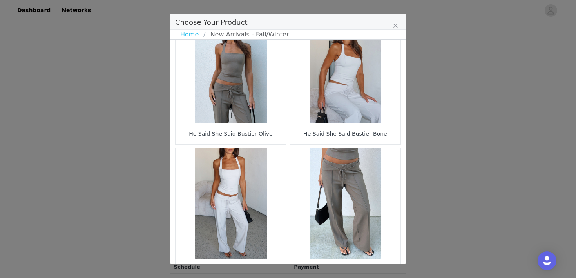
scroll to position [32, 0]
click at [237, 180] on figure "Choose Your Product" at bounding box center [230, 204] width 110 height 110
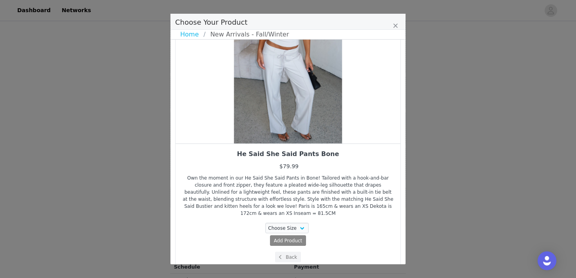
scroll to position [70, 0]
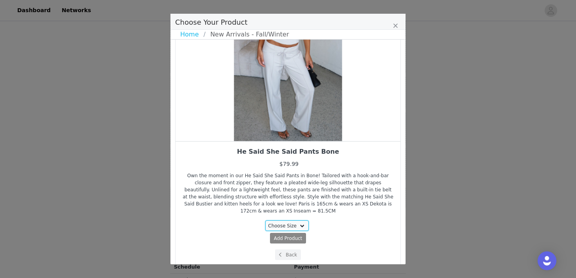
click at [288, 220] on select "Choose Size XXS XS S M L XL" at bounding box center [287, 225] width 44 height 11
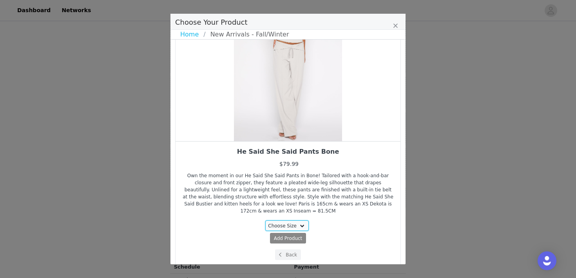
select select "27949569"
click at [265, 220] on select "Choose Size XXS XS S M L XL" at bounding box center [287, 225] width 44 height 11
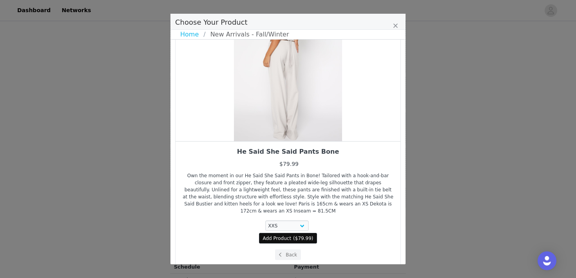
click at [282, 235] on button "Add Product ( $79.99 )" at bounding box center [288, 238] width 58 height 11
select select "27949569"
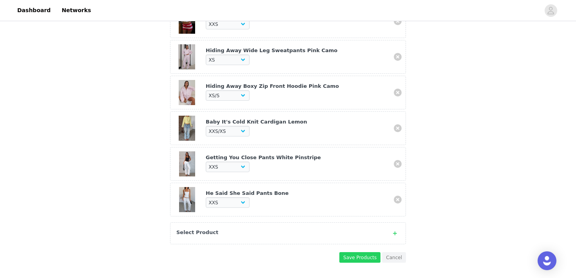
click at [275, 231] on div "Select Product" at bounding box center [280, 232] width 208 height 8
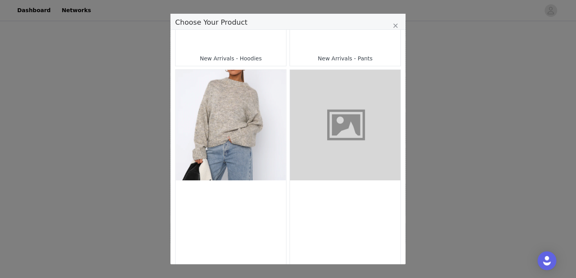
scroll to position [236, 0]
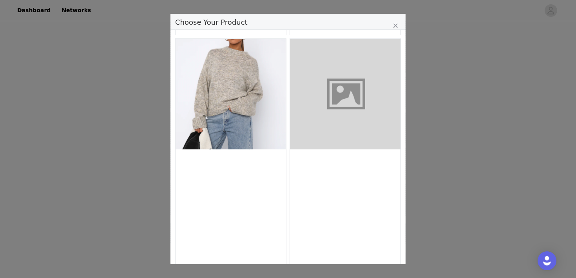
click at [249, 140] on figure "Choose Your Product" at bounding box center [230, 94] width 110 height 110
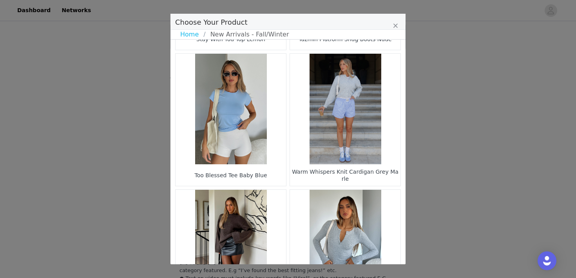
scroll to position [1164, 0]
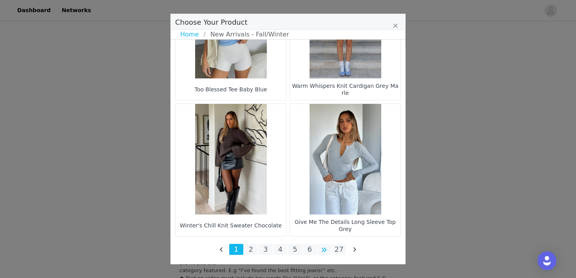
click at [323, 251] on li "Choose Your Product" at bounding box center [324, 249] width 14 height 11
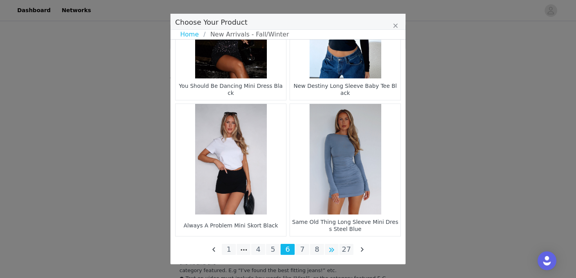
click at [329, 252] on li "Choose Your Product" at bounding box center [332, 249] width 14 height 11
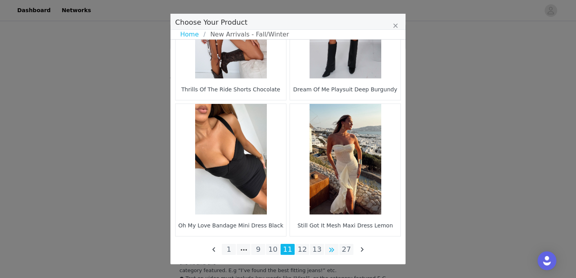
click at [333, 252] on li "Choose Your Product" at bounding box center [332, 249] width 14 height 11
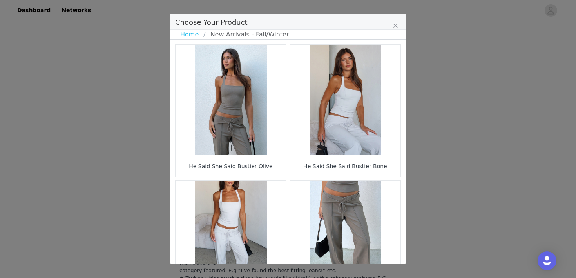
click at [331, 105] on figure "Choose Your Product" at bounding box center [345, 100] width 110 height 110
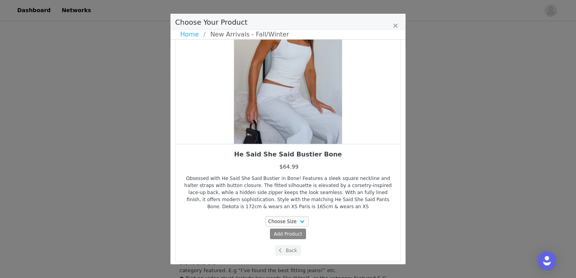
scroll to position [70, 0]
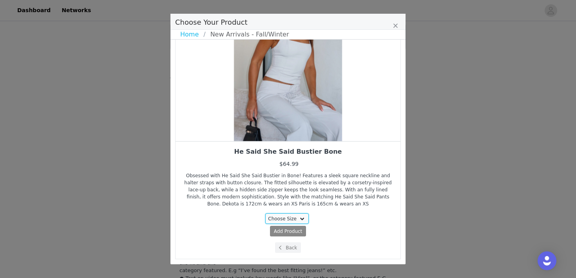
click at [291, 214] on select "Choose Size XXS XS S M L XL" at bounding box center [287, 218] width 44 height 11
select select "27949311"
click at [265, 213] on select "Choose Size XXS XS S M L XL" at bounding box center [287, 218] width 44 height 11
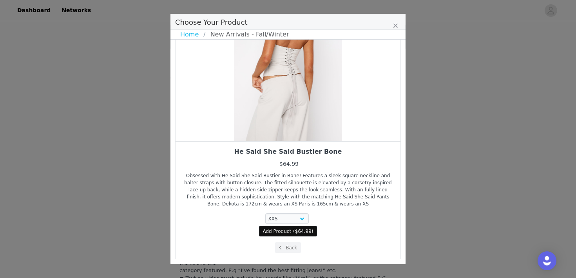
click at [291, 232] on button "Add Product ( $64.99 )" at bounding box center [288, 231] width 58 height 11
select select "27949311"
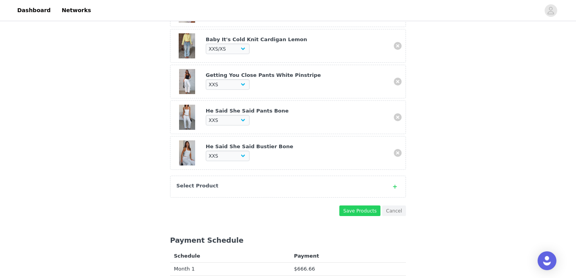
scroll to position [449, 0]
click at [294, 184] on div "Select Product" at bounding box center [280, 185] width 208 height 8
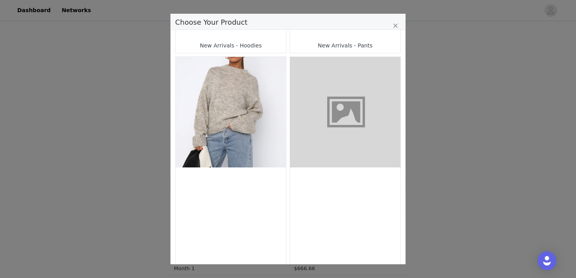
scroll to position [228, 0]
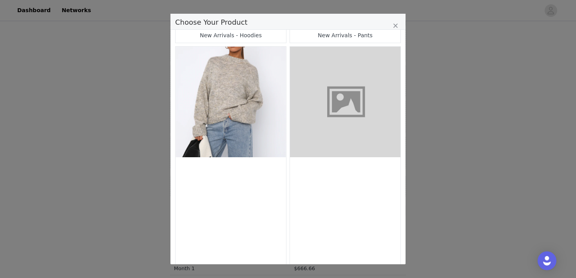
click at [240, 150] on figure "Choose Your Product" at bounding box center [230, 102] width 110 height 110
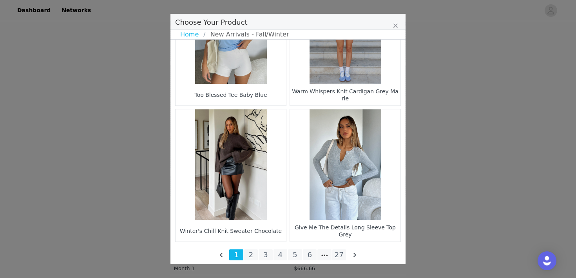
scroll to position [1164, 0]
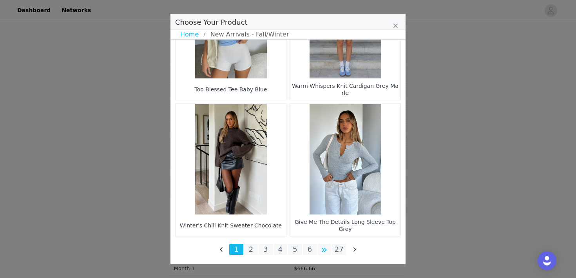
click at [323, 250] on li "Choose Your Product" at bounding box center [324, 249] width 14 height 11
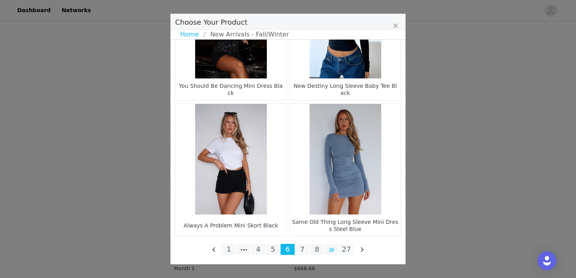
click at [332, 249] on li "Choose Your Product" at bounding box center [332, 249] width 14 height 11
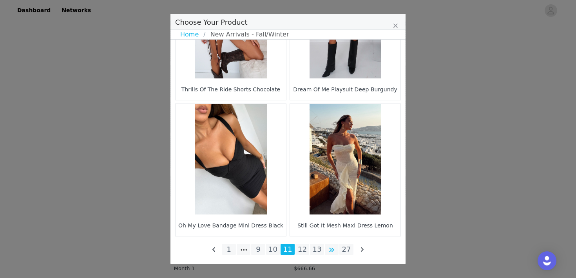
click at [330, 251] on li "Choose Your Product" at bounding box center [332, 249] width 14 height 11
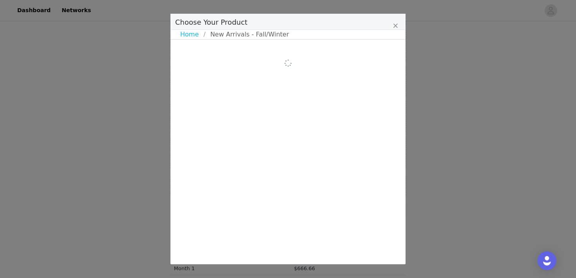
scroll to position [0, 0]
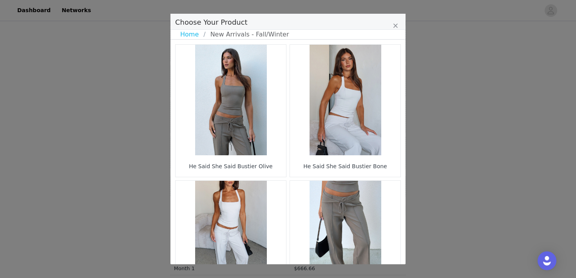
click at [264, 110] on figure "Choose Your Product" at bounding box center [230, 100] width 110 height 110
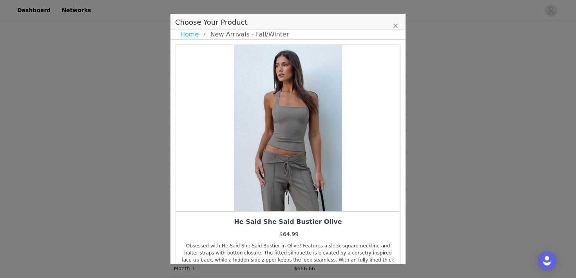
scroll to position [70, 0]
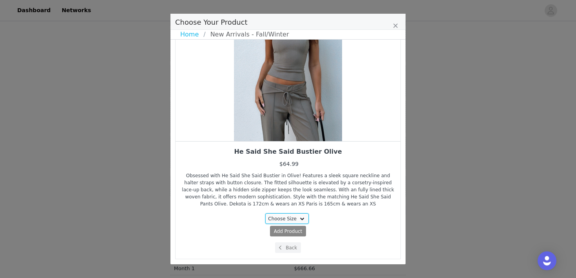
click at [289, 220] on select "Choose Size XXS XS S M L XL" at bounding box center [287, 218] width 44 height 11
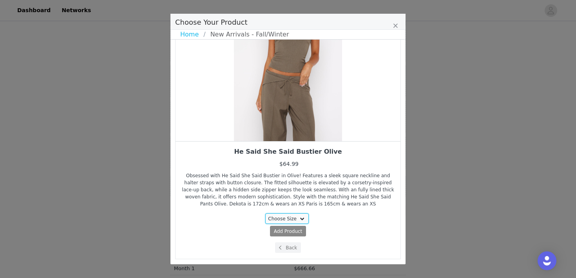
select select "27948283"
click at [265, 213] on select "Choose Size XXS XS S M L XL" at bounding box center [287, 218] width 44 height 11
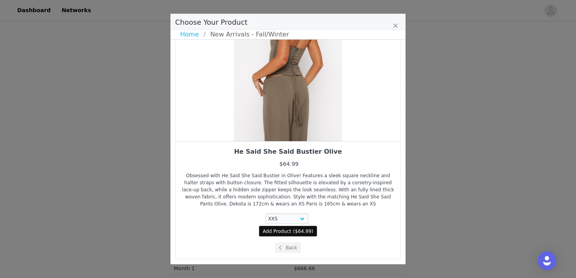
click at [299, 230] on span "$64.99" at bounding box center [303, 230] width 16 height 5
select select "27948283"
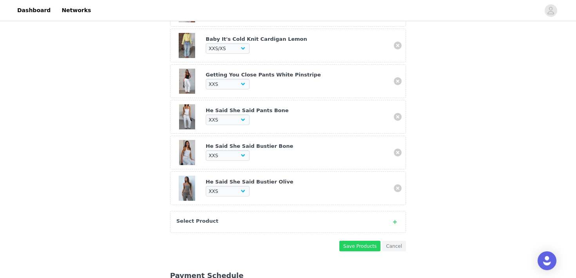
click at [296, 214] on div "Select Product" at bounding box center [288, 222] width 236 height 22
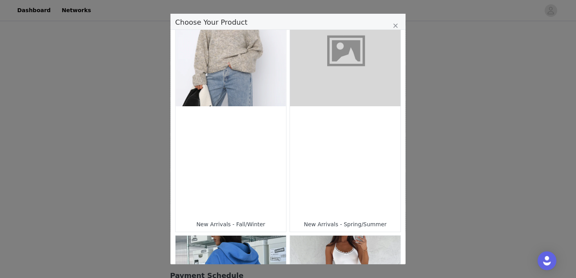
scroll to position [451, 0]
click at [256, 195] on div "Choose Your Product" at bounding box center [230, 161] width 110 height 110
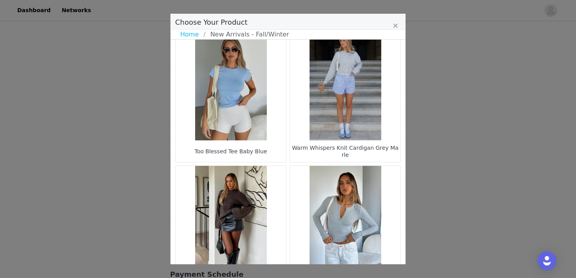
scroll to position [1164, 0]
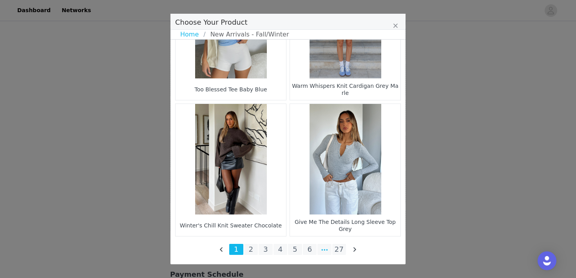
click at [327, 246] on li "Choose Your Product" at bounding box center [324, 249] width 14 height 11
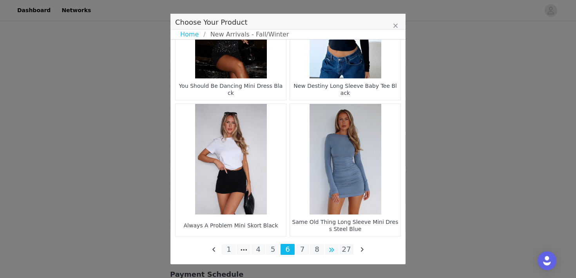
click at [332, 248] on li "Choose Your Product" at bounding box center [332, 249] width 14 height 11
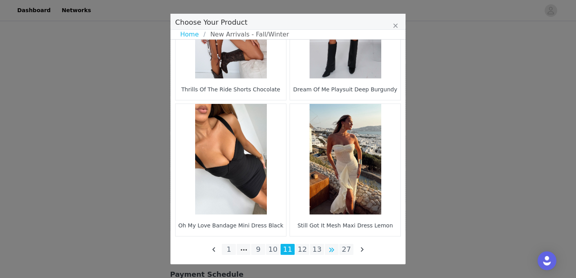
click at [334, 244] on li "Choose Your Product" at bounding box center [332, 249] width 14 height 11
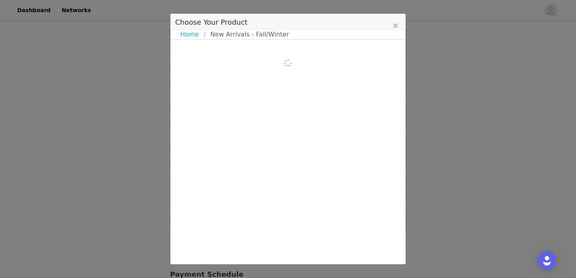
scroll to position [0, 0]
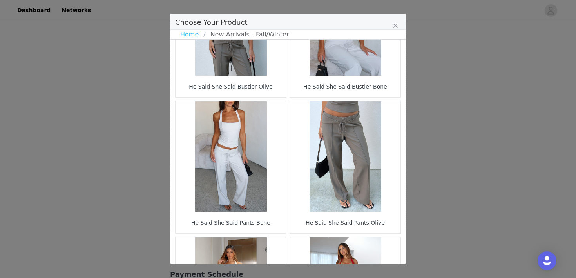
click at [339, 127] on figure "Choose Your Product" at bounding box center [345, 156] width 110 height 110
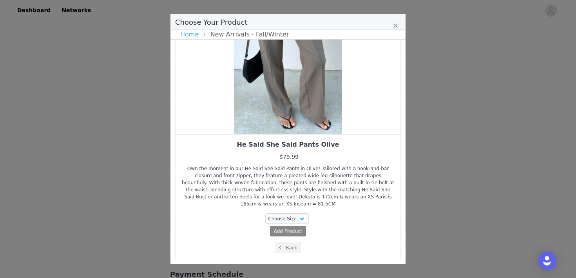
scroll to position [77, 0]
click at [294, 215] on select "Choose Size XXS XS S M L XL" at bounding box center [287, 218] width 44 height 11
select select "27949550"
click at [265, 213] on select "Choose Size XXS XS S M L XL" at bounding box center [287, 218] width 44 height 11
click at [291, 232] on button "Add Product ( $79.99 )" at bounding box center [288, 231] width 58 height 11
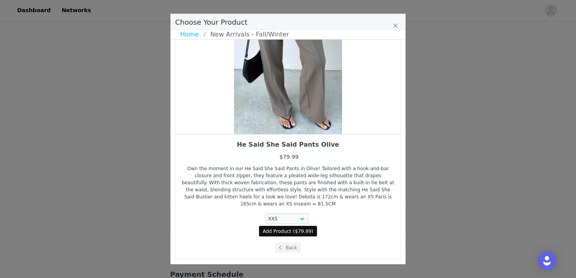
select select "27949550"
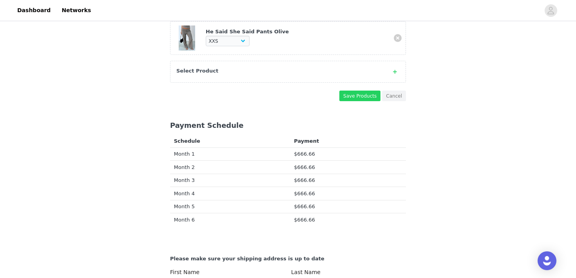
scroll to position [642, 0]
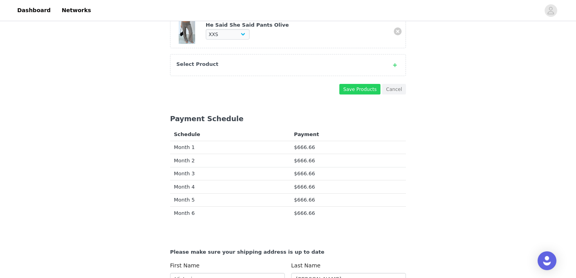
click at [304, 67] on div "Select Product" at bounding box center [280, 64] width 208 height 8
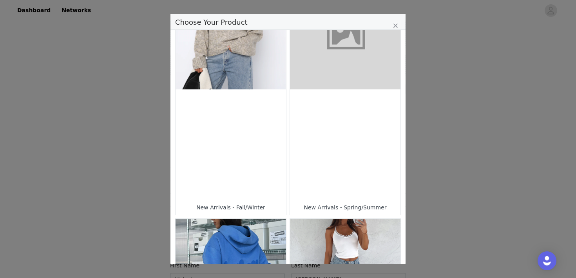
scroll to position [296, 0]
click at [259, 146] on div "Choose Your Product" at bounding box center [230, 144] width 110 height 110
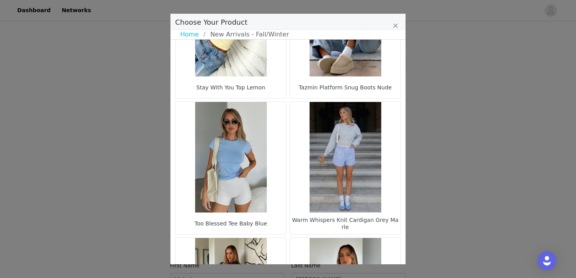
scroll to position [1164, 0]
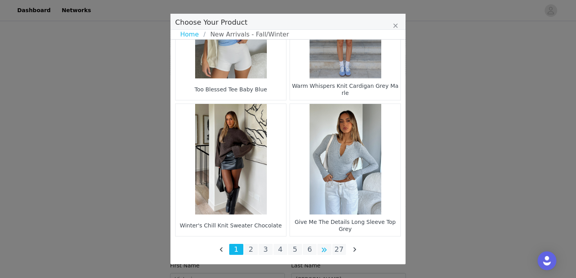
click at [321, 253] on li "Choose Your Product" at bounding box center [324, 249] width 14 height 11
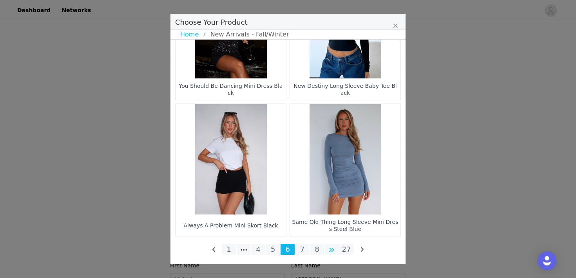
click at [332, 246] on li "Choose Your Product" at bounding box center [332, 249] width 14 height 11
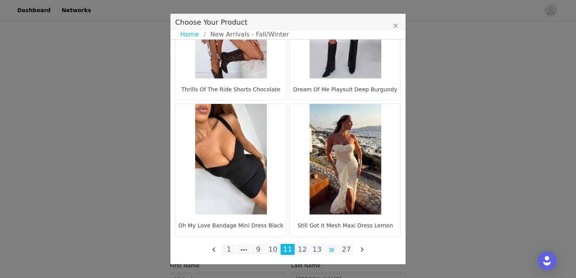
click at [333, 249] on li "Choose Your Product" at bounding box center [332, 249] width 14 height 11
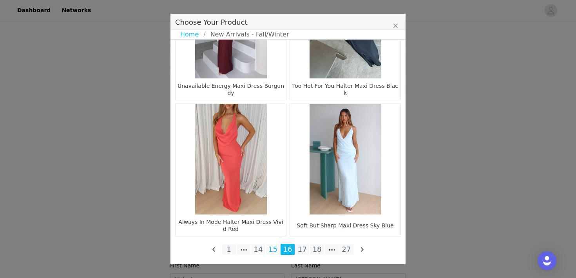
click at [278, 250] on li "15" at bounding box center [273, 249] width 14 height 11
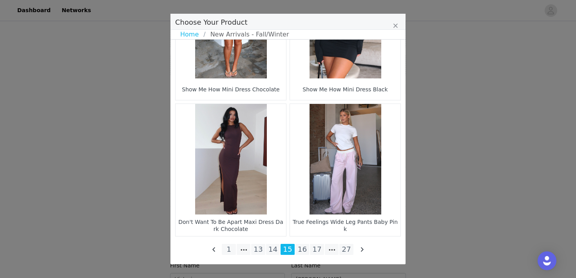
click at [327, 187] on figure "Choose Your Product" at bounding box center [345, 159] width 110 height 110
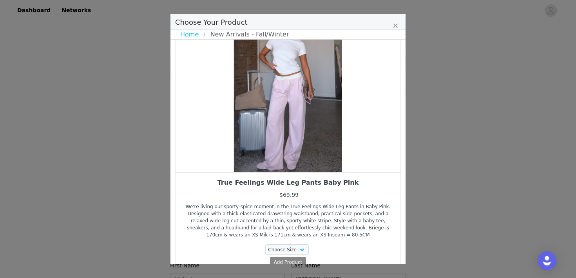
scroll to position [38, 0]
click at [288, 184] on div "True Feelings Wide Leg Pants Baby Pink" at bounding box center [287, 183] width 213 height 9
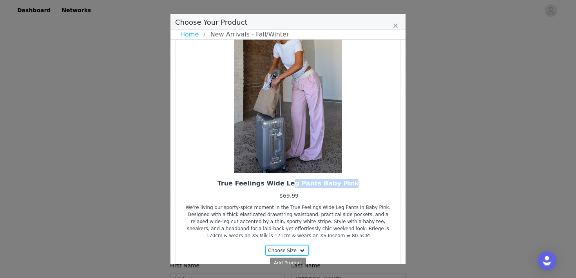
click at [285, 246] on select "Choose Size XXS XS S M L XL" at bounding box center [287, 250] width 44 height 11
select select "28060355"
click at [265, 245] on select "Choose Size XXS XS S M L XL" at bounding box center [287, 250] width 44 height 11
click at [289, 259] on span "Add Product" at bounding box center [277, 262] width 29 height 7
select select "28060355"
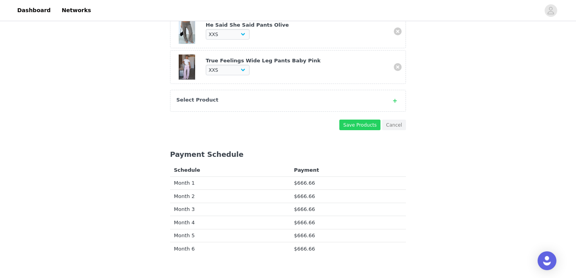
click at [253, 104] on div "Select Product" at bounding box center [288, 101] width 236 height 22
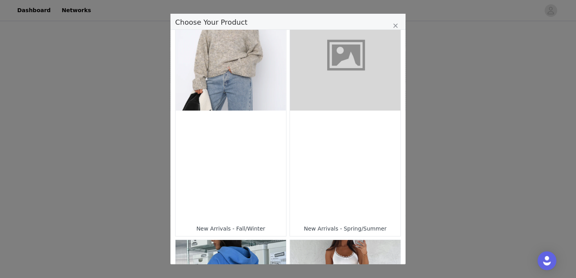
scroll to position [276, 0]
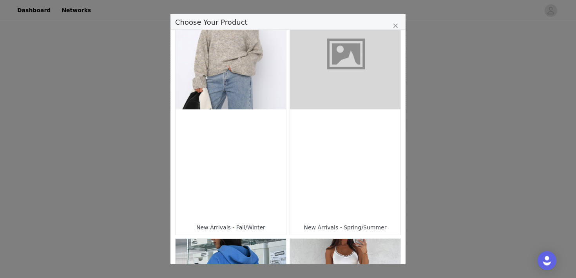
click at [265, 157] on div "Choose Your Product" at bounding box center [230, 164] width 110 height 110
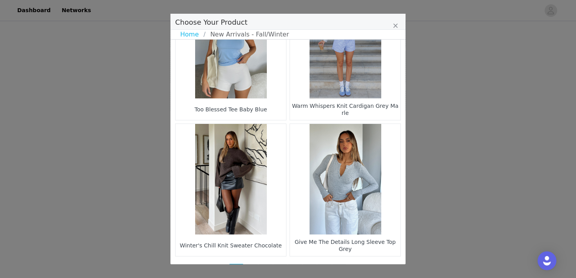
scroll to position [1164, 0]
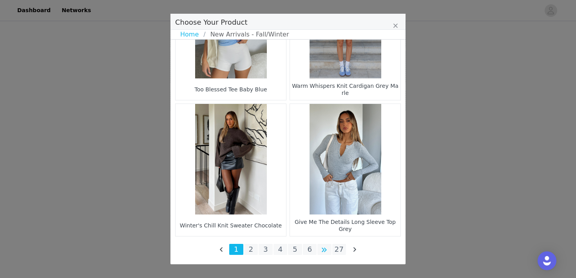
click at [325, 249] on li "Choose Your Product" at bounding box center [324, 249] width 14 height 11
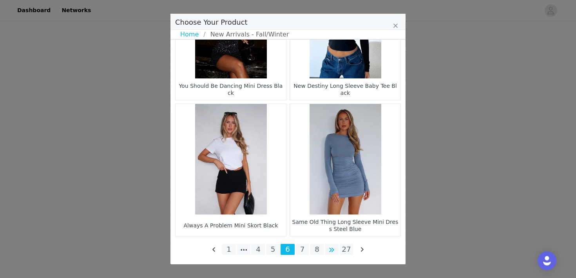
click at [332, 248] on li "Choose Your Product" at bounding box center [332, 249] width 14 height 11
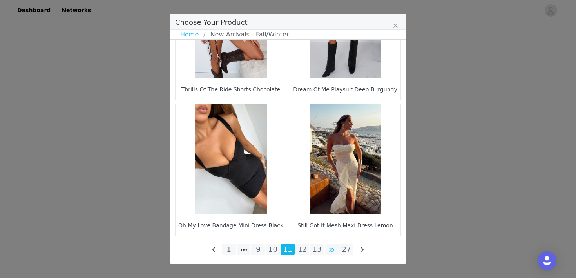
click at [333, 249] on li "Choose Your Product" at bounding box center [332, 249] width 14 height 11
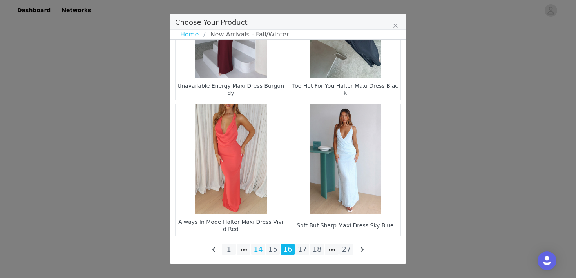
click at [260, 249] on li "14" at bounding box center [258, 249] width 14 height 11
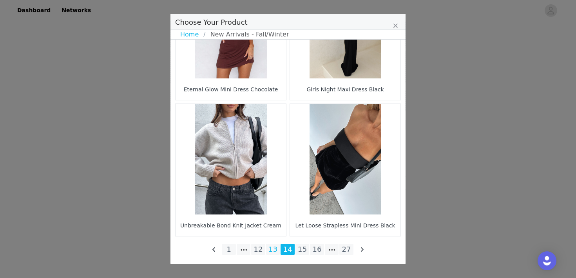
click at [269, 251] on li "13" at bounding box center [273, 249] width 14 height 11
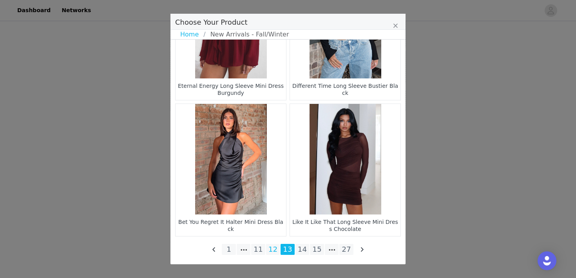
click at [272, 246] on li "12" at bounding box center [273, 249] width 14 height 11
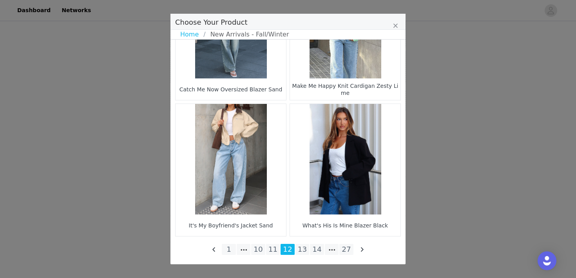
click at [270, 250] on li "11" at bounding box center [273, 249] width 14 height 11
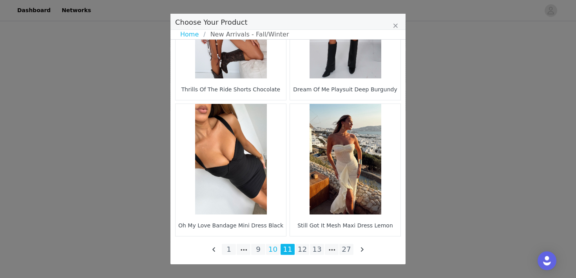
click at [269, 250] on li "10" at bounding box center [273, 249] width 14 height 11
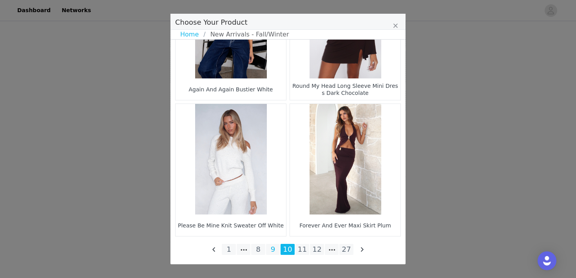
click at [267, 249] on li "9" at bounding box center [273, 249] width 14 height 11
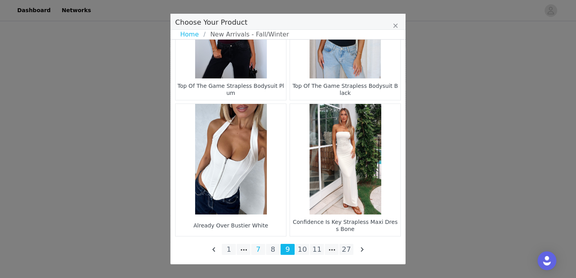
click at [263, 251] on li "7" at bounding box center [258, 249] width 14 height 11
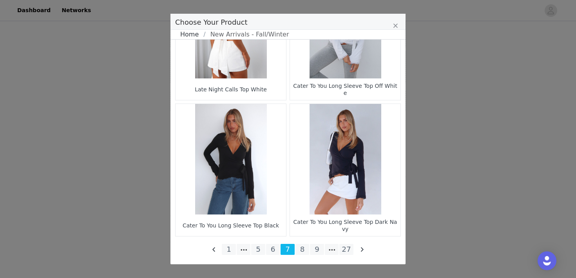
click at [195, 36] on link "Home" at bounding box center [191, 34] width 23 height 9
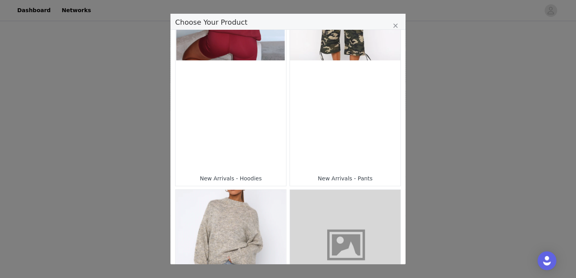
scroll to position [100, 0]
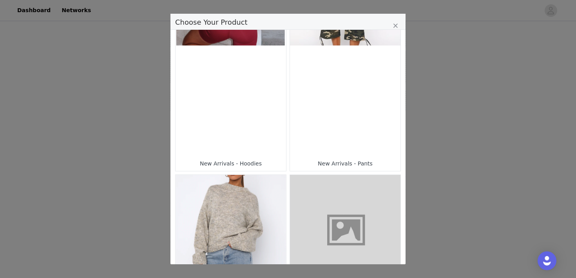
click at [346, 191] on figure "Choose Your Product" at bounding box center [345, 230] width 110 height 110
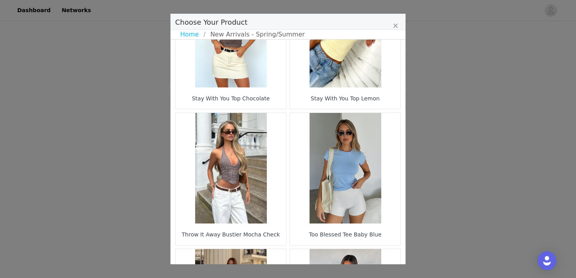
scroll to position [1164, 0]
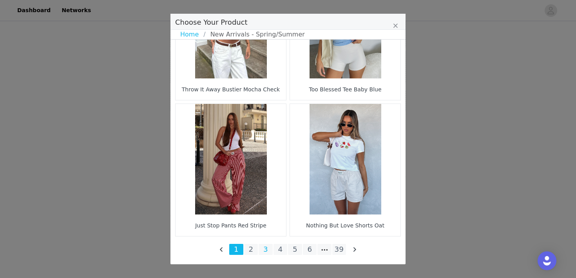
click at [258, 248] on li "3" at bounding box center [265, 249] width 14 height 11
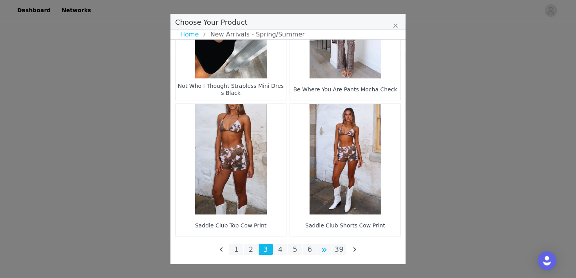
click at [323, 251] on li "Choose Your Product" at bounding box center [324, 249] width 14 height 11
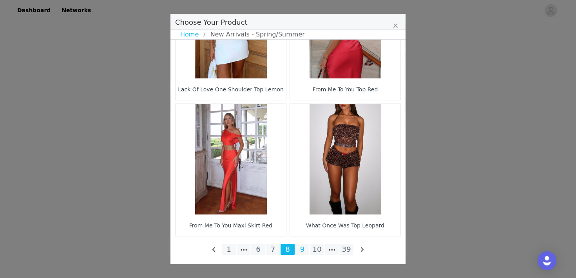
click at [301, 249] on li "9" at bounding box center [302, 249] width 14 height 11
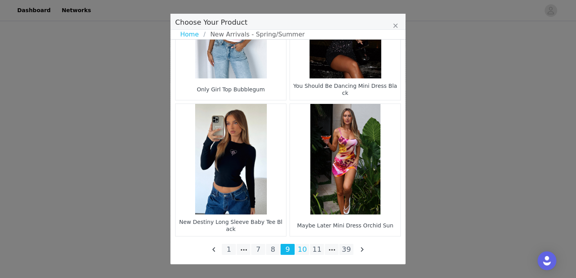
click at [303, 251] on li "10" at bounding box center [302, 249] width 14 height 11
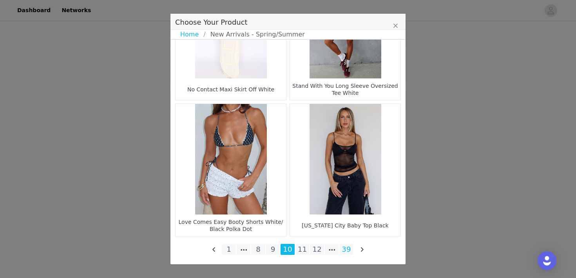
click at [344, 252] on li "39" at bounding box center [346, 249] width 14 height 11
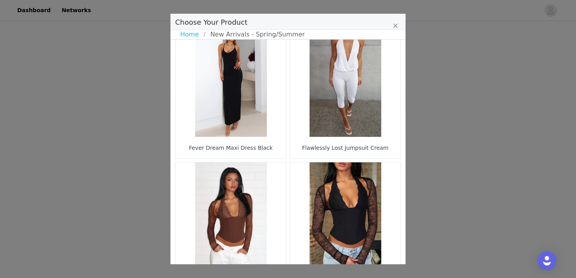
scroll to position [348, 0]
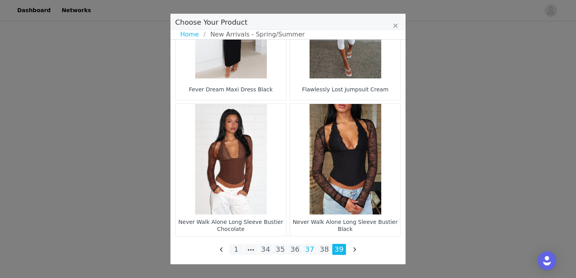
click at [309, 250] on li "37" at bounding box center [310, 249] width 14 height 11
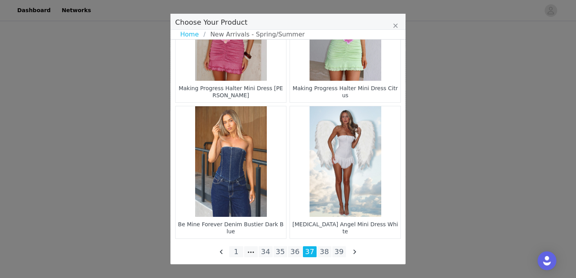
scroll to position [1164, 0]
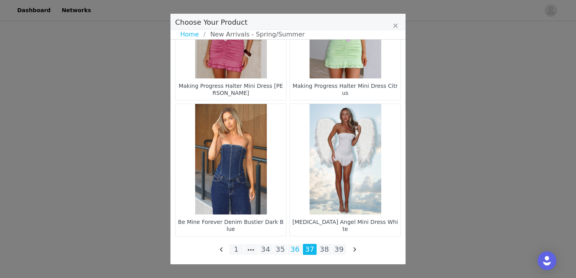
click at [296, 250] on li "36" at bounding box center [295, 249] width 14 height 11
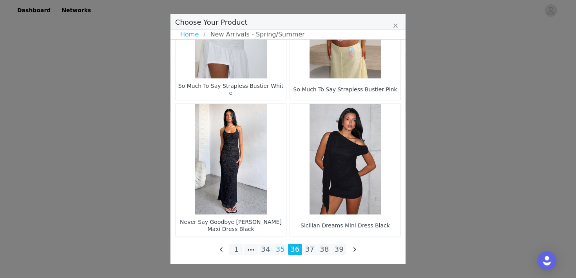
click at [278, 250] on li "35" at bounding box center [280, 249] width 14 height 11
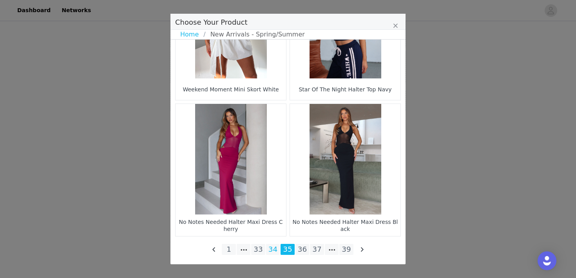
click at [272, 247] on li "34" at bounding box center [273, 249] width 14 height 11
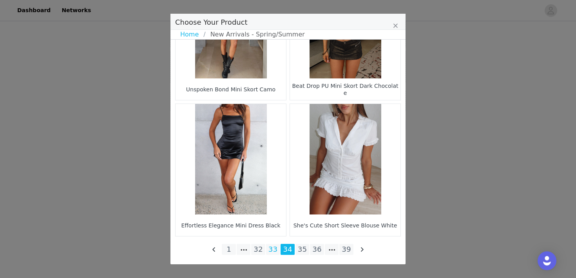
click at [274, 251] on li "33" at bounding box center [273, 249] width 14 height 11
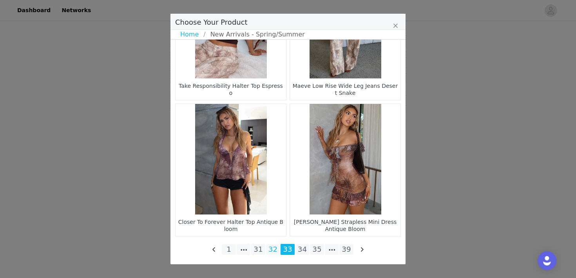
click at [272, 246] on li "32" at bounding box center [273, 249] width 14 height 11
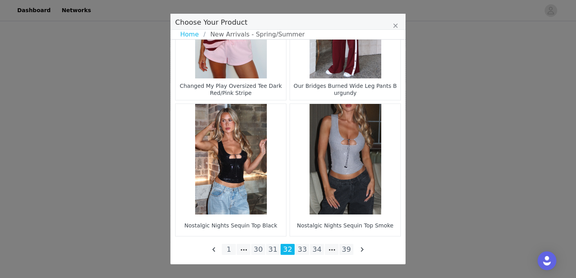
scroll to position [651, 0]
click at [271, 251] on li "31" at bounding box center [273, 249] width 14 height 11
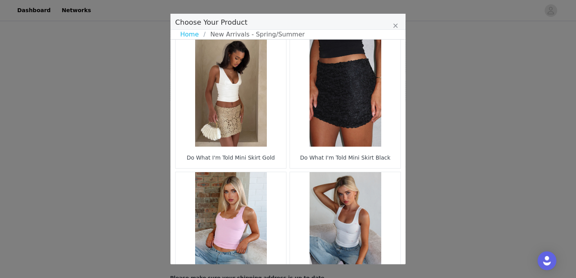
scroll to position [1164, 0]
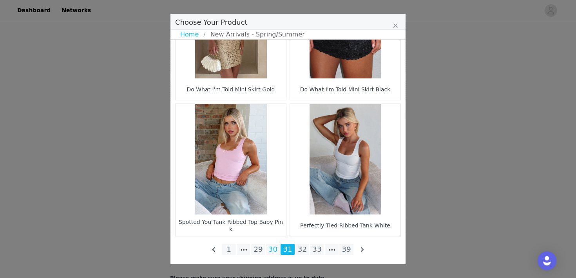
click at [274, 251] on li "30" at bounding box center [273, 249] width 14 height 11
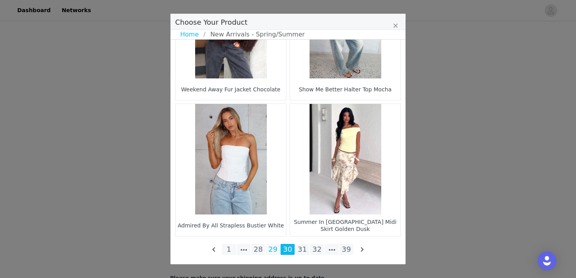
click at [272, 249] on li "29" at bounding box center [273, 249] width 14 height 11
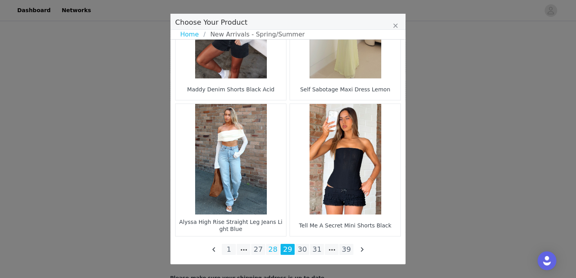
click at [270, 245] on li "28" at bounding box center [273, 249] width 14 height 11
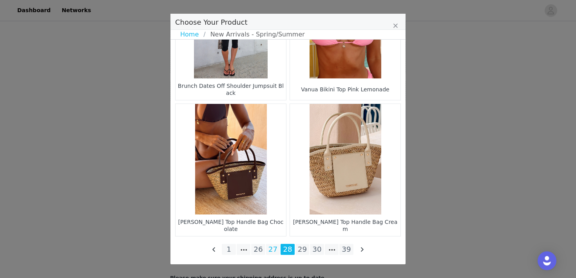
click at [270, 249] on li "27" at bounding box center [273, 249] width 14 height 11
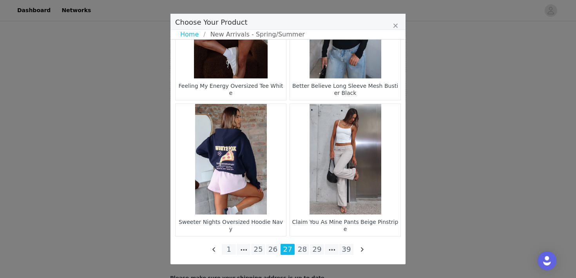
scroll to position [1163, 0]
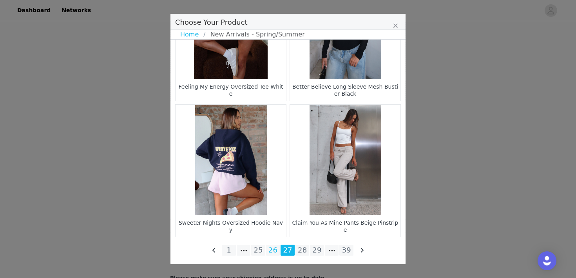
click at [274, 247] on li "26" at bounding box center [273, 249] width 14 height 11
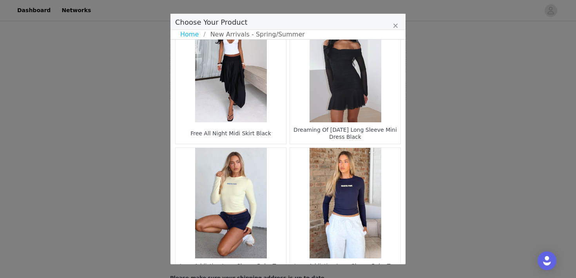
scroll to position [1164, 0]
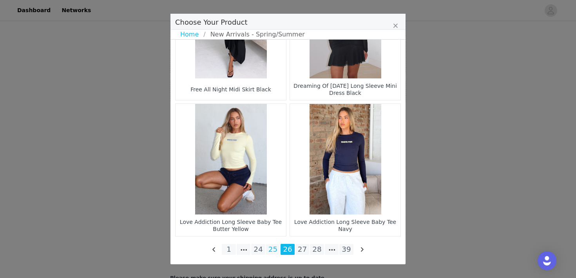
click at [271, 249] on li "25" at bounding box center [273, 249] width 14 height 11
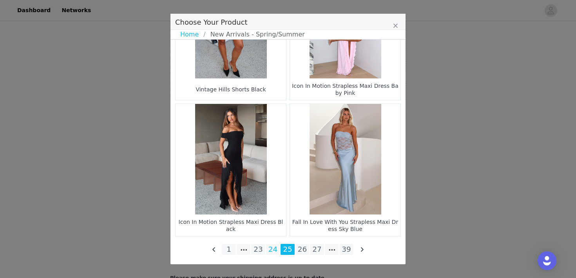
click at [271, 248] on li "24" at bounding box center [273, 249] width 14 height 11
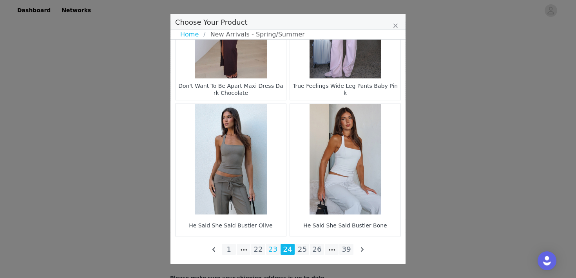
click at [271, 244] on li "23" at bounding box center [273, 249] width 14 height 11
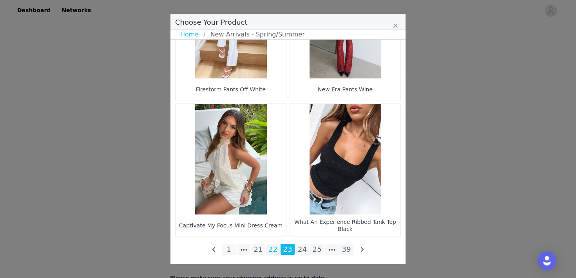
click at [273, 245] on li "22" at bounding box center [273, 249] width 14 height 11
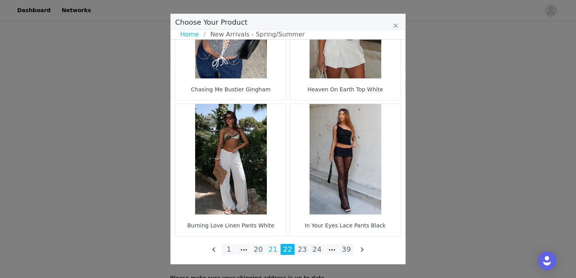
click at [269, 252] on li "21" at bounding box center [273, 249] width 14 height 11
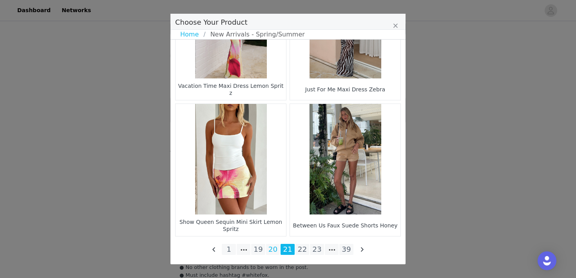
click at [267, 251] on li "20" at bounding box center [273, 249] width 14 height 11
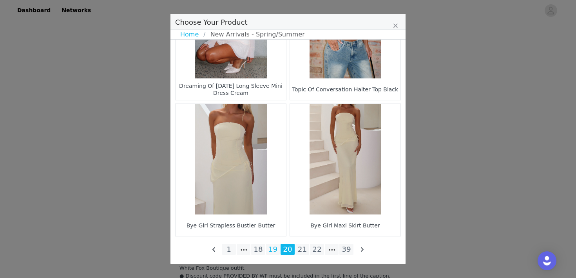
click at [274, 251] on li "19" at bounding box center [273, 249] width 14 height 11
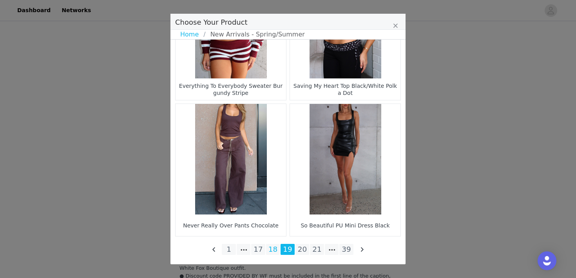
click at [272, 248] on li "18" at bounding box center [273, 249] width 14 height 11
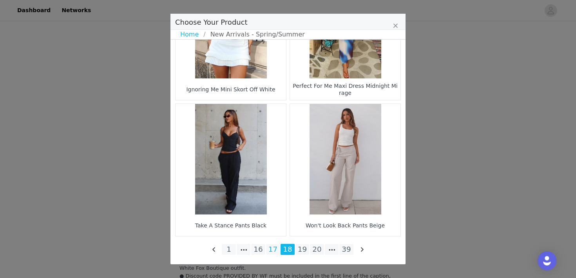
click at [269, 250] on li "17" at bounding box center [273, 249] width 14 height 11
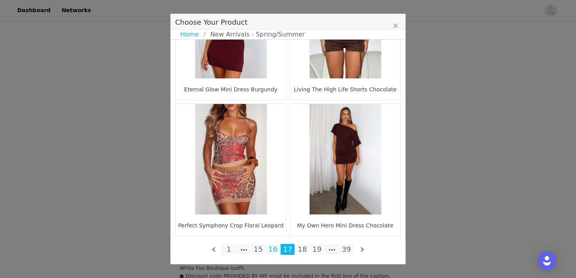
click at [272, 251] on li "16" at bounding box center [273, 249] width 14 height 11
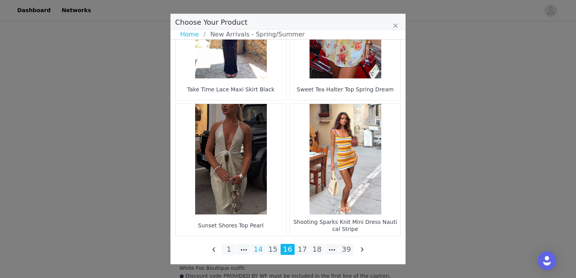
click at [265, 251] on li "14" at bounding box center [258, 249] width 14 height 11
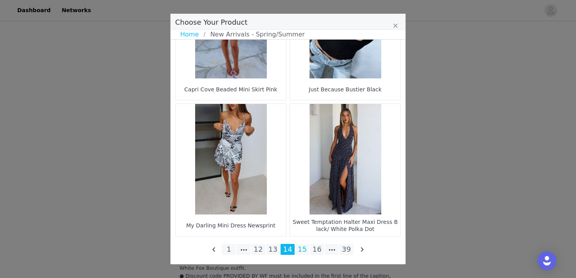
click at [298, 251] on li "15" at bounding box center [302, 249] width 14 height 11
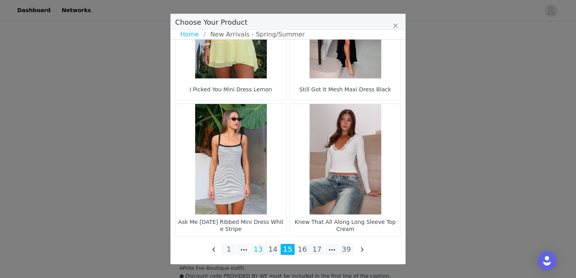
click at [260, 250] on li "13" at bounding box center [258, 249] width 14 height 11
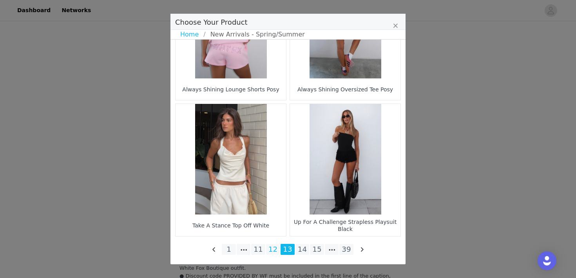
click at [269, 253] on li "12" at bounding box center [273, 249] width 14 height 11
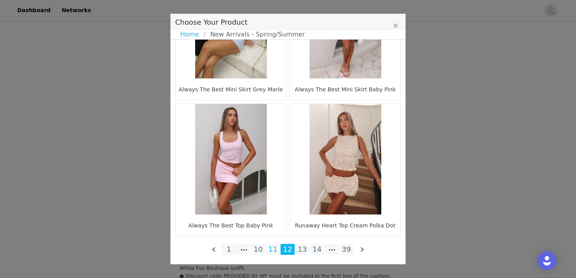
click at [271, 248] on li "11" at bounding box center [273, 249] width 14 height 11
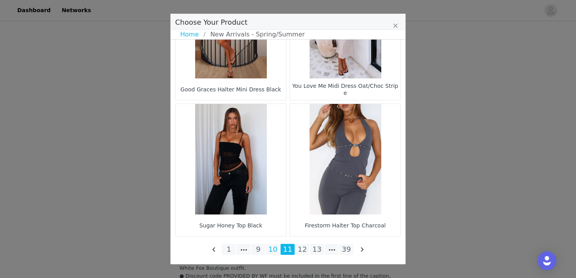
click at [273, 251] on li "10" at bounding box center [273, 249] width 14 height 11
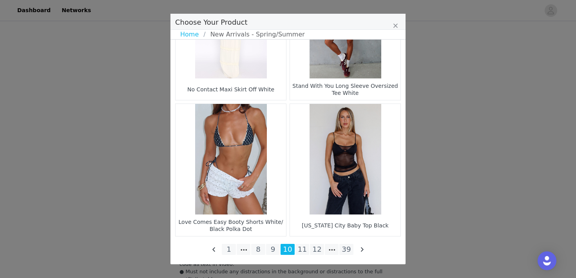
scroll to position [1226, 0]
click at [268, 245] on li "9" at bounding box center [273, 249] width 14 height 11
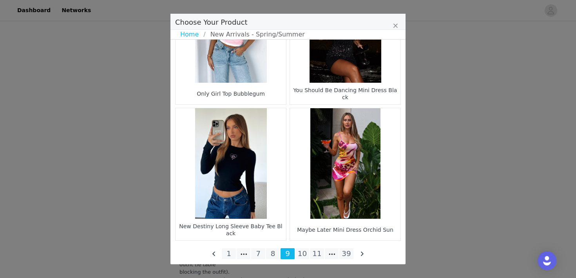
scroll to position [1164, 0]
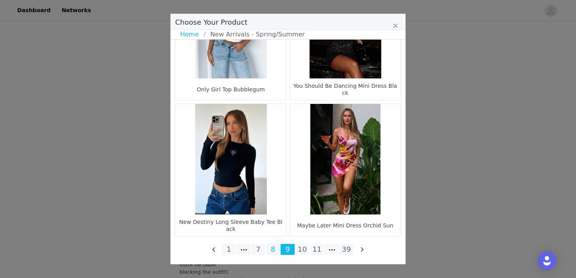
click at [271, 248] on li "8" at bounding box center [273, 249] width 14 height 11
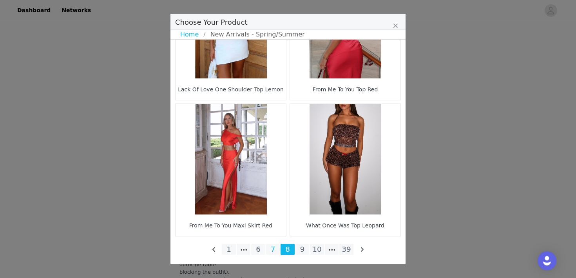
click at [273, 249] on li "7" at bounding box center [273, 249] width 14 height 11
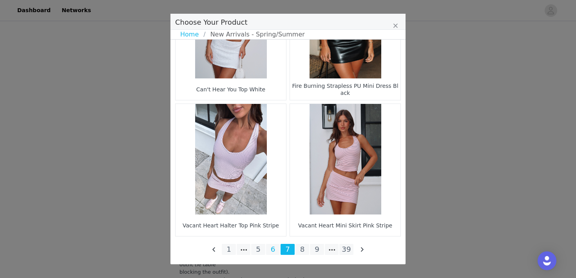
click at [271, 252] on li "6" at bounding box center [273, 249] width 14 height 11
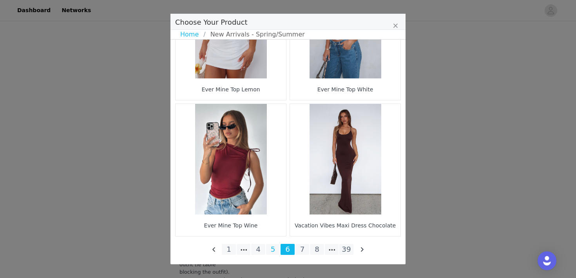
click at [271, 250] on li "5" at bounding box center [273, 249] width 14 height 11
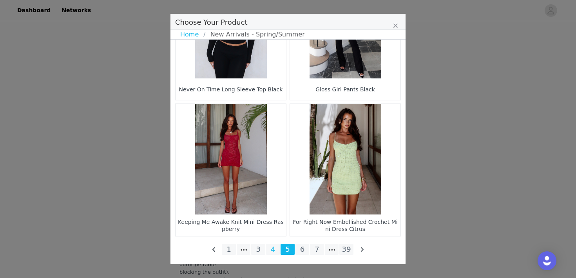
click at [272, 250] on li "4" at bounding box center [273, 249] width 14 height 11
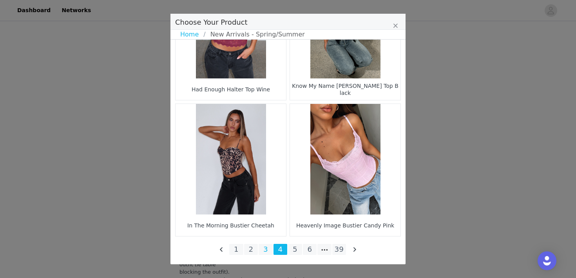
click at [259, 249] on li "3" at bounding box center [265, 249] width 14 height 11
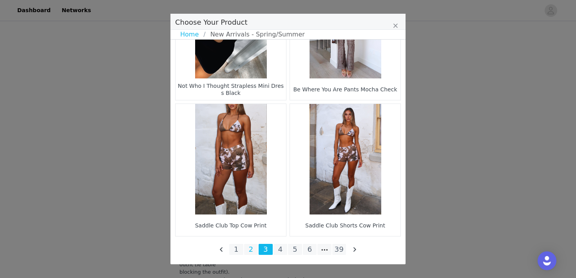
click at [250, 247] on li "2" at bounding box center [251, 249] width 14 height 11
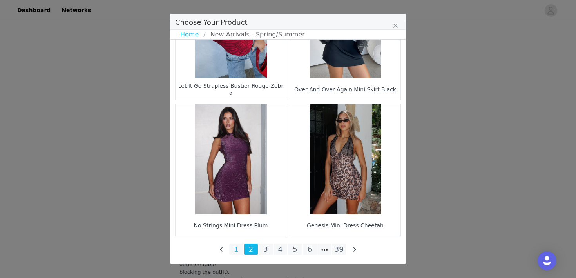
click at [234, 247] on li "1" at bounding box center [236, 249] width 14 height 11
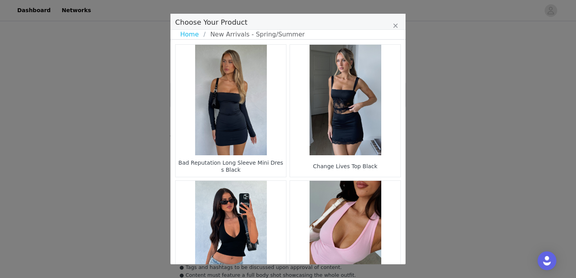
scroll to position [1065, 0]
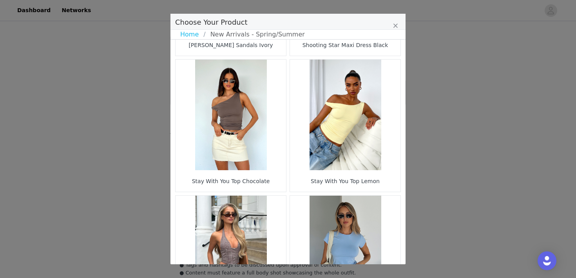
click at [346, 129] on figure "Choose Your Product" at bounding box center [345, 115] width 110 height 110
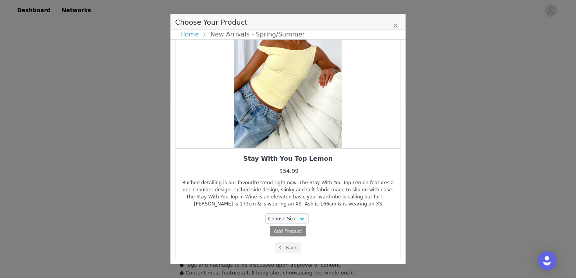
scroll to position [63, 0]
click at [301, 220] on select "Choose Size XXS XS S M L XL" at bounding box center [287, 218] width 44 height 11
select select "21795665"
click at [265, 213] on select "Choose Size XXS XS S M L XL" at bounding box center [287, 218] width 44 height 11
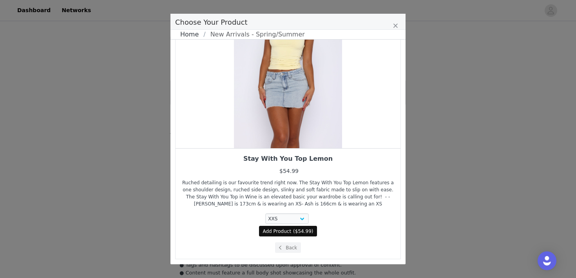
click at [187, 32] on link "Home" at bounding box center [191, 34] width 23 height 9
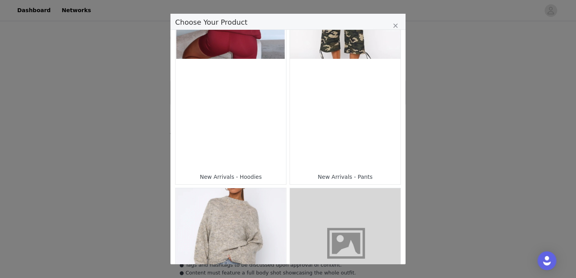
scroll to position [94, 0]
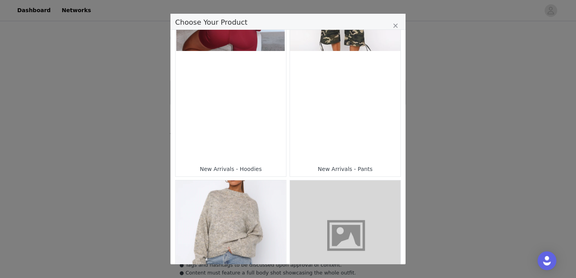
click at [315, 212] on figure "Choose Your Product" at bounding box center [345, 235] width 110 height 110
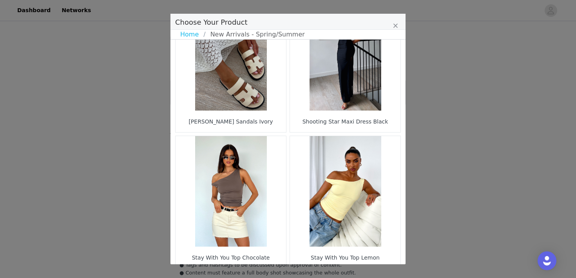
scroll to position [1164, 0]
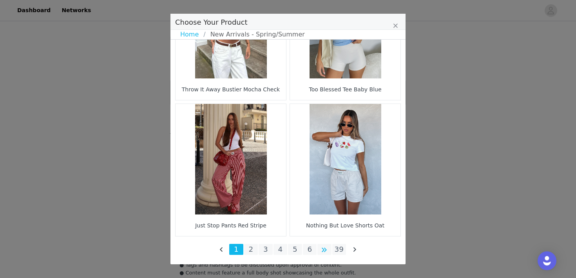
click at [320, 253] on li "Choose Your Product" at bounding box center [324, 249] width 14 height 11
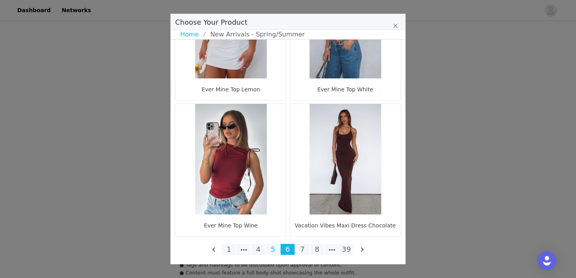
click at [279, 248] on li "5" at bounding box center [273, 249] width 14 height 11
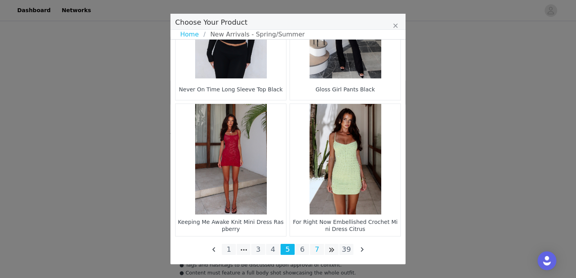
click at [318, 251] on li "7" at bounding box center [317, 249] width 14 height 11
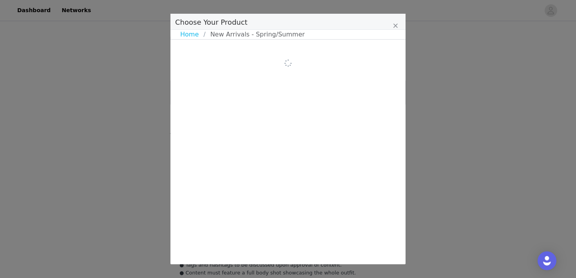
scroll to position [0, 0]
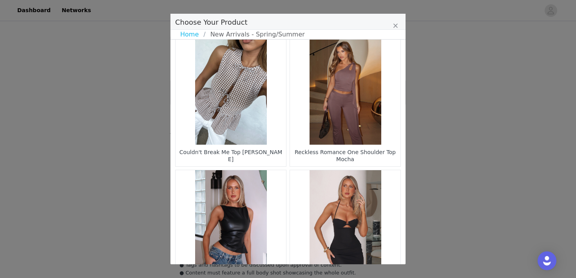
click at [239, 120] on figure "Choose Your Product" at bounding box center [230, 89] width 110 height 110
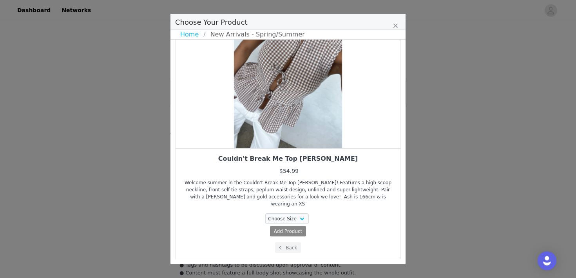
scroll to position [56, 0]
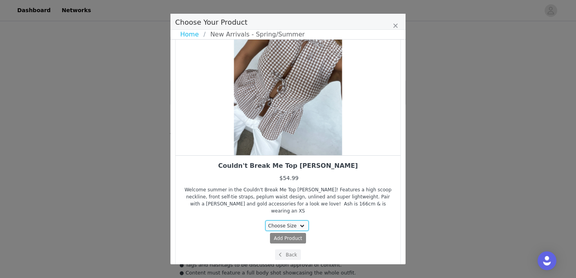
click at [277, 220] on select "Choose Size XXS" at bounding box center [287, 225] width 44 height 11
select select "25289092"
click at [265, 220] on select "Choose Size XXS" at bounding box center [287, 225] width 44 height 11
click at [287, 235] on span "Add Product" at bounding box center [277, 238] width 29 height 7
select select "25289092"
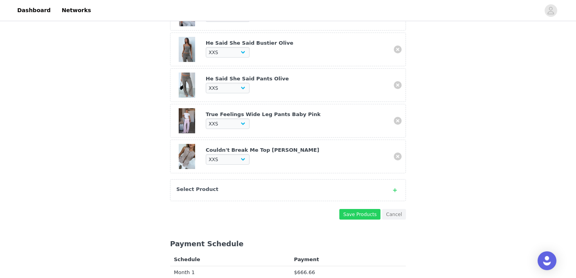
scroll to position [589, 0]
click at [269, 184] on div "Select Product" at bounding box center [288, 189] width 236 height 22
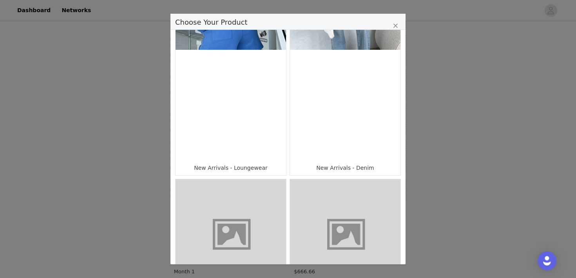
scroll to position [570, 0]
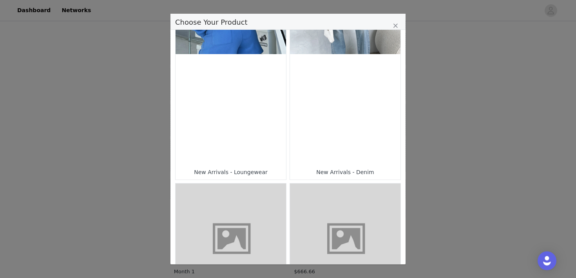
click at [268, 128] on div "Choose Your Product" at bounding box center [230, 109] width 110 height 110
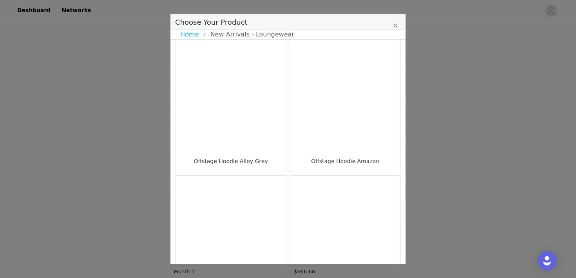
scroll to position [1164, 0]
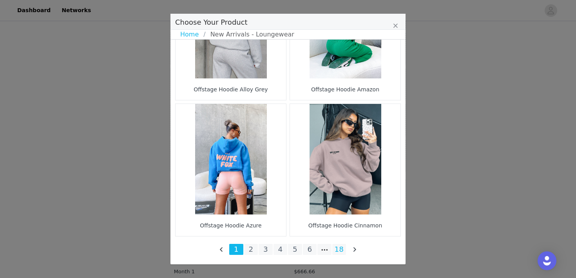
click at [338, 247] on li "18" at bounding box center [339, 249] width 14 height 11
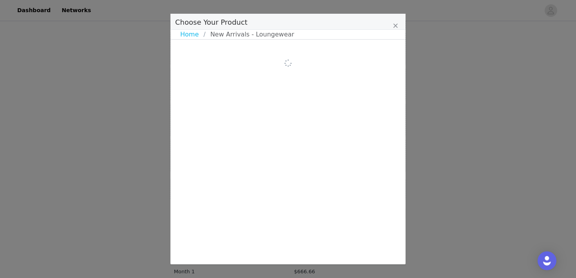
scroll to position [0, 0]
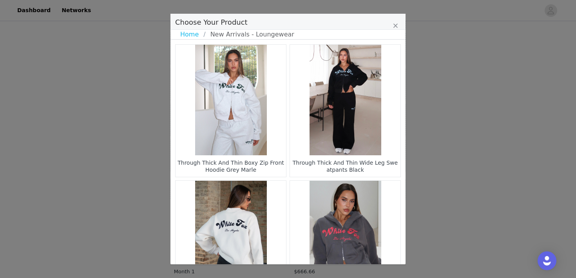
click at [296, 142] on figure "Choose Your Product" at bounding box center [345, 100] width 110 height 110
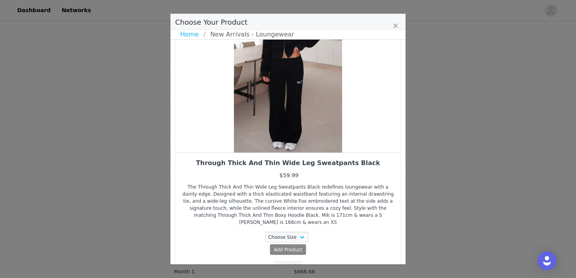
scroll to position [70, 0]
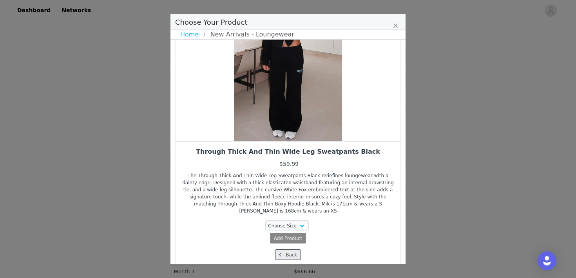
click at [287, 249] on button "Back" at bounding box center [288, 254] width 26 height 11
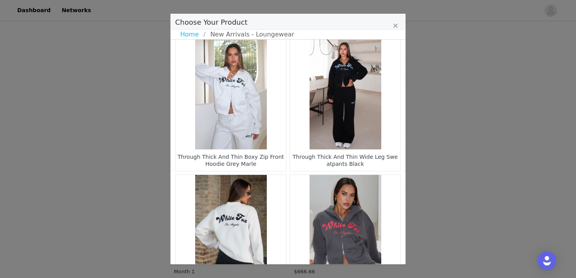
scroll to position [7, 0]
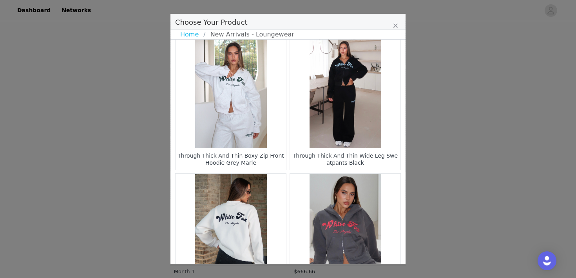
click at [345, 105] on figure "Choose Your Product" at bounding box center [345, 93] width 110 height 110
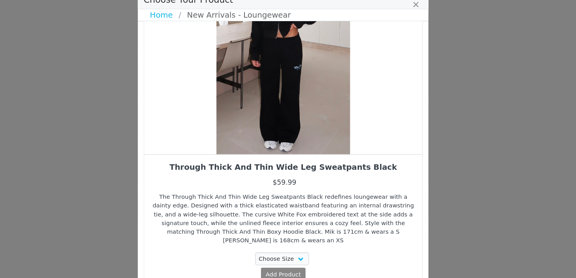
scroll to position [70, 0]
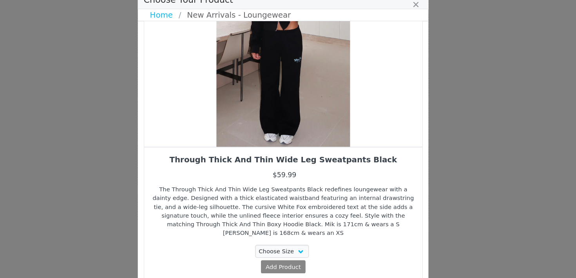
click at [289, 249] on button "Back" at bounding box center [288, 254] width 26 height 11
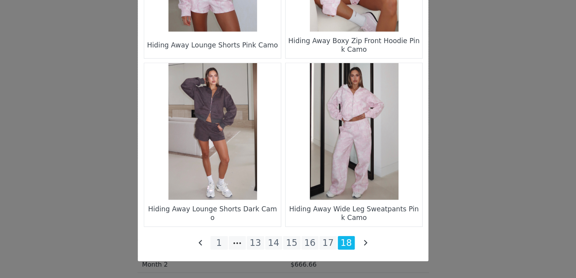
scroll to position [613, 0]
click at [323, 251] on li "17" at bounding box center [324, 249] width 14 height 11
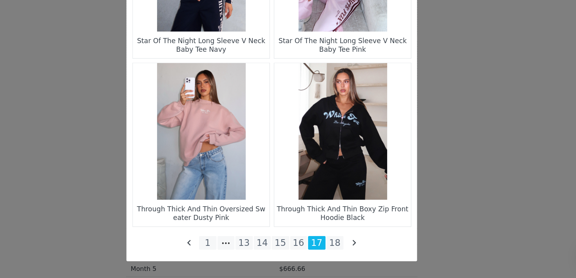
scroll to position [652, 0]
click at [312, 245] on li "16" at bounding box center [310, 249] width 14 height 11
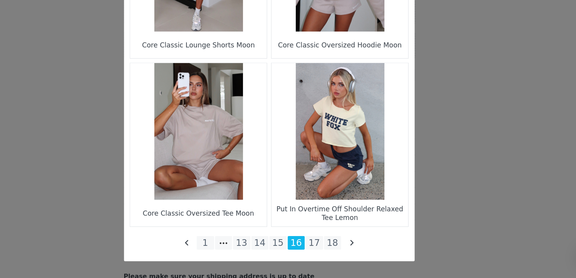
scroll to position [689, 0]
click at [296, 250] on li "15" at bounding box center [295, 249] width 14 height 11
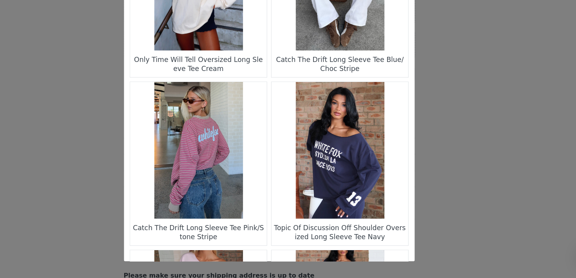
scroll to position [66, 0]
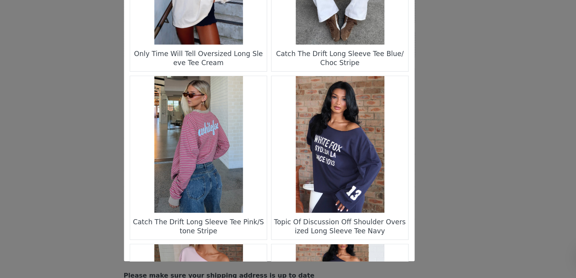
click at [220, 182] on figure "Choose Your Product" at bounding box center [230, 169] width 110 height 110
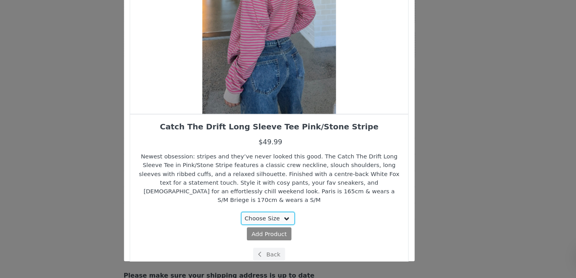
click at [298, 224] on select "Choose Size XXS/XS XS/S S/M M/L L/XL" at bounding box center [287, 229] width 44 height 11
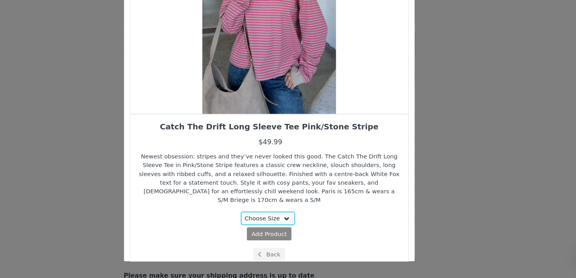
select select "28060531"
click at [265, 224] on select "Choose Size XXS/XS XS/S S/M M/L L/XL" at bounding box center [287, 229] width 44 height 11
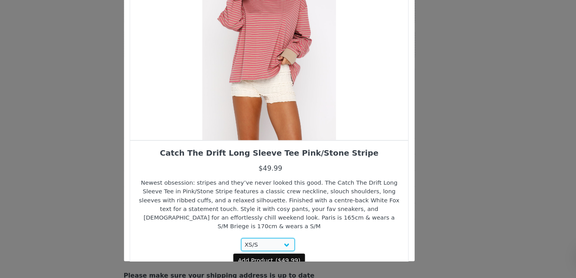
scroll to position [61, 0]
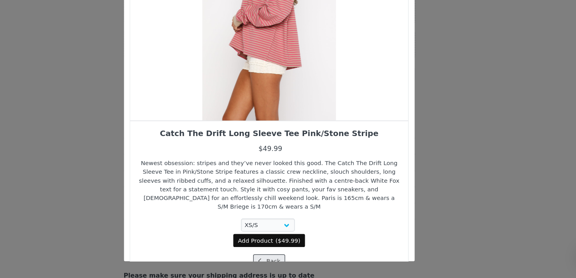
click at [291, 258] on button "Back" at bounding box center [288, 263] width 26 height 11
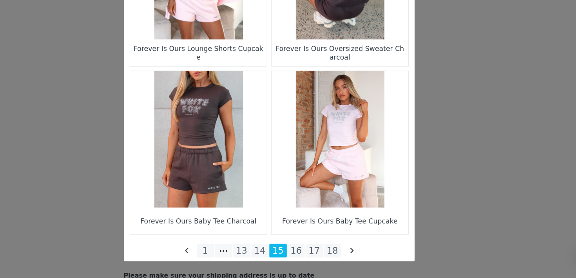
scroll to position [1164, 0]
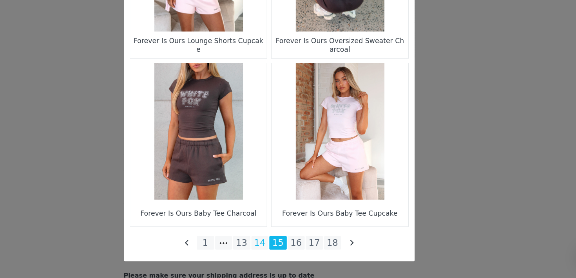
click at [280, 254] on li "14" at bounding box center [280, 249] width 14 height 11
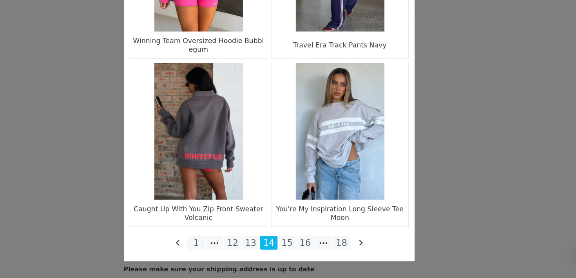
scroll to position [697, 0]
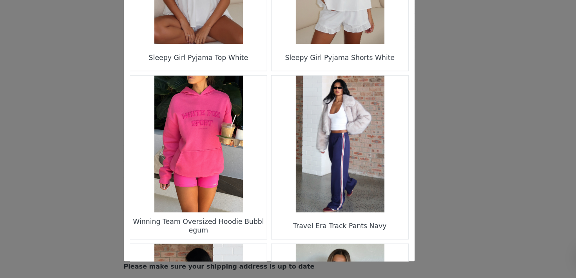
click at [248, 65] on figure "Choose Your Product" at bounding box center [230, 33] width 110 height 110
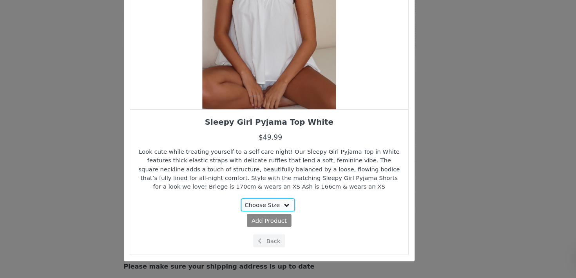
click at [278, 220] on select "Choose Size XXS XS S M L" at bounding box center [287, 218] width 44 height 11
select select "28012170"
click at [265, 213] on select "Choose Size XXS XS S M L" at bounding box center [287, 218] width 44 height 11
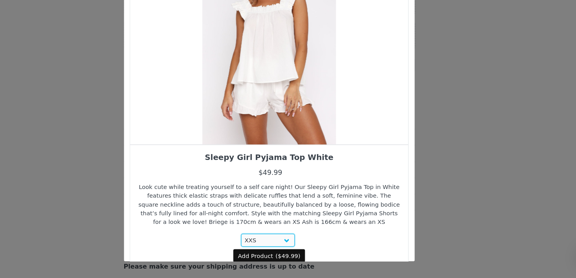
scroll to position [43, 0]
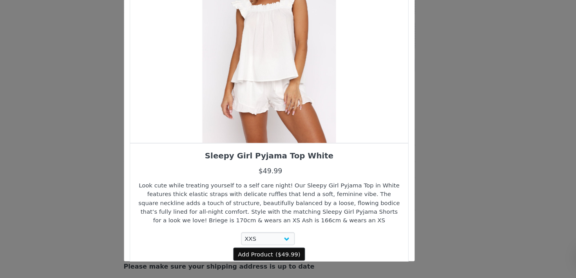
click at [286, 257] on span "Add Product" at bounding box center [277, 258] width 29 height 7
select select "28012170"
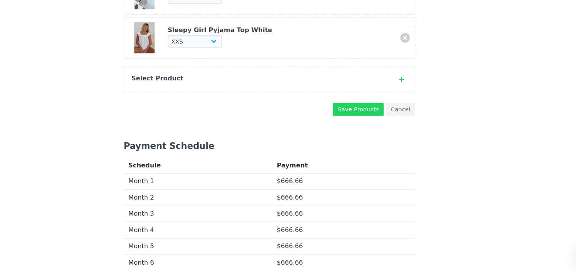
click at [271, 125] on div "Select Product" at bounding box center [288, 117] width 236 height 22
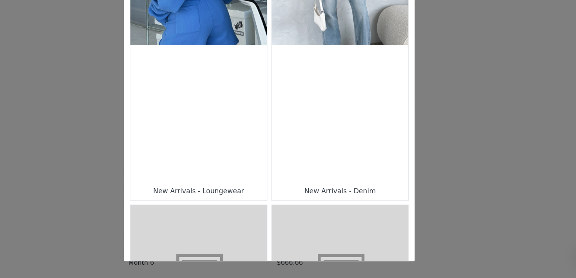
scroll to position [533, 0]
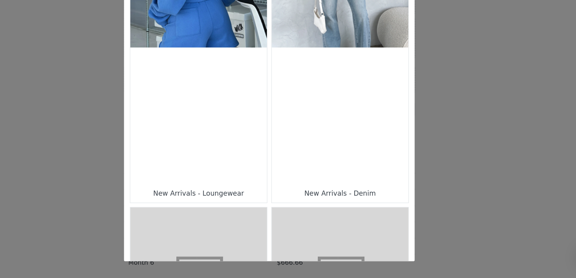
click at [256, 167] on div "Choose Your Product" at bounding box center [230, 146] width 110 height 110
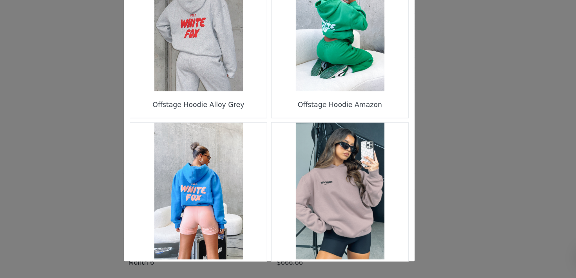
scroll to position [1164, 0]
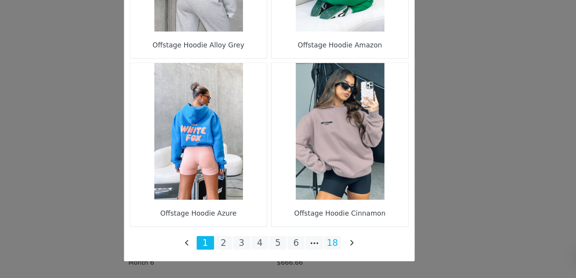
click at [334, 249] on li "18" at bounding box center [339, 249] width 14 height 11
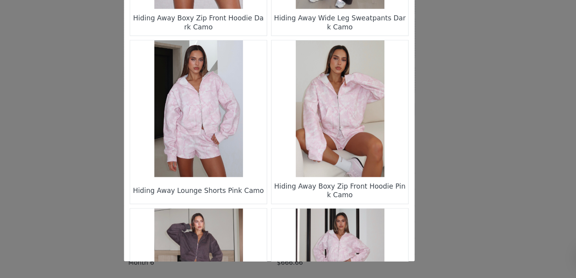
scroll to position [620, 0]
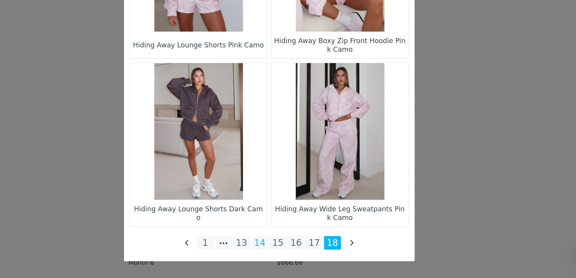
click at [283, 249] on li "14" at bounding box center [280, 249] width 14 height 11
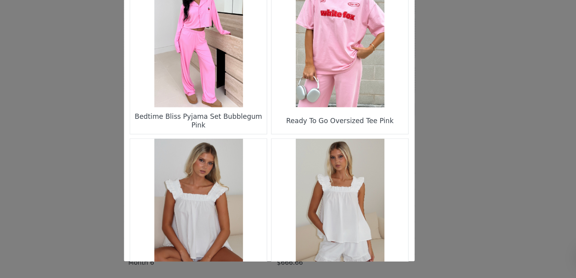
scroll to position [828, 0]
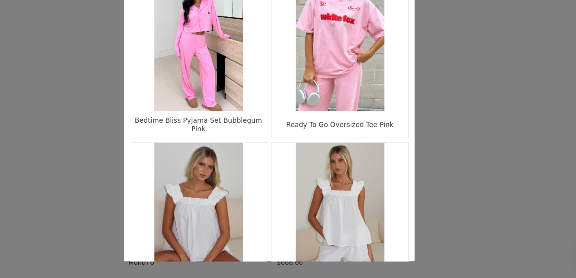
click at [345, 195] on figure "Choose Your Product" at bounding box center [345, 223] width 110 height 110
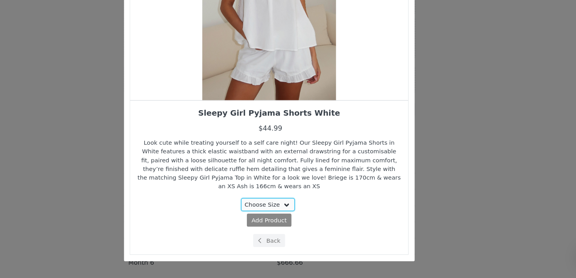
click at [303, 217] on select "Choose Size XXS XS S M L XL" at bounding box center [287, 218] width 44 height 11
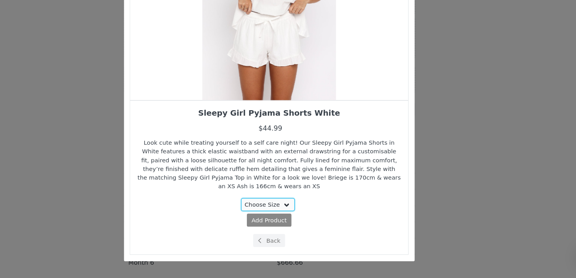
select select "28012134"
click at [265, 213] on select "Choose Size XXS XS S M L XL" at bounding box center [287, 218] width 44 height 11
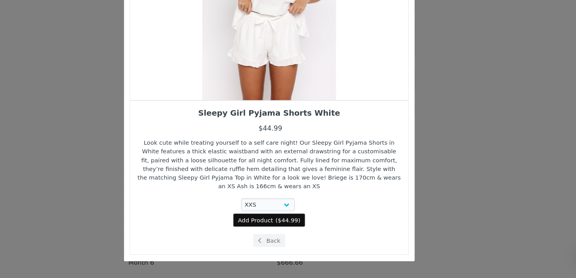
click at [291, 233] on button "Add Product ( $44.99 )" at bounding box center [288, 231] width 58 height 11
select select "28012134"
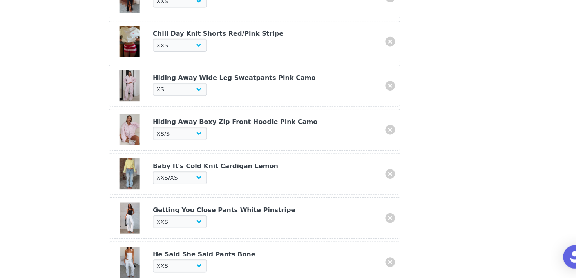
scroll to position [302, 0]
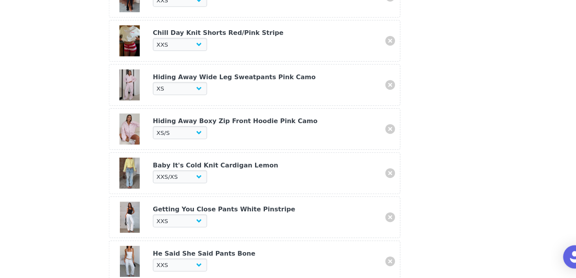
click at [186, 227] on div at bounding box center [186, 228] width 25 height 25
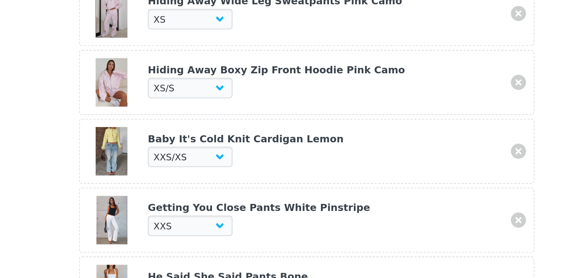
click at [213, 223] on div "Getting You Close Pants White Pinstripe" at bounding box center [297, 222] width 182 height 8
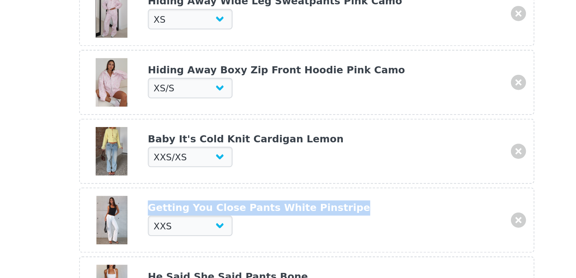
click at [213, 223] on div "Getting You Close Pants White Pinstripe" at bounding box center [297, 222] width 182 height 8
click at [401, 228] on link at bounding box center [397, 228] width 8 height 8
select select "27949569"
select select "27949311"
select select "27948283"
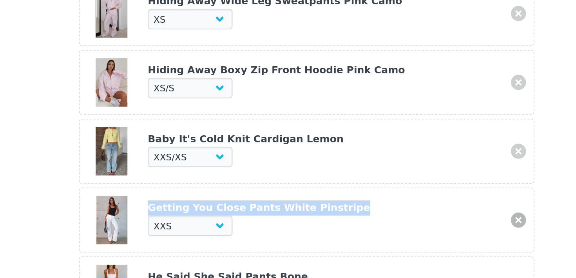
select select "27949550"
select select "28060355"
select select "25289092"
select select "28012170"
select select "28012134"
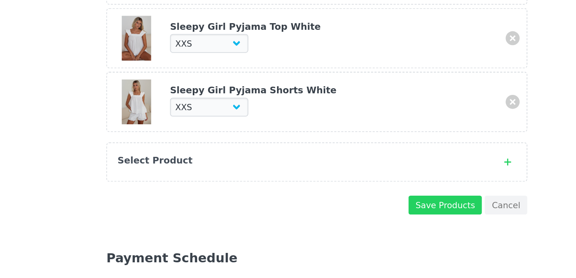
scroll to position [603, 0]
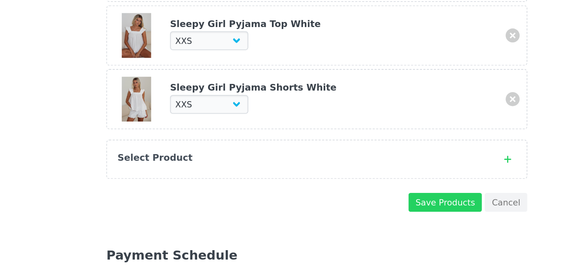
click at [347, 209] on div "Select Product" at bounding box center [280, 210] width 208 height 8
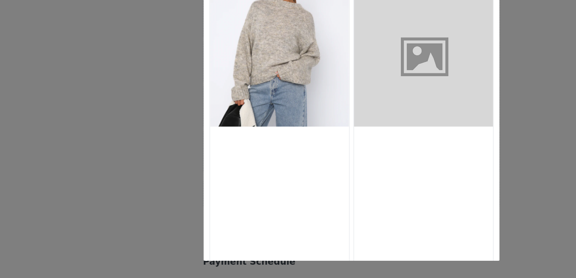
scroll to position [235, 0]
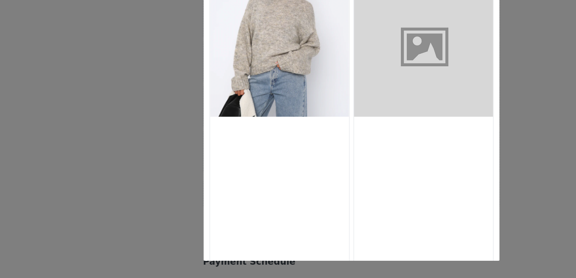
click at [333, 151] on div "Choose Your Product" at bounding box center [345, 205] width 110 height 110
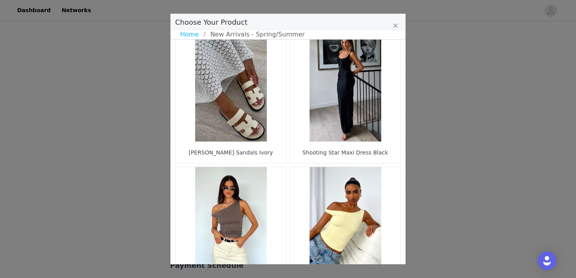
scroll to position [1164, 0]
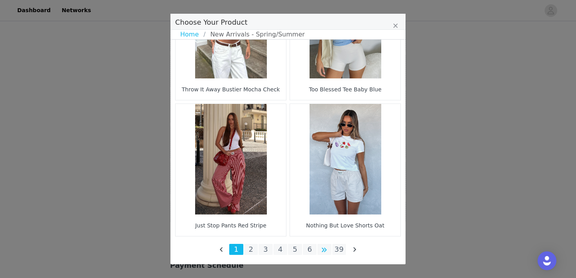
click at [326, 249] on li "Choose Your Product" at bounding box center [324, 249] width 14 height 11
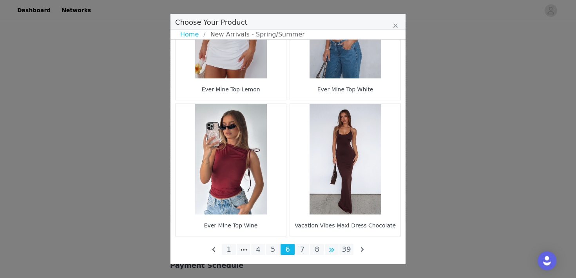
click at [335, 251] on li "Choose Your Product" at bounding box center [332, 249] width 14 height 11
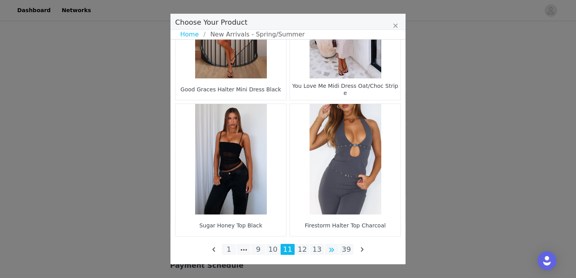
click at [334, 253] on li "Choose Your Product" at bounding box center [332, 249] width 14 height 11
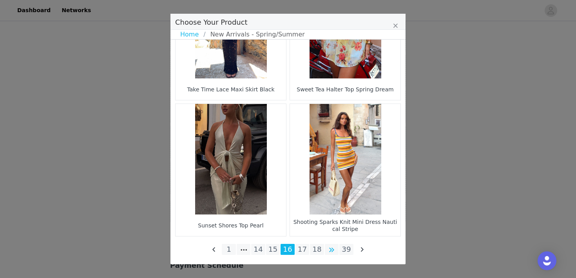
click at [330, 253] on li "Choose Your Product" at bounding box center [332, 249] width 14 height 11
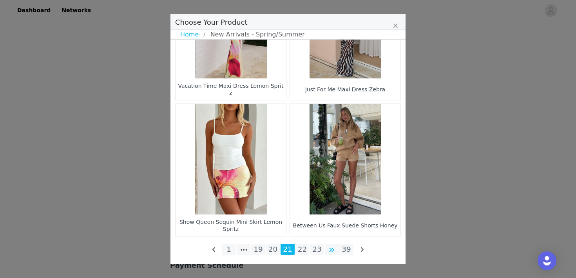
click at [332, 249] on li "Choose Your Product" at bounding box center [332, 249] width 14 height 11
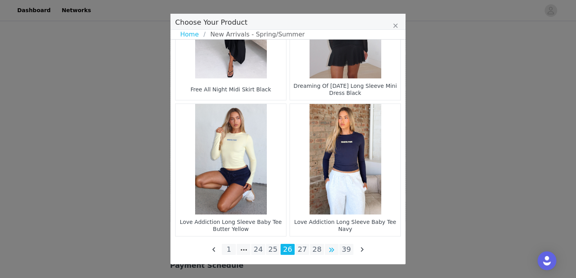
click at [330, 249] on li "Choose Your Product" at bounding box center [332, 249] width 14 height 11
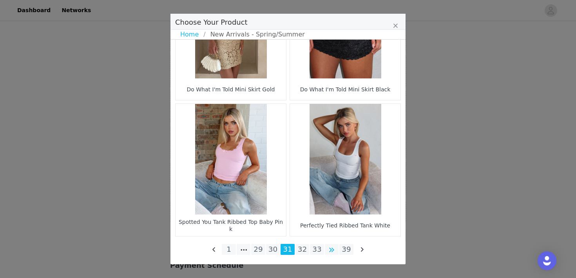
click at [328, 249] on li "Choose Your Product" at bounding box center [332, 249] width 14 height 11
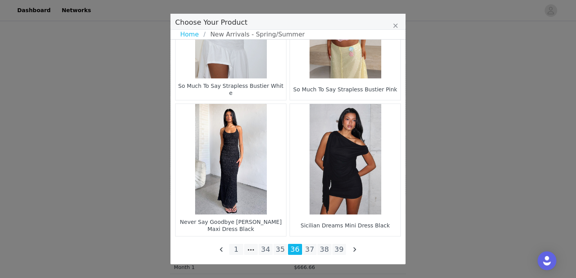
scroll to position [630, 0]
click at [310, 249] on li "37" at bounding box center [310, 249] width 14 height 11
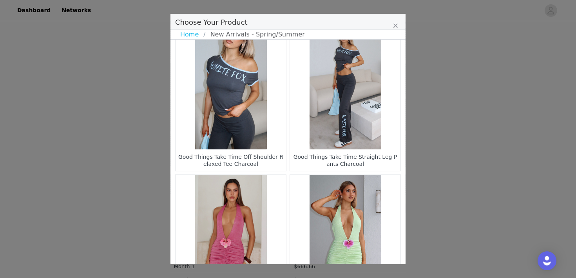
scroll to position [1164, 0]
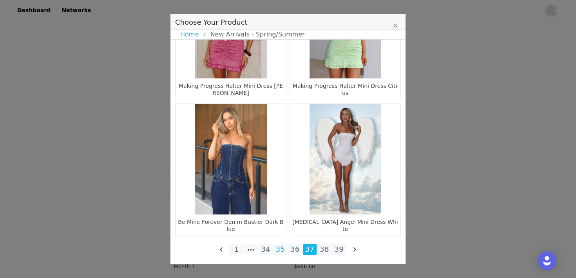
click at [279, 249] on li "35" at bounding box center [280, 249] width 14 height 11
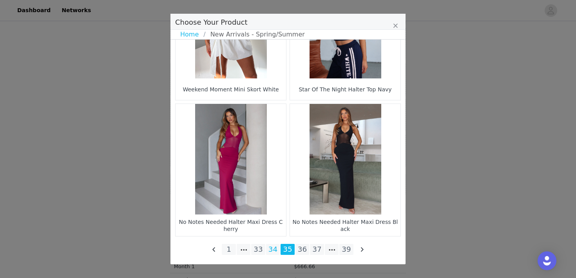
click at [272, 248] on li "34" at bounding box center [273, 249] width 14 height 11
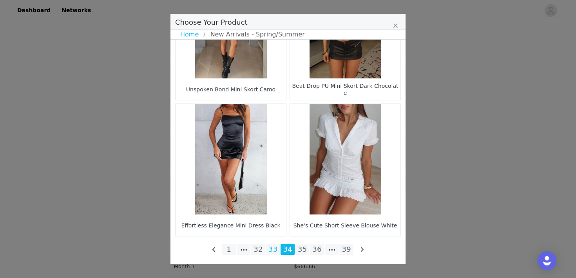
click at [273, 249] on li "33" at bounding box center [273, 249] width 14 height 11
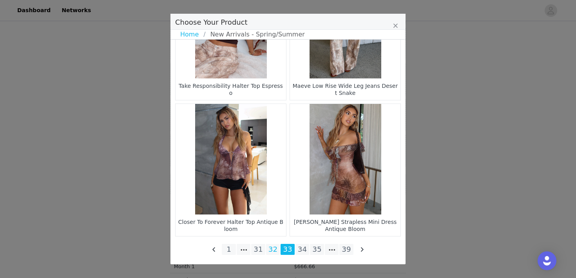
click at [274, 249] on li "32" at bounding box center [273, 249] width 14 height 11
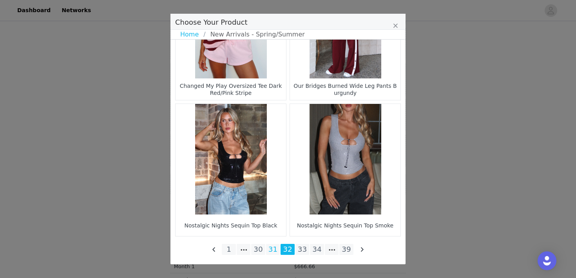
click at [268, 251] on li "31" at bounding box center [273, 249] width 14 height 11
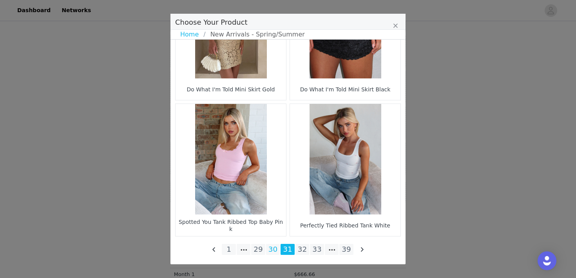
click at [271, 249] on li "30" at bounding box center [273, 249] width 14 height 11
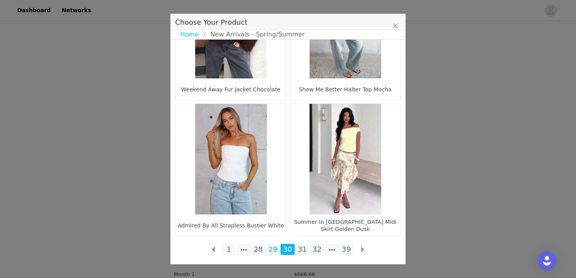
click at [270, 247] on li "29" at bounding box center [273, 249] width 14 height 11
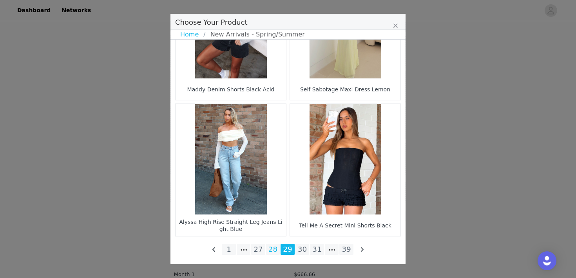
click at [273, 247] on li "28" at bounding box center [273, 249] width 14 height 11
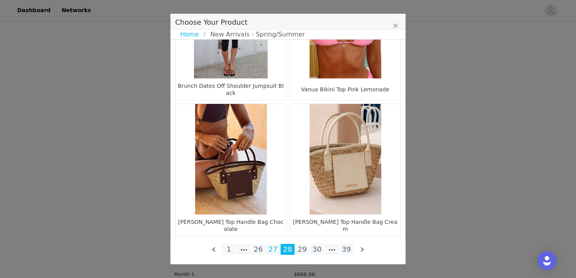
click at [270, 249] on li "27" at bounding box center [273, 249] width 14 height 11
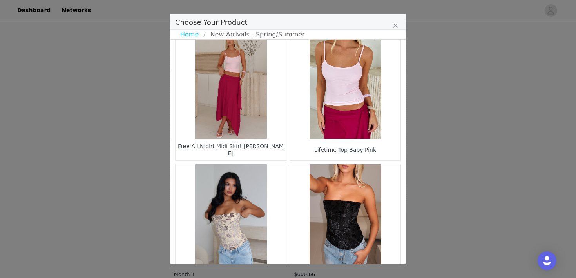
scroll to position [559, 0]
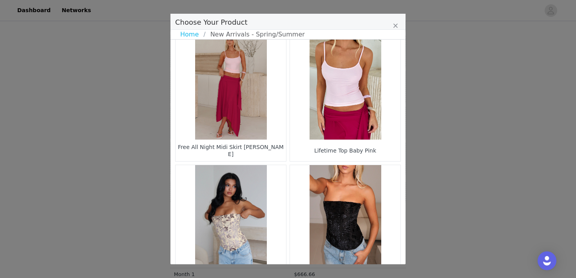
click at [328, 94] on figure "Choose Your Product" at bounding box center [345, 84] width 110 height 110
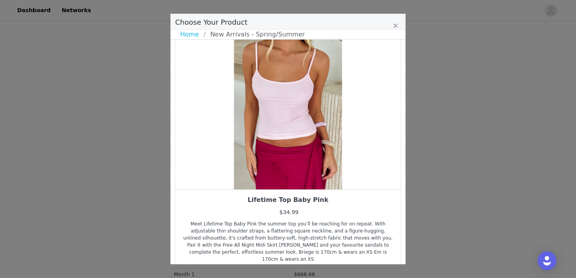
scroll to position [19, 0]
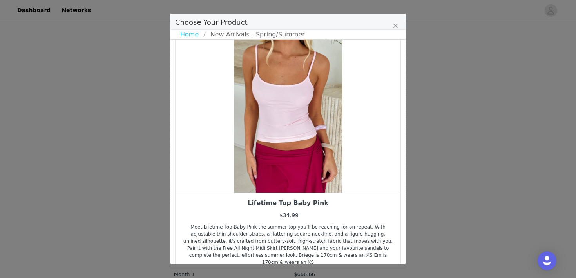
click at [287, 203] on div "Lifetime Top Baby Pink" at bounding box center [287, 202] width 213 height 9
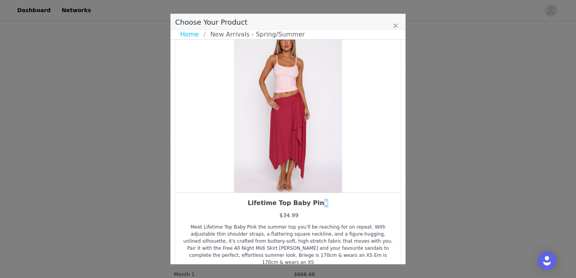
scroll to position [70, 0]
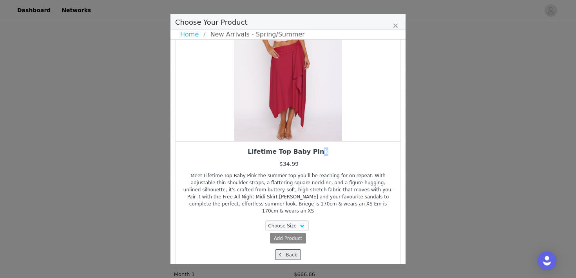
click at [285, 249] on button "Back" at bounding box center [288, 254] width 26 height 11
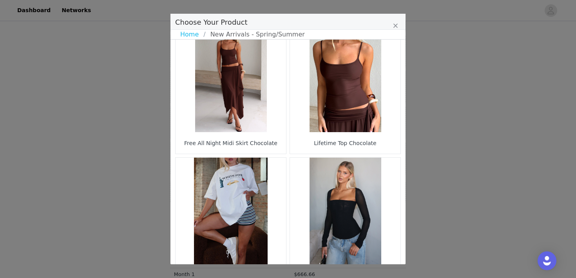
click at [340, 91] on figure "Choose Your Product" at bounding box center [345, 77] width 110 height 110
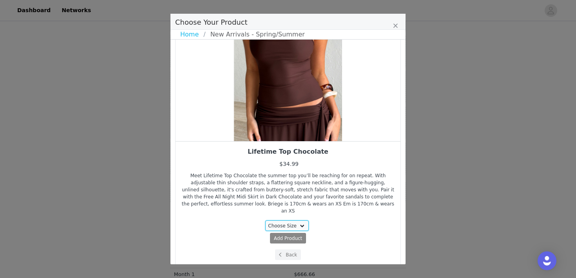
click at [289, 220] on select "Choose Size XXS XS S M L XL" at bounding box center [287, 225] width 44 height 11
select select "28110707"
click at [265, 220] on select "Choose Size XXS XS S M L XL" at bounding box center [287, 225] width 44 height 11
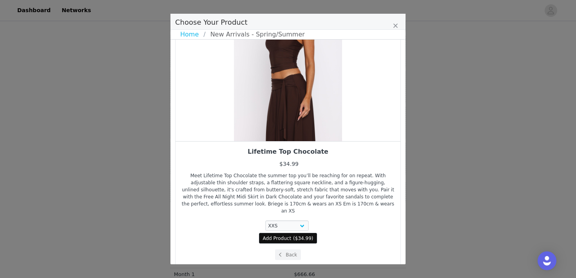
click at [294, 235] on span "( $34.99 )" at bounding box center [303, 238] width 20 height 7
select select "28110707"
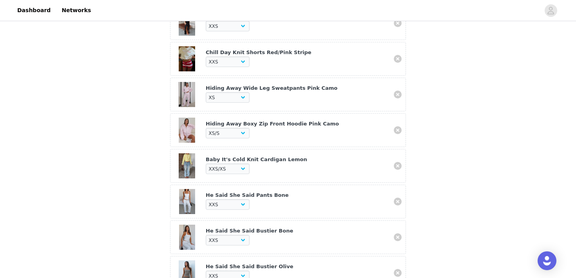
scroll to position [328, 0]
click at [399, 166] on link at bounding box center [397, 166] width 8 height 8
select select "27949569"
select select "27949311"
select select "27948283"
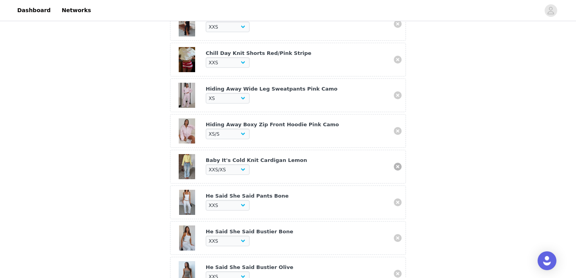
select select "27949550"
select select "28060355"
select select "25289092"
select select "28012170"
select select "28012134"
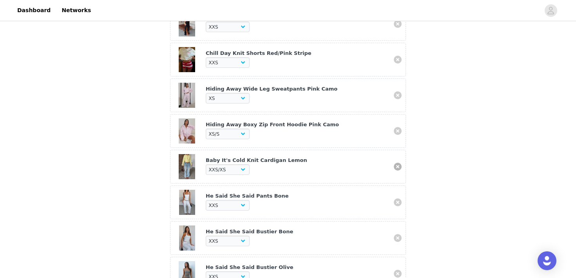
select select "28110707"
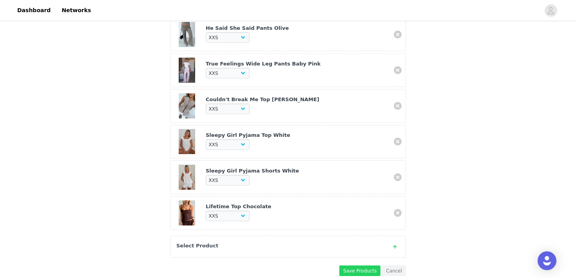
scroll to position [568, 0]
click at [260, 243] on div "Select Product" at bounding box center [280, 245] width 208 height 8
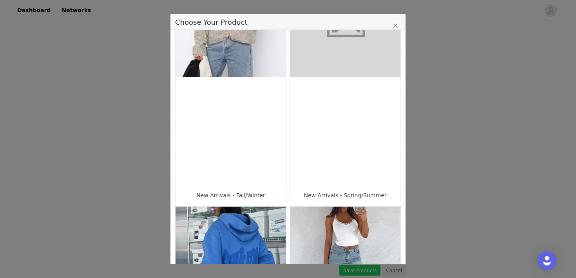
scroll to position [315, 0]
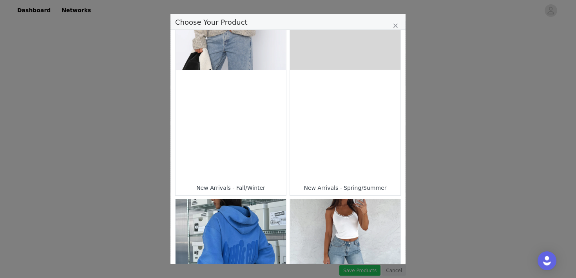
click at [247, 214] on figure "Choose Your Product" at bounding box center [230, 254] width 110 height 110
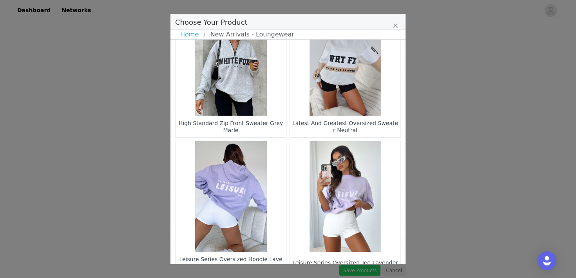
scroll to position [1164, 0]
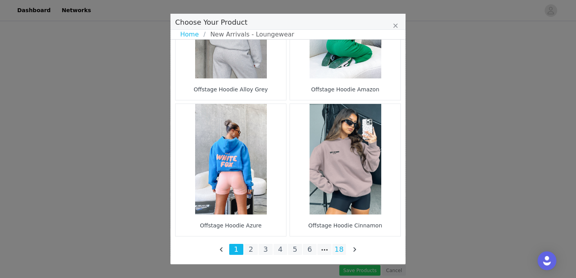
click at [335, 251] on li "18" at bounding box center [339, 249] width 14 height 11
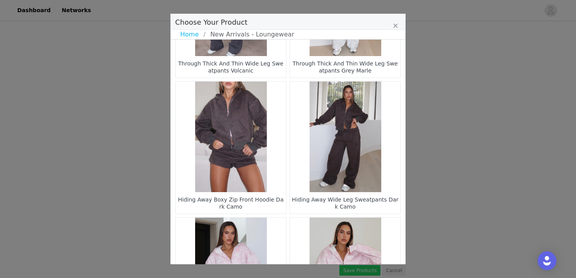
scroll to position [620, 0]
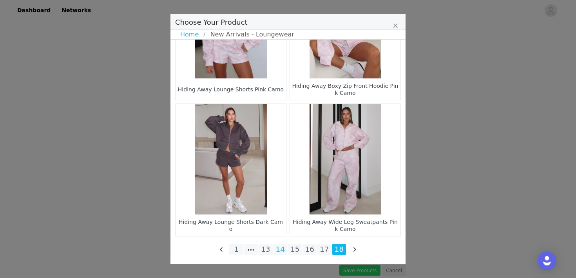
click at [277, 250] on li "14" at bounding box center [280, 249] width 14 height 11
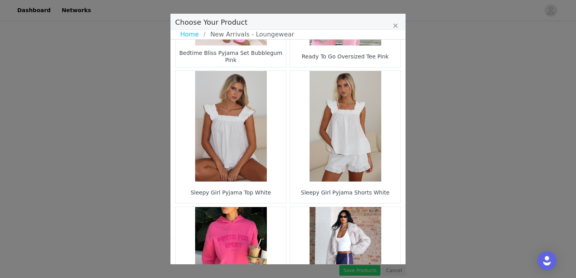
scroll to position [1164, 0]
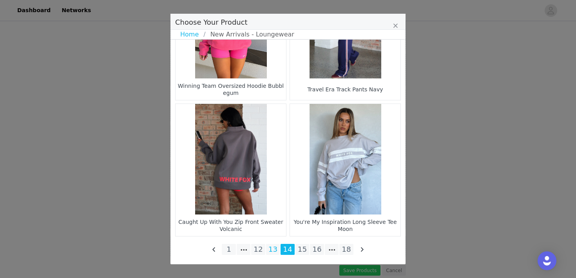
click at [274, 252] on li "13" at bounding box center [273, 249] width 14 height 11
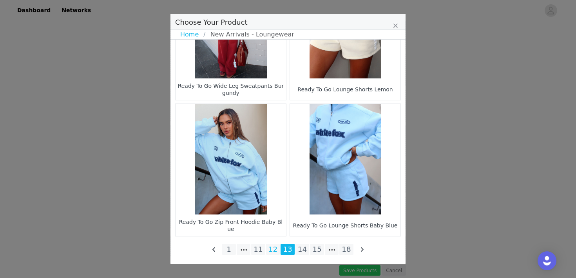
click at [271, 250] on li "12" at bounding box center [273, 249] width 14 height 11
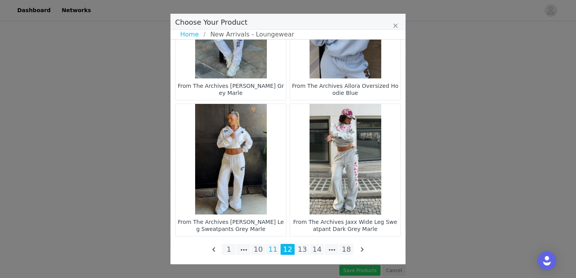
click at [272, 251] on li "11" at bounding box center [273, 249] width 14 height 11
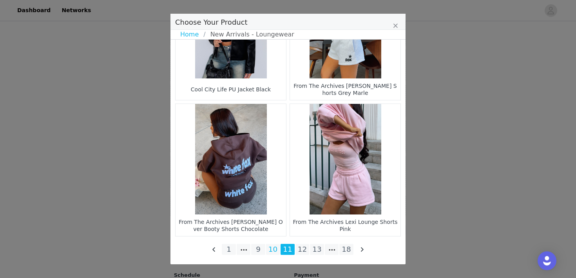
scroll to position [613, 0]
click at [273, 245] on li "10" at bounding box center [273, 249] width 14 height 11
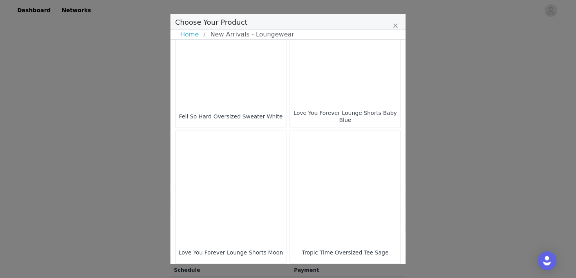
scroll to position [1164, 0]
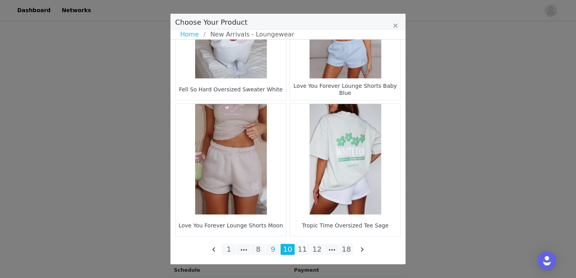
click at [269, 254] on li "9" at bounding box center [273, 249] width 14 height 11
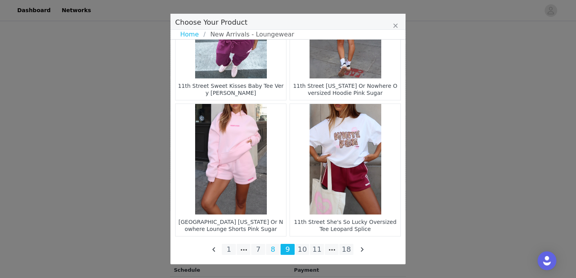
click at [269, 248] on li "8" at bounding box center [273, 249] width 14 height 11
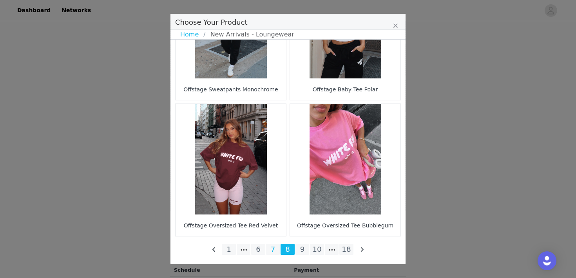
click at [271, 246] on li "7" at bounding box center [273, 249] width 14 height 11
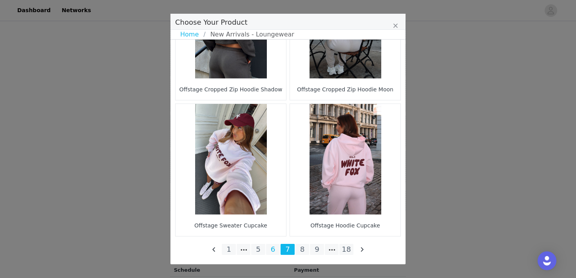
click at [269, 251] on li "6" at bounding box center [273, 249] width 14 height 11
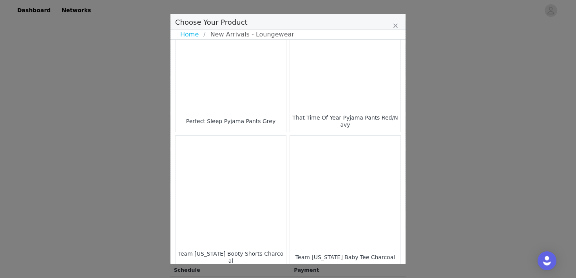
scroll to position [1150, 0]
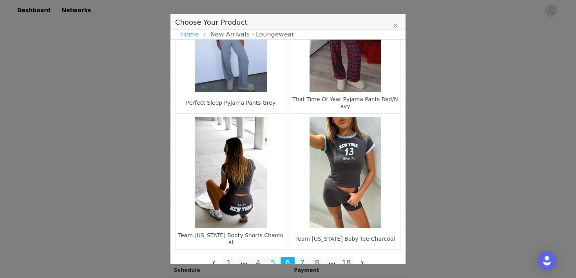
click at [271, 262] on li "5" at bounding box center [273, 262] width 14 height 11
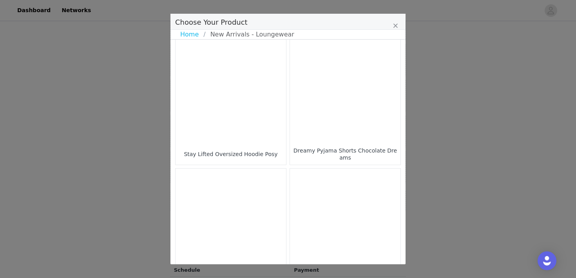
scroll to position [1164, 0]
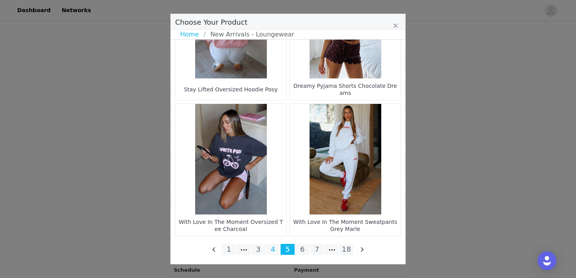
click at [271, 247] on li "4" at bounding box center [273, 249] width 14 height 11
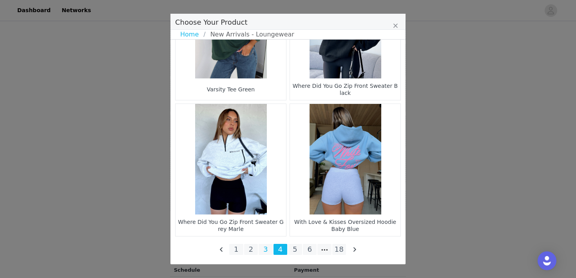
click at [262, 246] on li "3" at bounding box center [265, 249] width 14 height 11
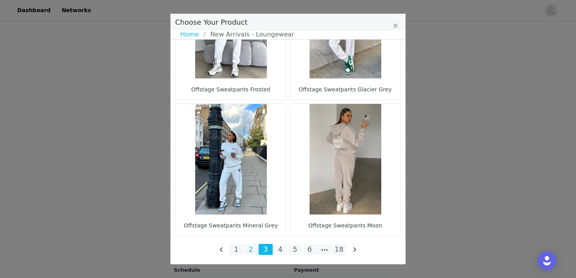
click at [250, 251] on li "2" at bounding box center [251, 249] width 14 height 11
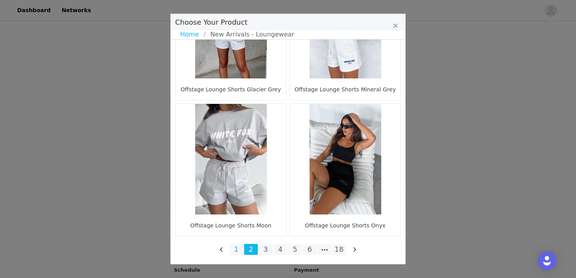
click at [235, 248] on li "1" at bounding box center [236, 249] width 14 height 11
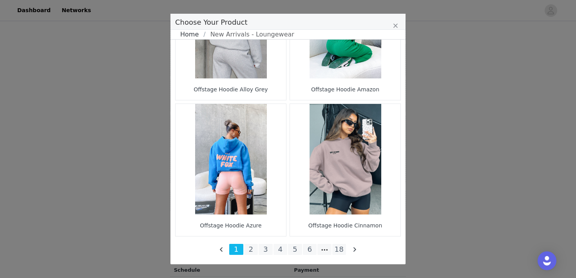
click at [193, 36] on link "Home" at bounding box center [191, 34] width 23 height 9
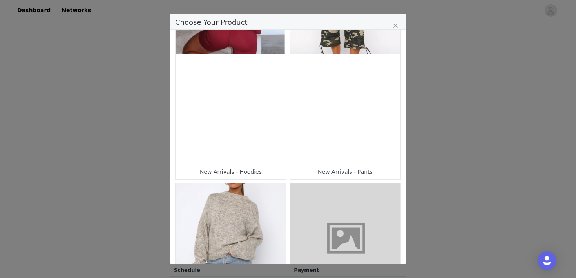
scroll to position [117, 0]
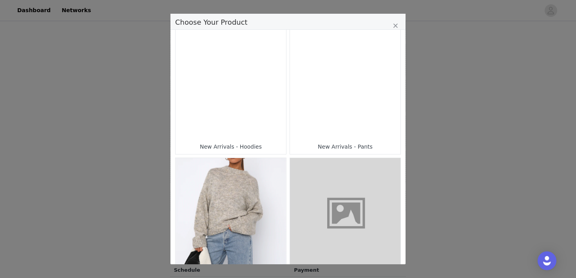
click at [336, 116] on div "Choose Your Product" at bounding box center [345, 84] width 110 height 110
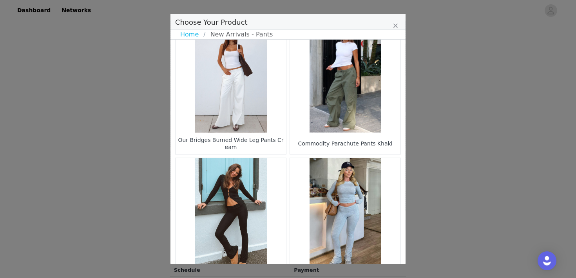
scroll to position [1164, 0]
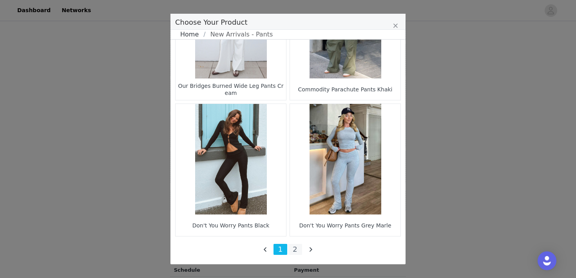
click at [189, 36] on link "Home" at bounding box center [191, 34] width 23 height 9
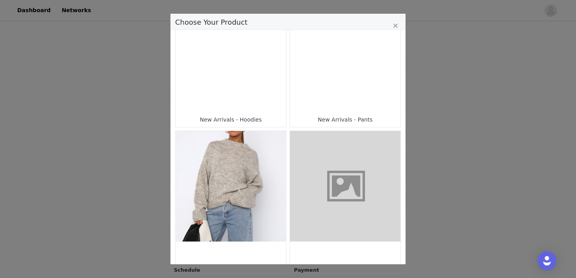
scroll to position [200, 0]
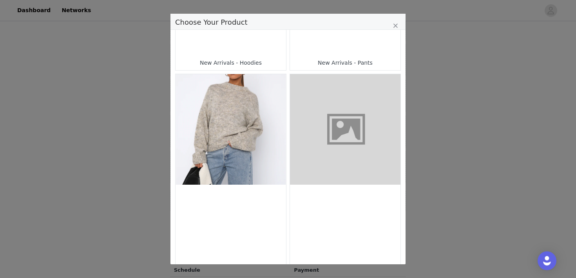
click at [343, 124] on figure "Choose Your Product" at bounding box center [345, 129] width 110 height 110
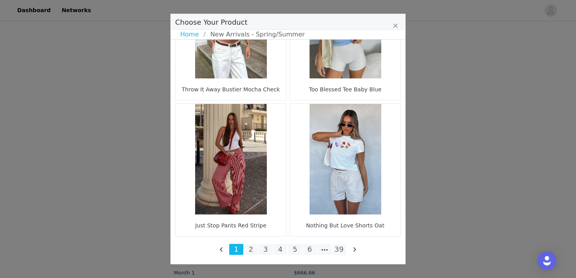
scroll to position [624, 0]
click at [338, 252] on li "39" at bounding box center [339, 249] width 14 height 11
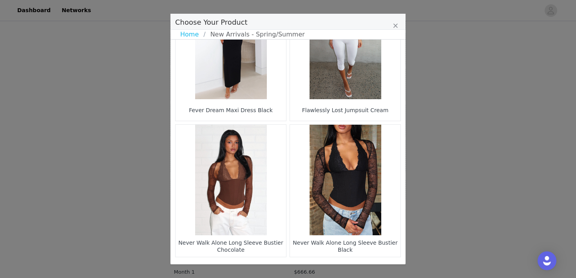
scroll to position [348, 0]
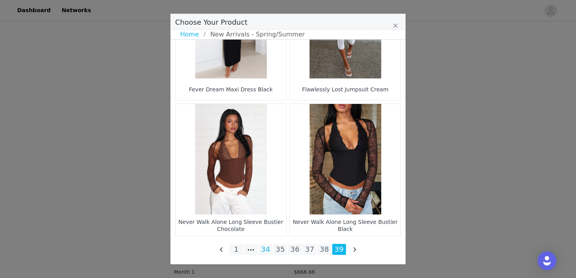
click at [266, 245] on li "34" at bounding box center [265, 249] width 14 height 11
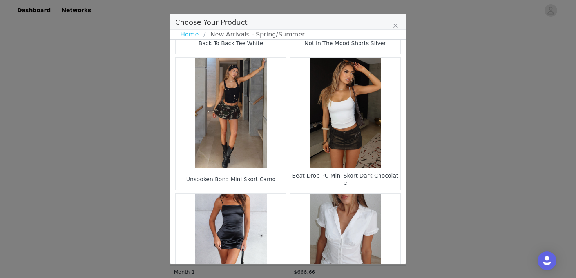
scroll to position [1164, 0]
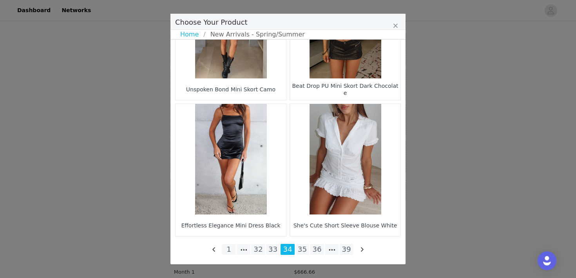
click at [277, 249] on li "33" at bounding box center [273, 249] width 14 height 11
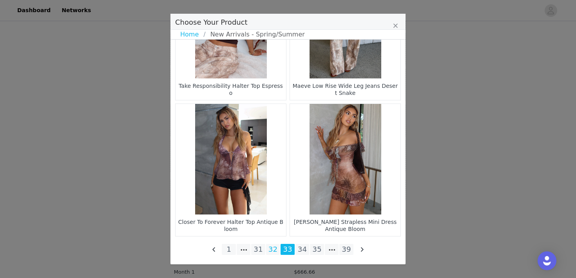
click at [274, 245] on li "32" at bounding box center [273, 249] width 14 height 11
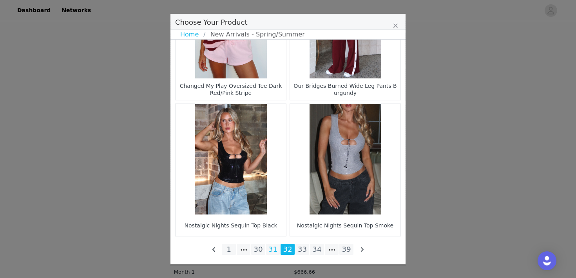
click at [272, 250] on li "31" at bounding box center [273, 249] width 14 height 11
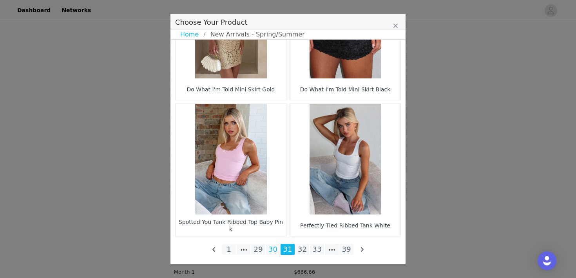
click at [273, 247] on li "30" at bounding box center [273, 249] width 14 height 11
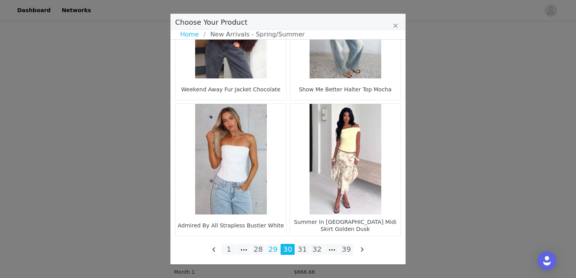
click at [275, 249] on li "29" at bounding box center [273, 249] width 14 height 11
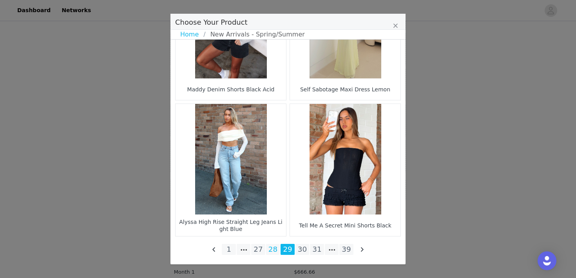
click at [279, 245] on li "28" at bounding box center [273, 249] width 14 height 11
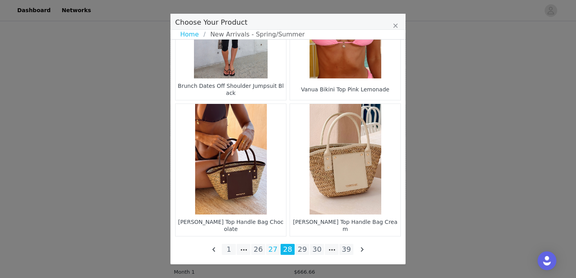
click at [274, 251] on li "27" at bounding box center [273, 249] width 14 height 11
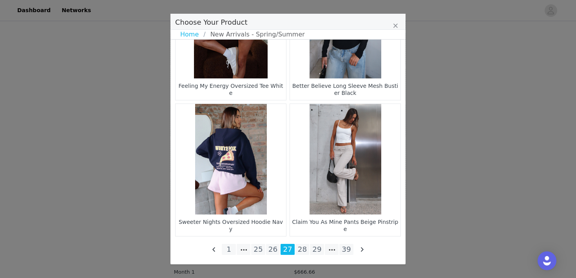
click at [331, 152] on figure "Choose Your Product" at bounding box center [345, 159] width 110 height 110
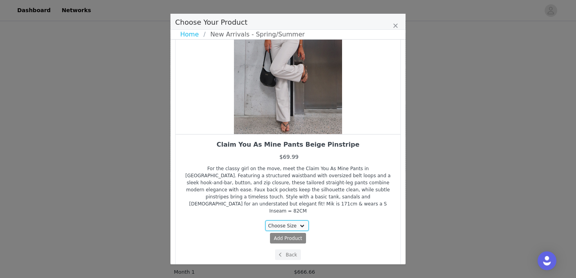
click at [298, 220] on select "Choose Size XXS XS S M L XL" at bounding box center [287, 225] width 44 height 11
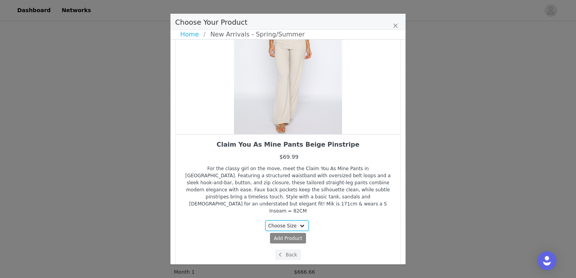
select select "28110024"
click at [265, 220] on select "Choose Size XXS XS S M L XL" at bounding box center [287, 225] width 44 height 11
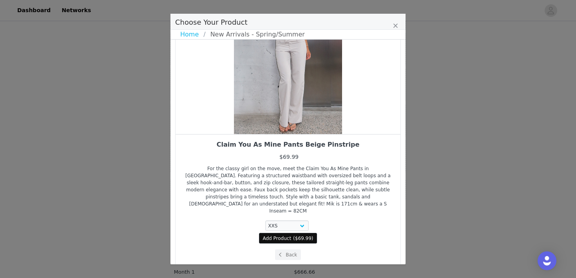
click at [287, 235] on span "Add Product" at bounding box center [277, 238] width 29 height 7
select select "28110024"
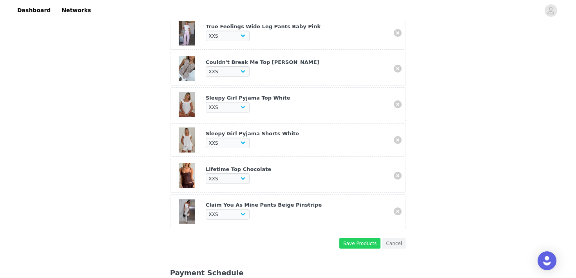
scroll to position [604, 0]
click at [359, 247] on button "Save Products" at bounding box center [359, 243] width 41 height 11
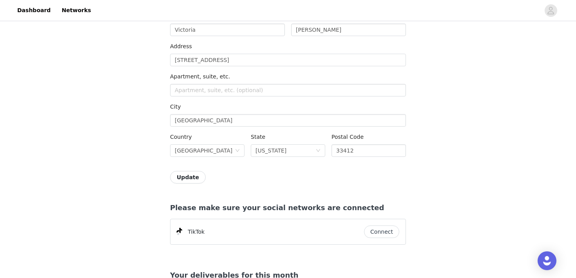
scroll to position [1009, 0]
click at [390, 227] on button "Connect" at bounding box center [381, 231] width 35 height 13
